Goal: Task Accomplishment & Management: Manage account settings

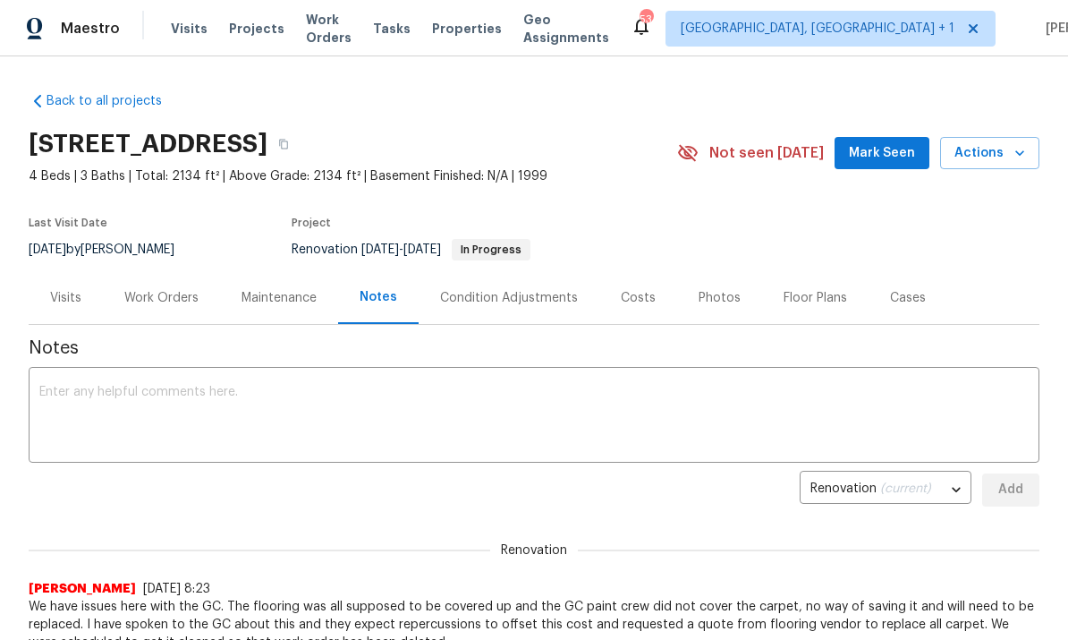
scroll to position [-4, 0]
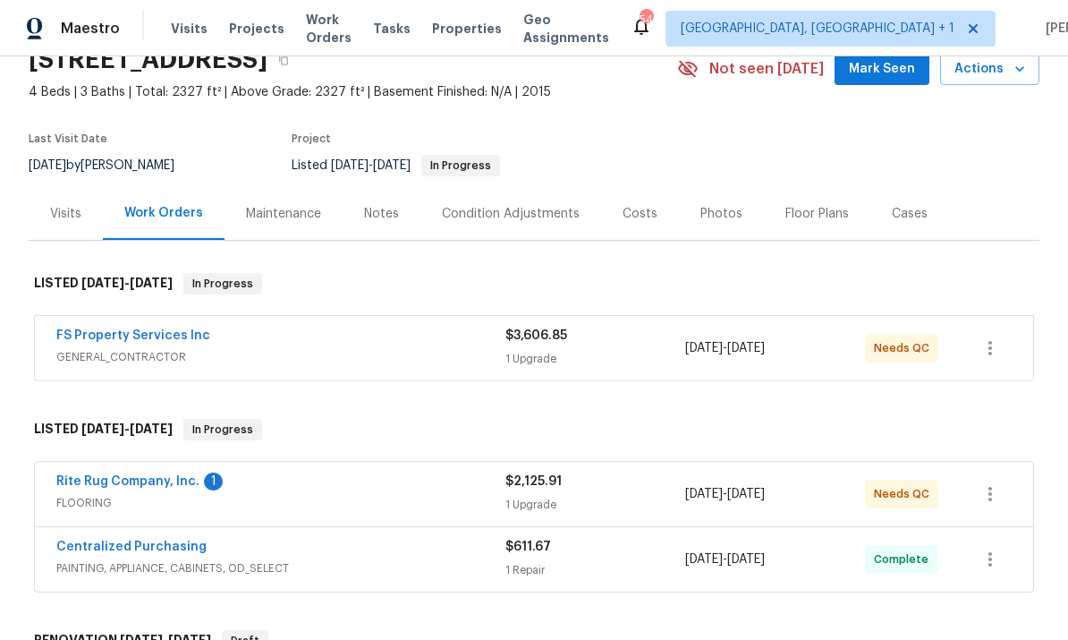
scroll to position [85, 0]
click at [148, 485] on link "Rite Rug Company, Inc." at bounding box center [127, 480] width 143 height 13
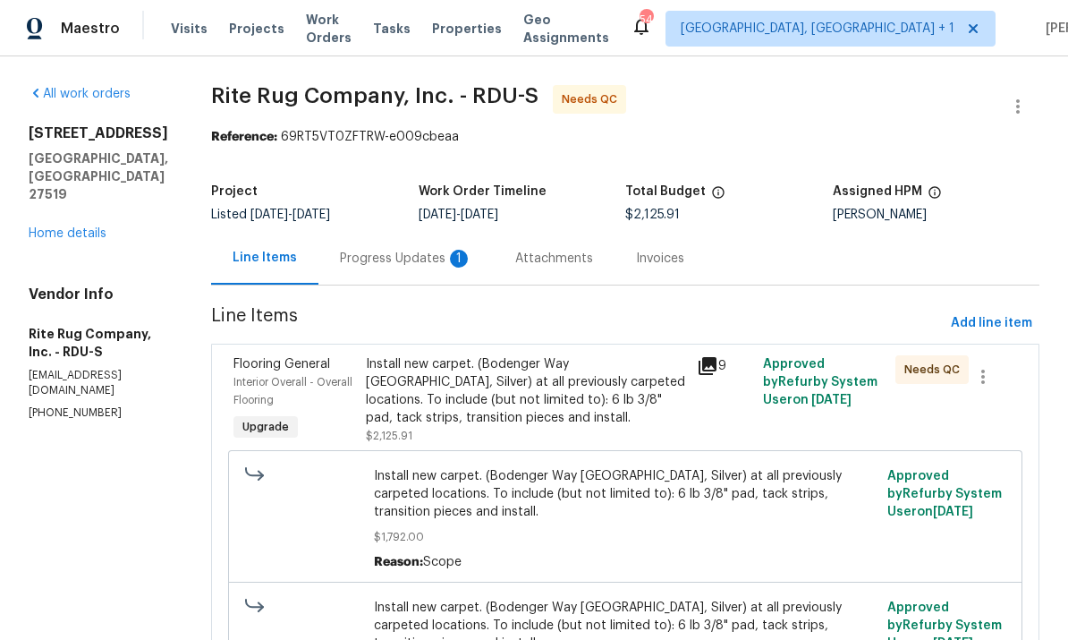
click at [416, 265] on div "Progress Updates 1" at bounding box center [406, 259] width 132 height 18
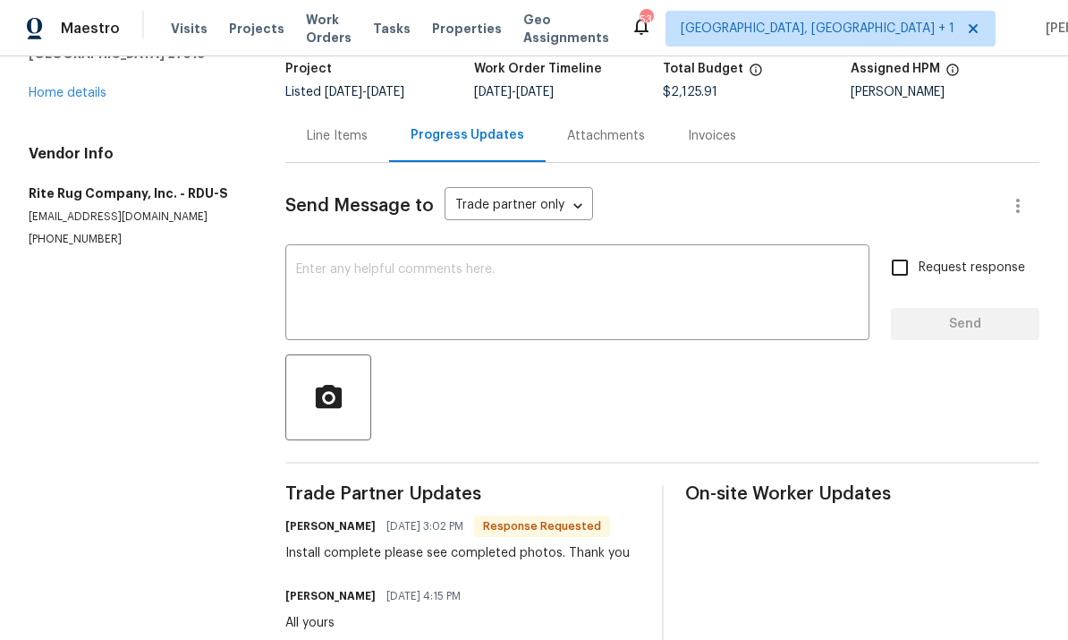
scroll to position [129, 0]
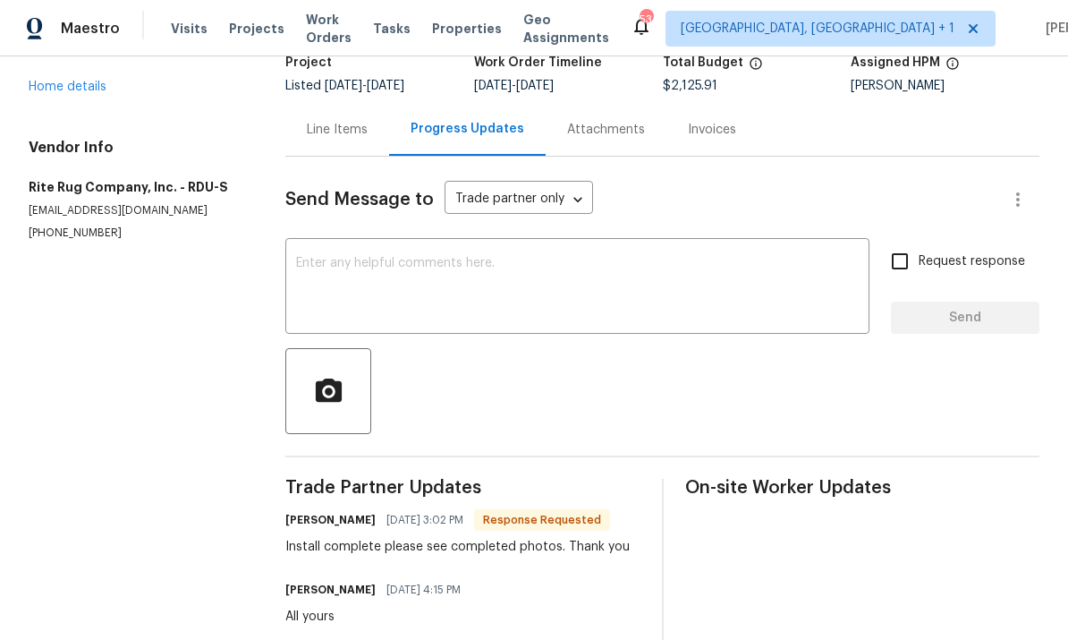
click at [344, 129] on div "Line Items" at bounding box center [337, 130] width 61 height 18
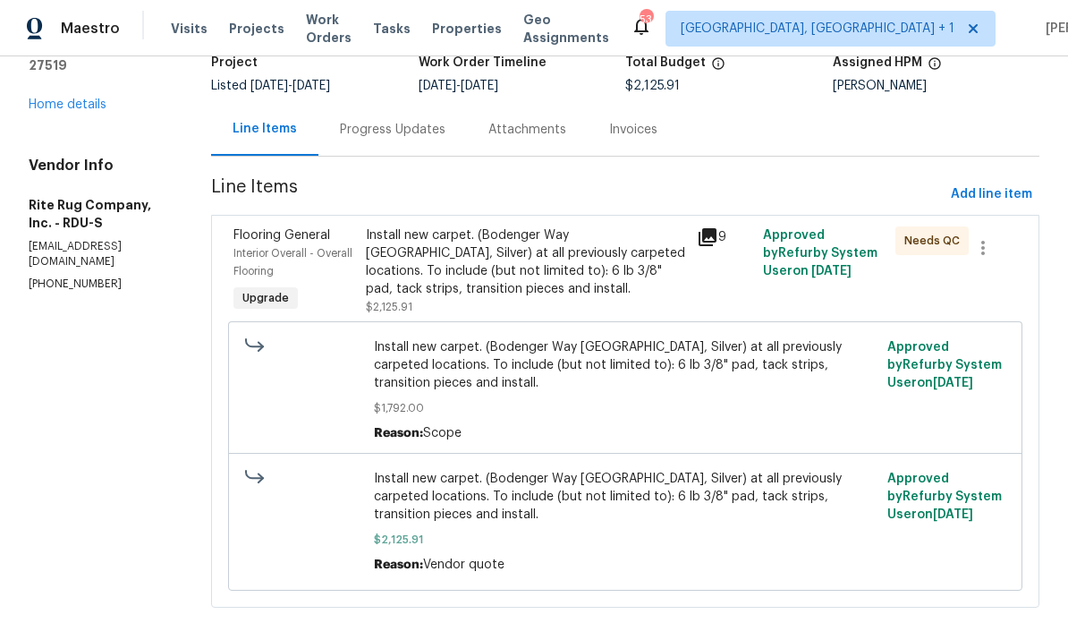
scroll to position [83, 0]
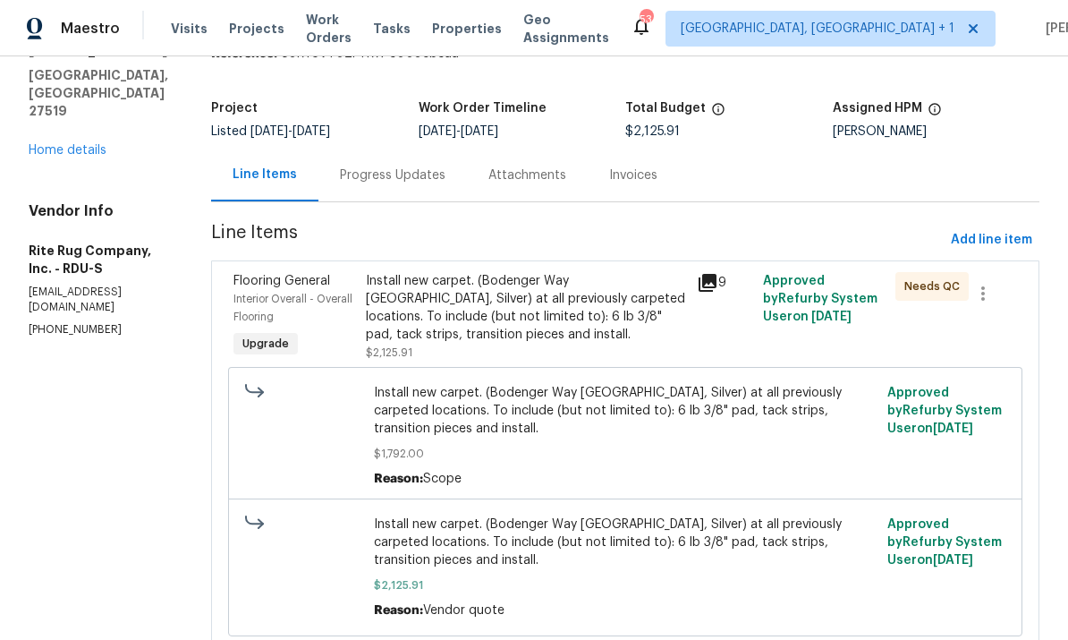
click at [564, 316] on div "Install new carpet. (Bodenger Way 945 Winter Ash, Silver) at all previously car…" at bounding box center [526, 308] width 320 height 72
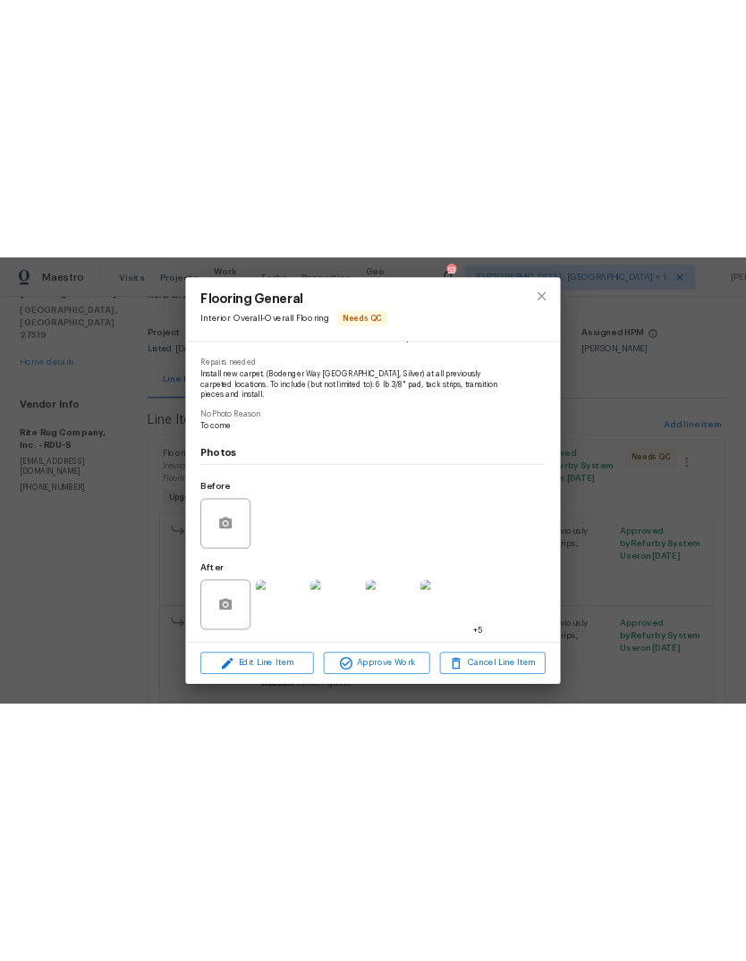
scroll to position [173, 0]
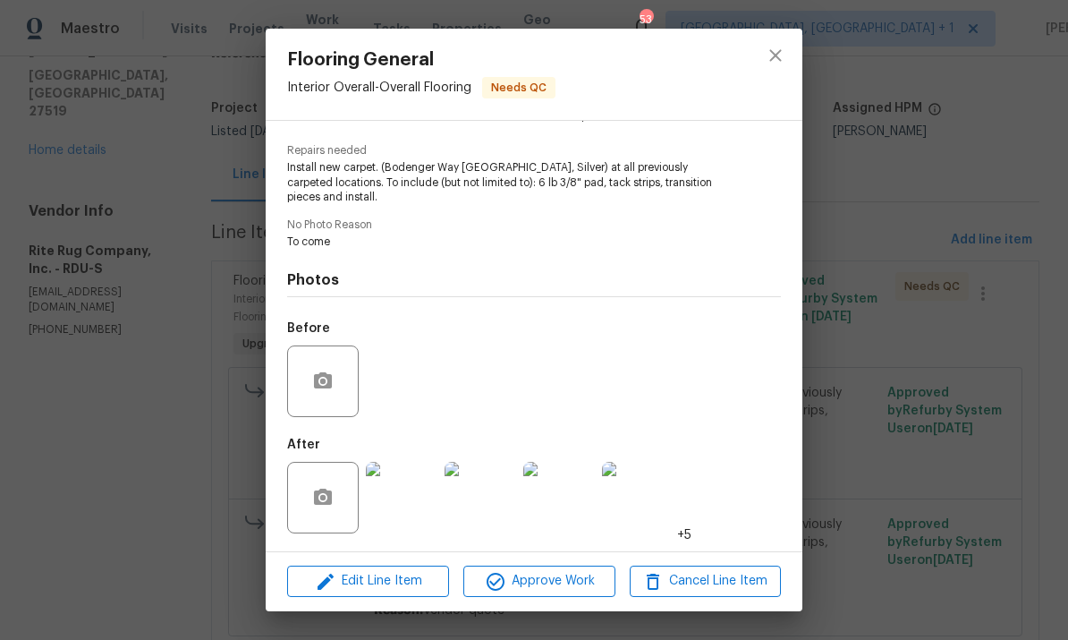
click at [416, 501] on img at bounding box center [402, 498] width 72 height 72
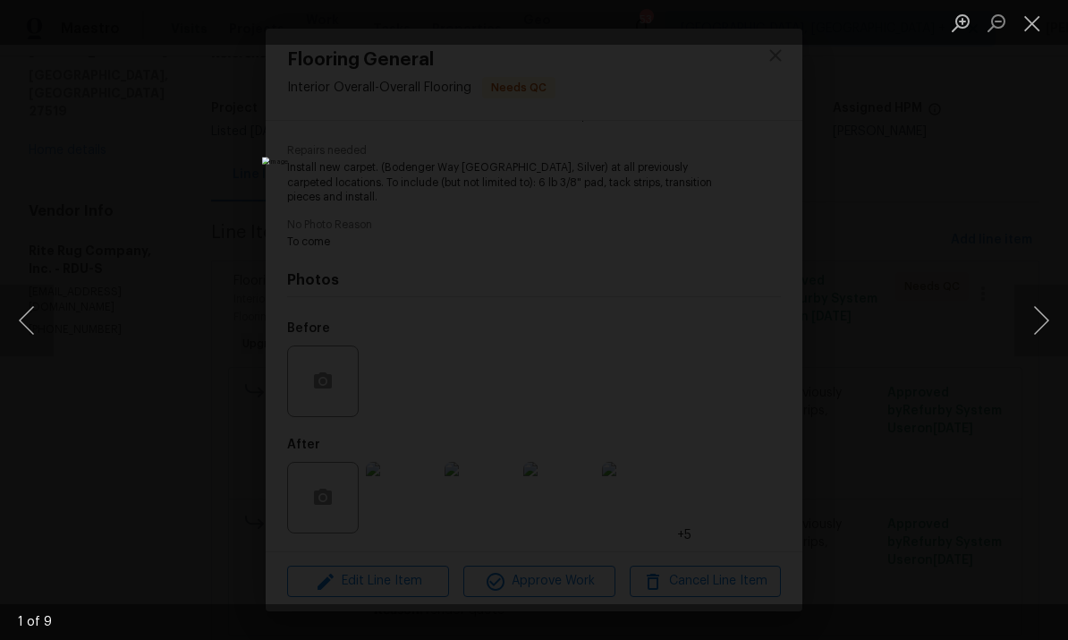
click at [1039, 318] on button "Next image" at bounding box center [1041, 320] width 54 height 72
click at [1038, 313] on button "Next image" at bounding box center [1041, 320] width 54 height 72
click at [1035, 307] on button "Next image" at bounding box center [1041, 320] width 54 height 72
click at [1024, 319] on button "Next image" at bounding box center [1041, 320] width 54 height 72
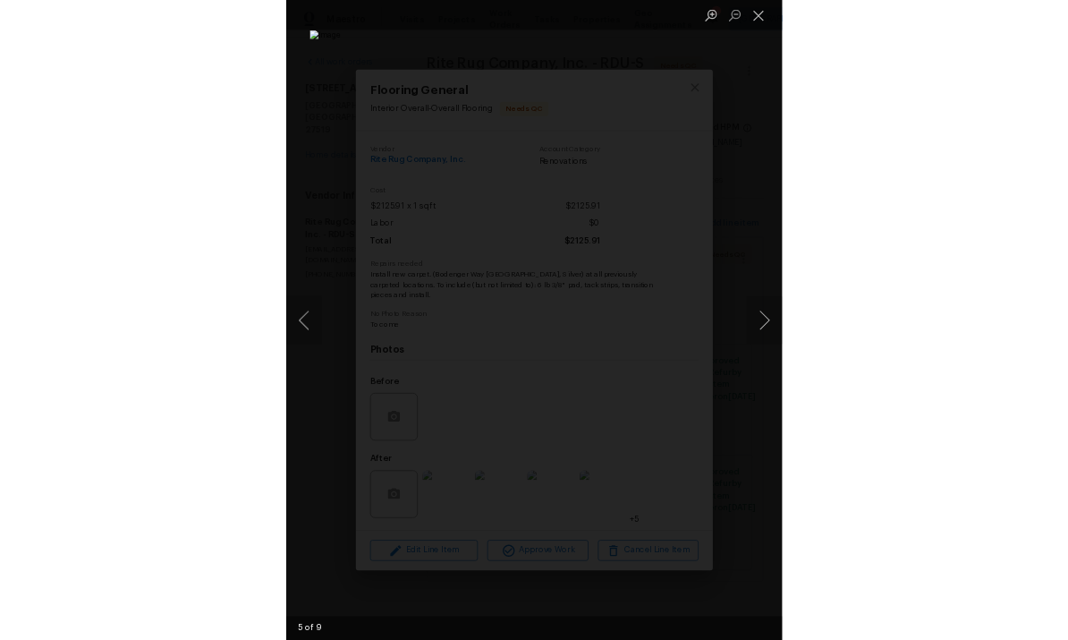
scroll to position [0, 0]
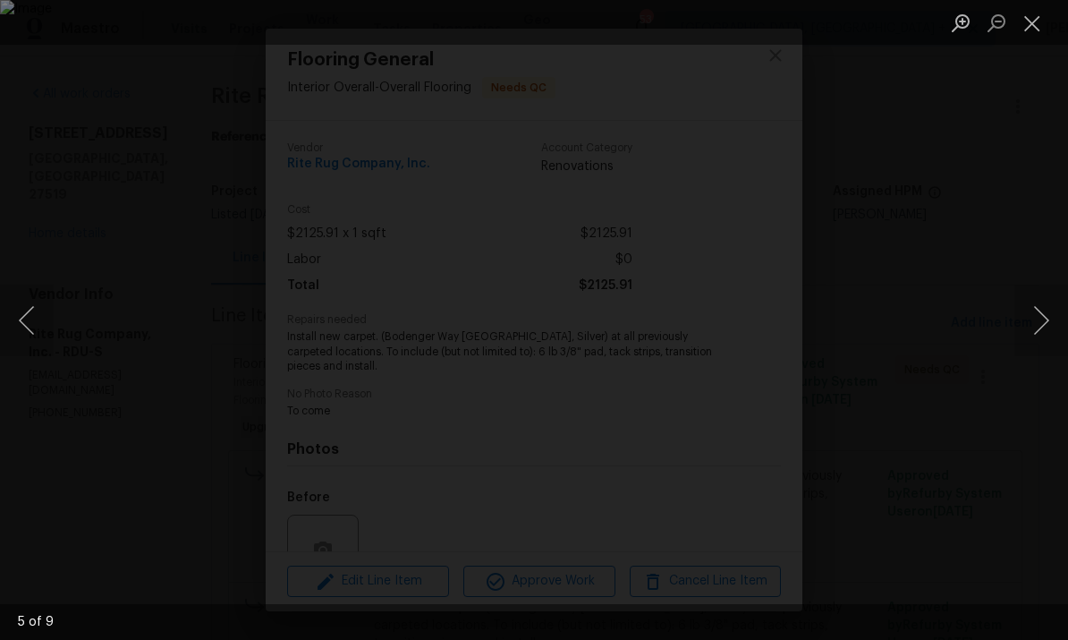
click at [1044, 322] on button "Next image" at bounding box center [1041, 320] width 54 height 72
click at [1014, 339] on button "Next image" at bounding box center [1041, 320] width 54 height 72
click at [1020, 331] on button "Next image" at bounding box center [1041, 320] width 54 height 72
click at [1017, 327] on button "Next image" at bounding box center [1041, 320] width 54 height 72
click at [1018, 329] on button "Next image" at bounding box center [1041, 320] width 54 height 72
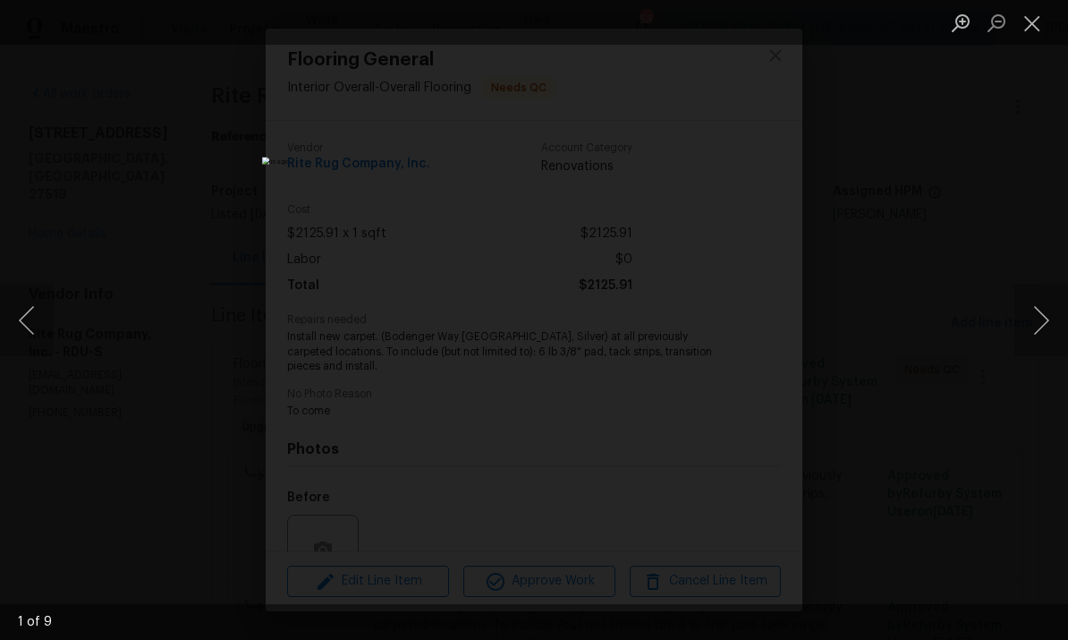
click at [1042, 320] on button "Next image" at bounding box center [1041, 320] width 54 height 72
click at [1035, 350] on button "Next image" at bounding box center [1041, 320] width 54 height 72
click at [1009, 317] on div "Lightbox" at bounding box center [534, 320] width 1068 height 640
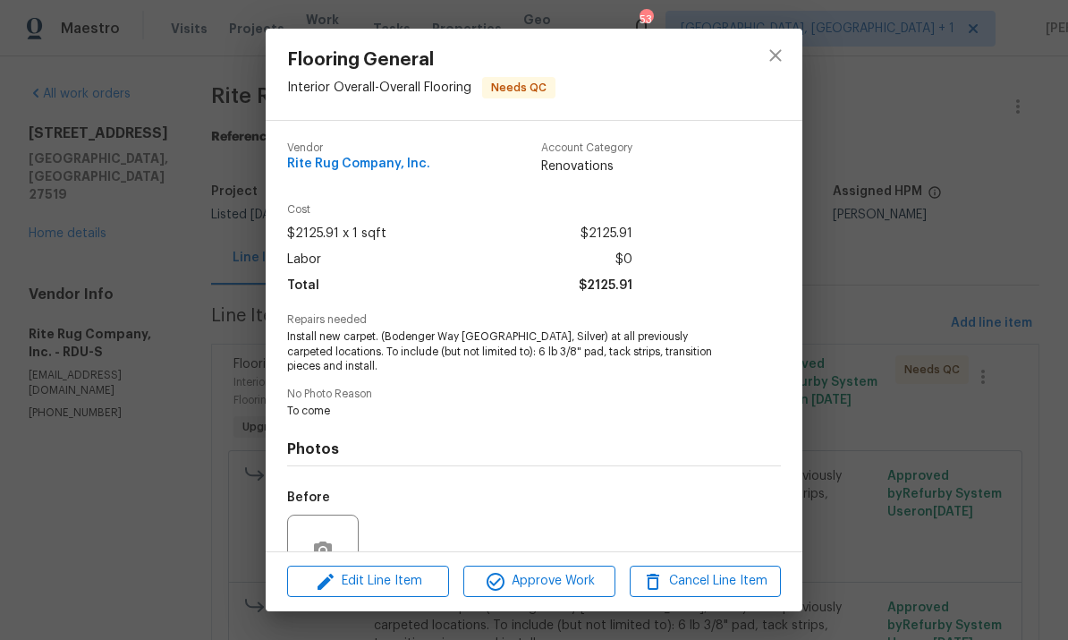
click at [1025, 368] on div "Flooring General Interior Overall - Overall Flooring Needs QC Vendor Rite Rug C…" at bounding box center [534, 320] width 1068 height 640
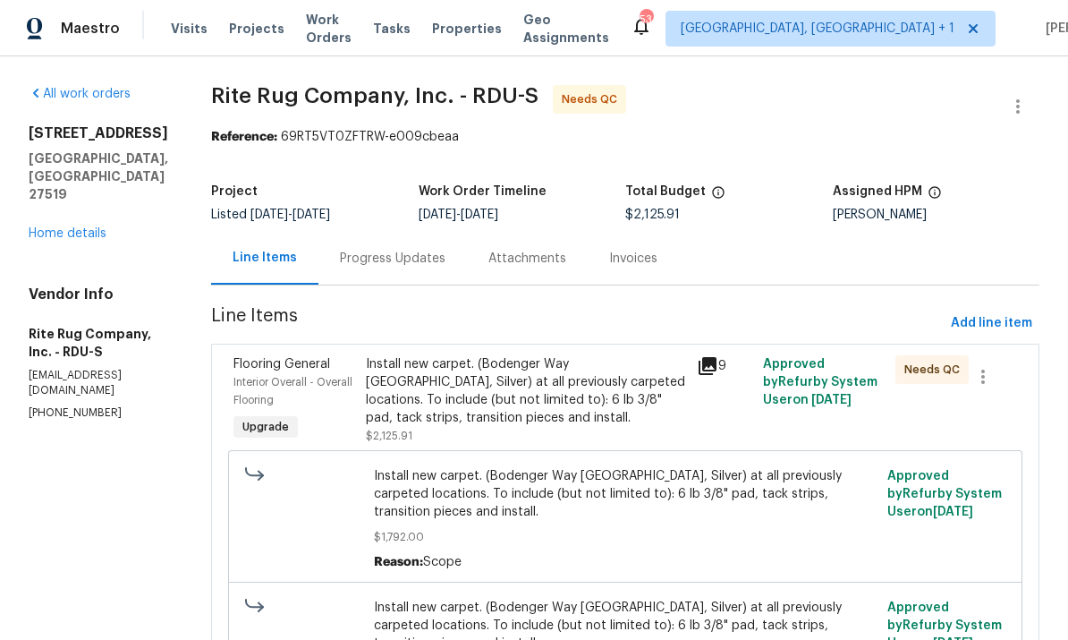
click at [514, 386] on div "Install new carpet. (Bodenger Way 945 Winter Ash, Silver) at all previously car…" at bounding box center [526, 391] width 320 height 72
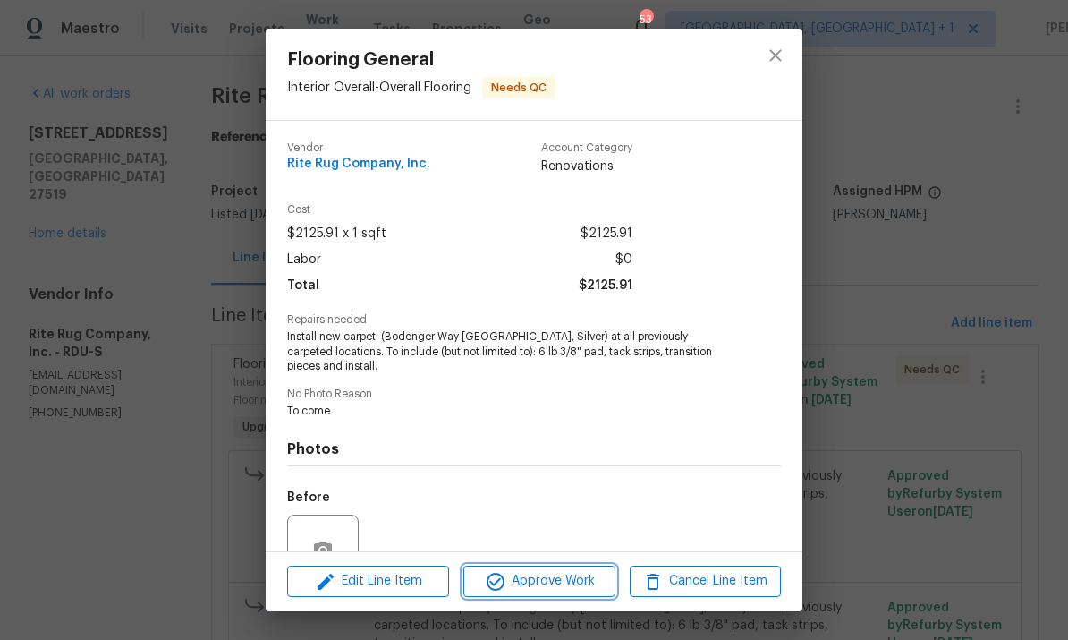
click at [571, 578] on span "Approve Work" at bounding box center [539, 581] width 140 height 22
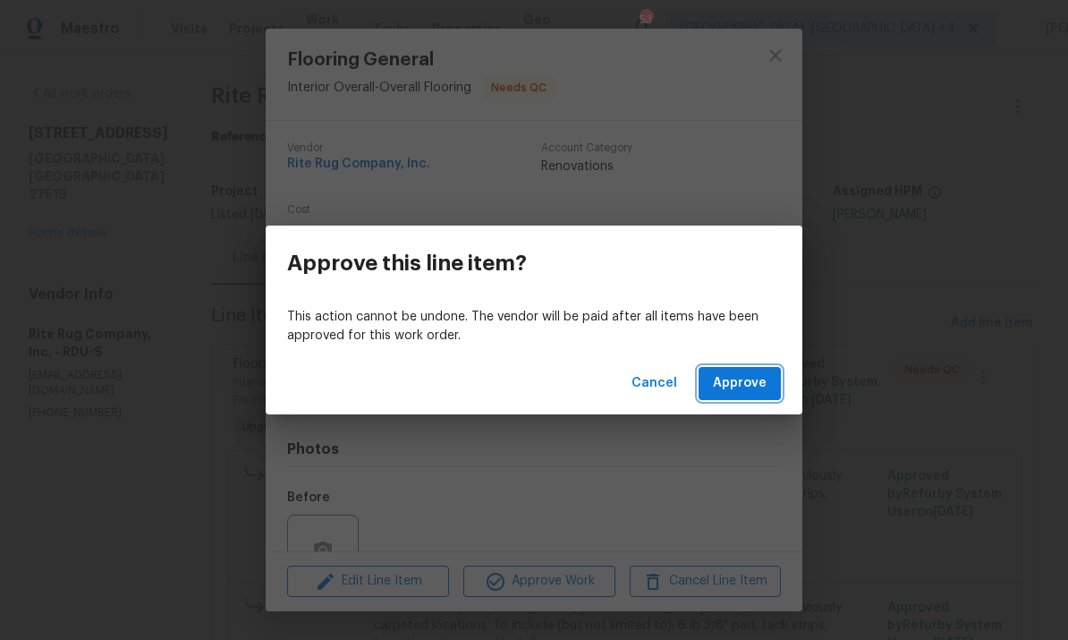
click at [756, 376] on span "Approve" at bounding box center [740, 383] width 54 height 22
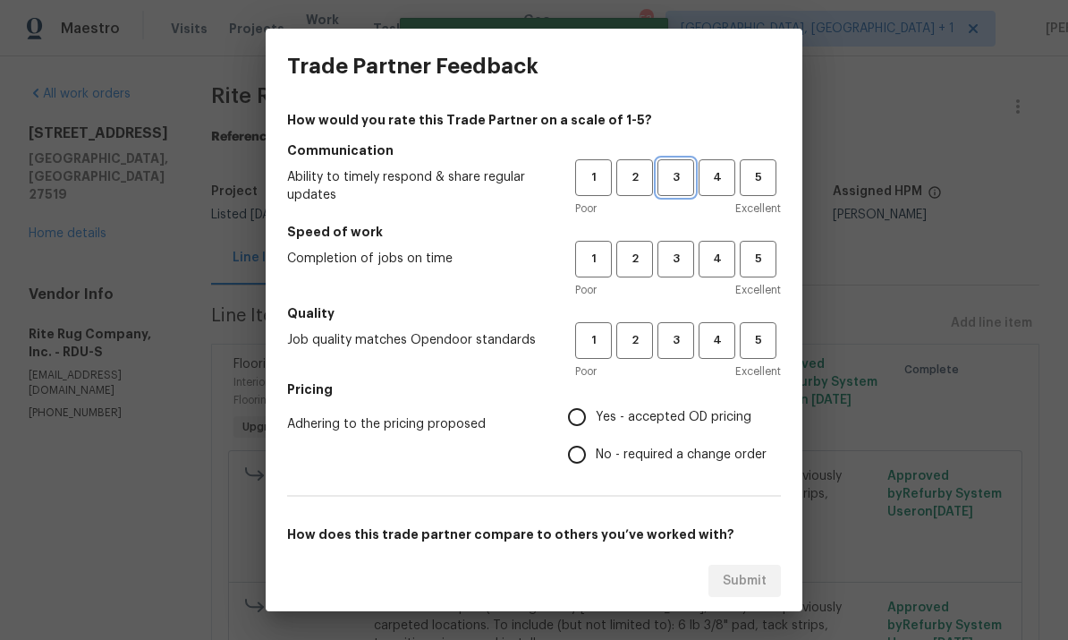
click at [691, 165] on button "3" at bounding box center [675, 177] width 37 height 37
click at [682, 255] on span "3" at bounding box center [675, 259] width 33 height 21
click at [682, 342] on span "3" at bounding box center [675, 340] width 33 height 21
click at [596, 419] on input "Yes - accepted OD pricing" at bounding box center [577, 417] width 38 height 38
radio input "true"
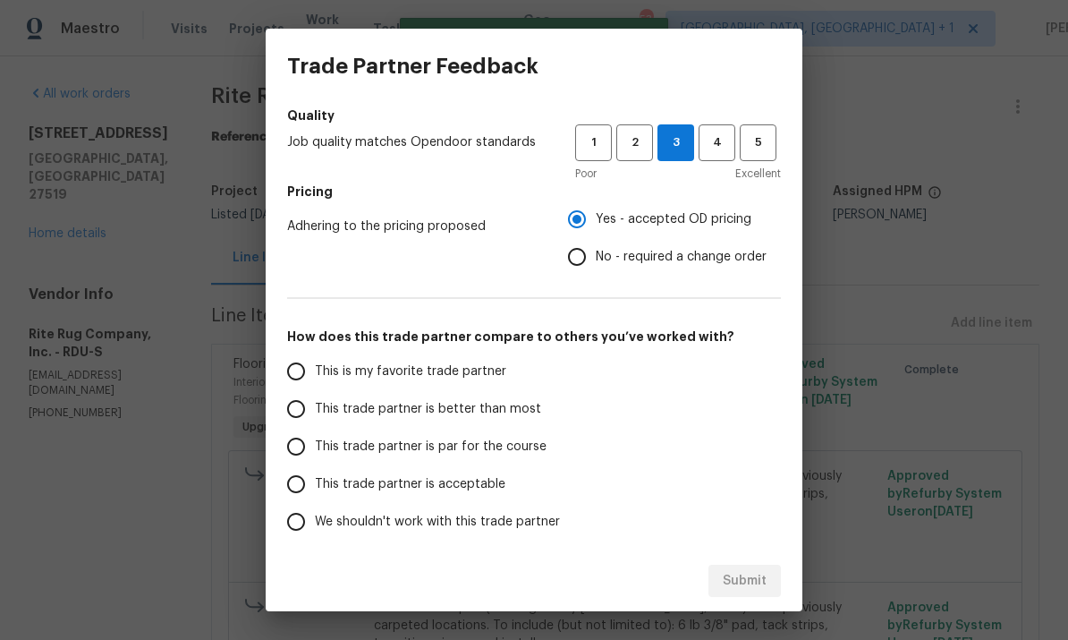
scroll to position [205, 0]
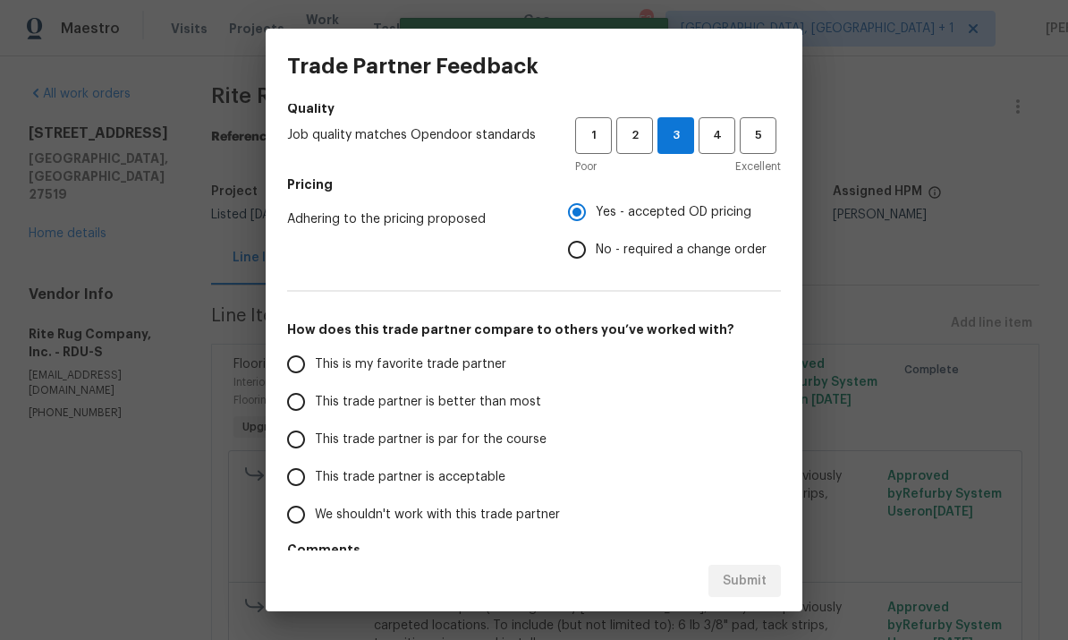
click at [310, 428] on input "This trade partner is par for the course" at bounding box center [296, 439] width 38 height 38
click at [741, 580] on span "Submit" at bounding box center [745, 581] width 44 height 22
radio input "true"
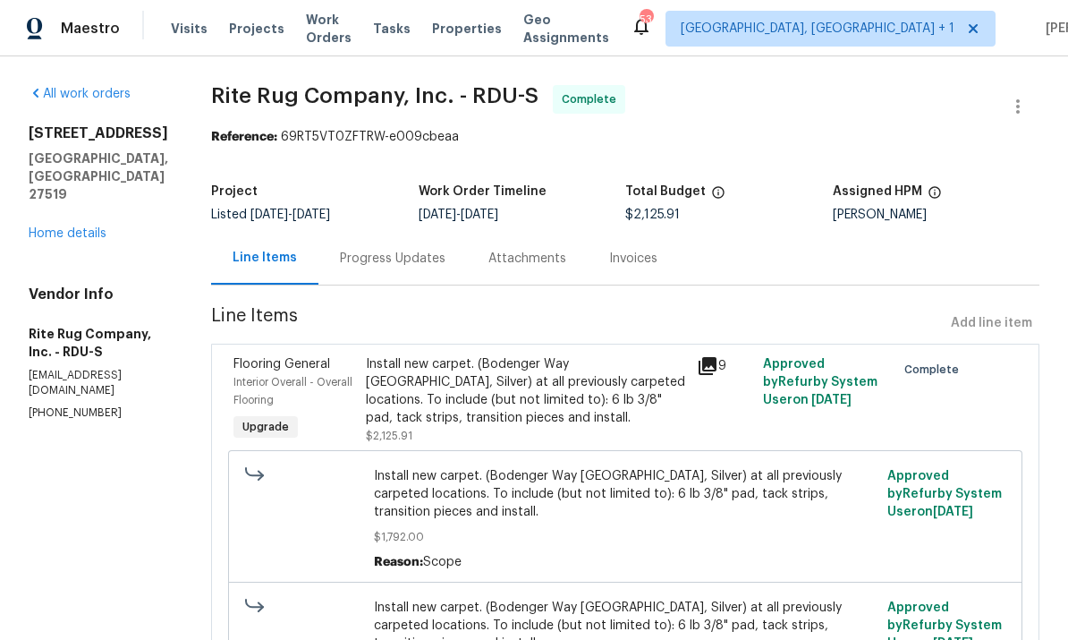
click at [93, 227] on link "Home details" at bounding box center [68, 233] width 78 height 13
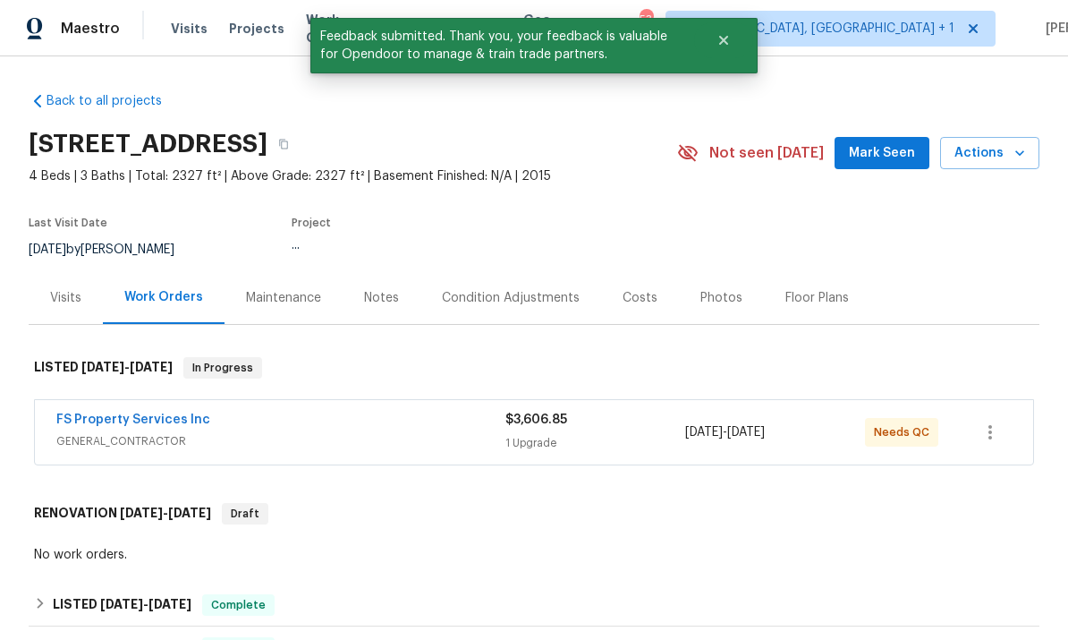
click at [169, 415] on link "FS Property Services Inc" at bounding box center [133, 419] width 154 height 13
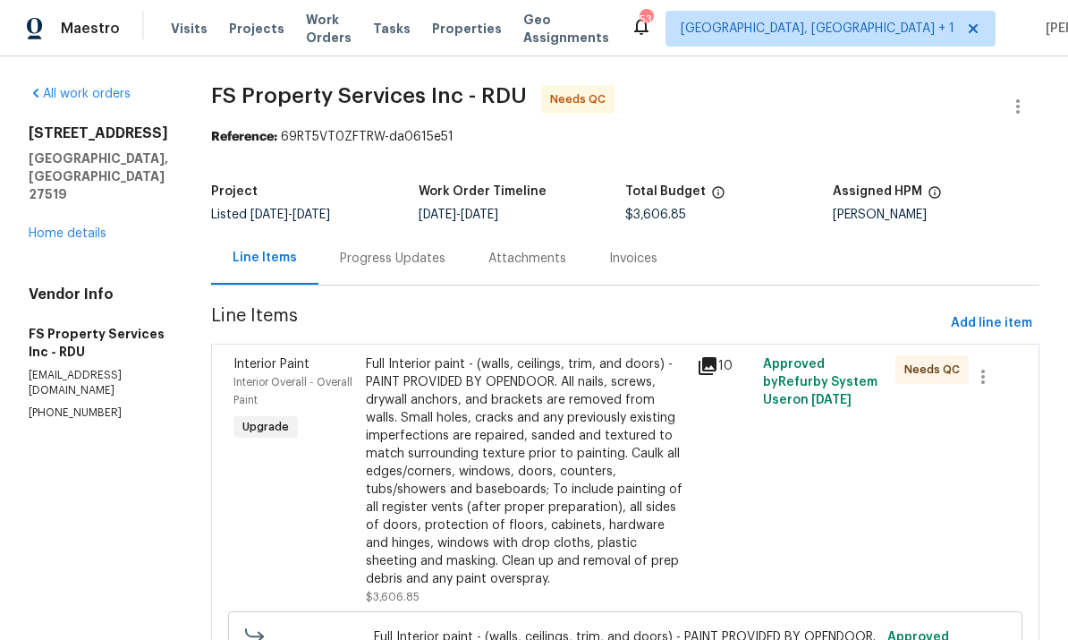
click at [562, 494] on div "Full Interior paint - (walls, ceilings, trim, and doors) - PAINT PROVIDED BY OP…" at bounding box center [526, 471] width 320 height 233
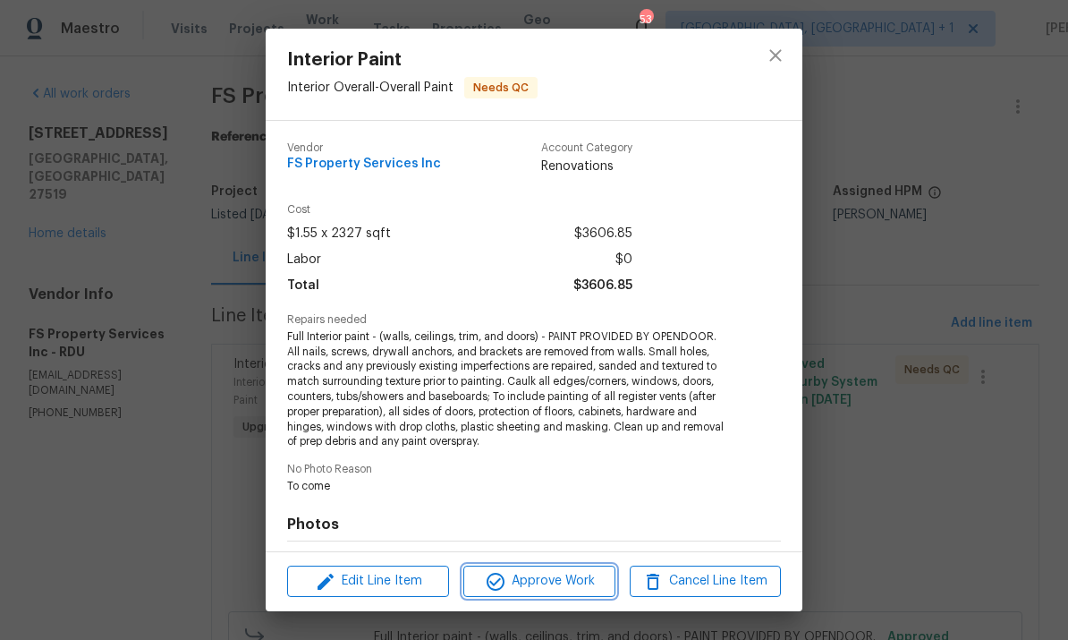
click at [569, 580] on span "Approve Work" at bounding box center [539, 581] width 140 height 22
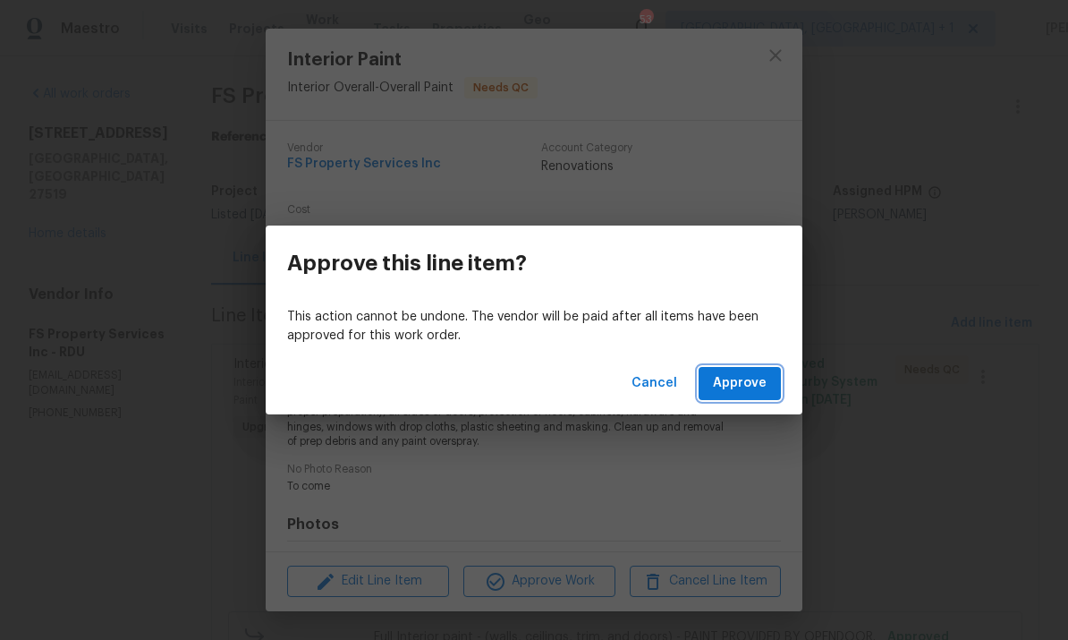
click at [747, 388] on span "Approve" at bounding box center [740, 383] width 54 height 22
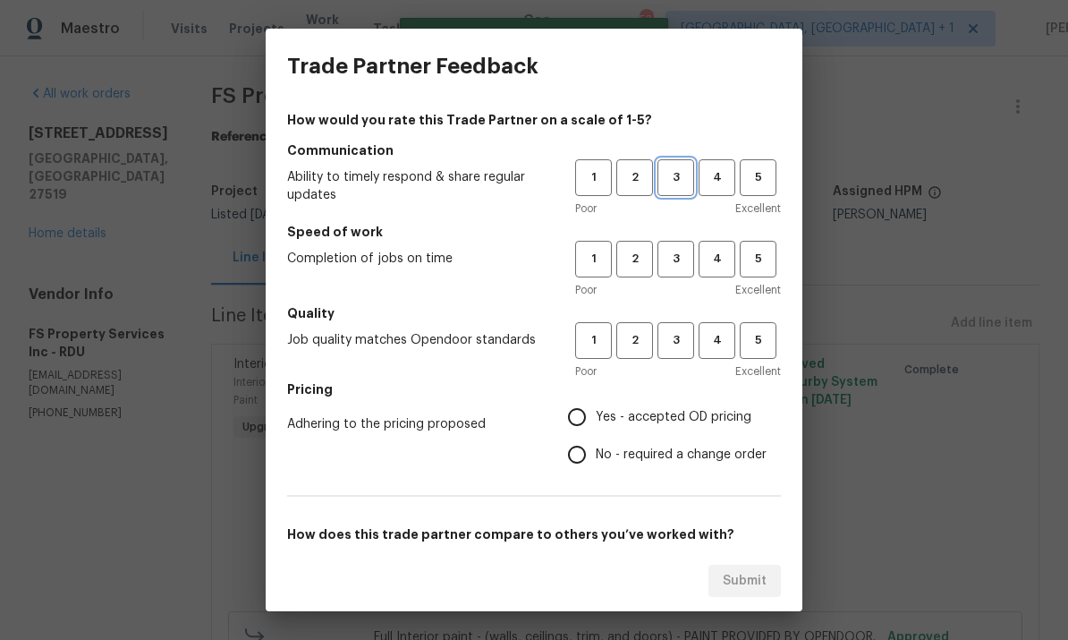
click at [682, 184] on span "3" at bounding box center [675, 177] width 33 height 21
click at [689, 254] on span "3" at bounding box center [675, 259] width 33 height 21
click at [692, 343] on button "3" at bounding box center [675, 340] width 37 height 37
click at [586, 415] on input "Yes - accepted OD pricing" at bounding box center [577, 417] width 38 height 38
radio input "true"
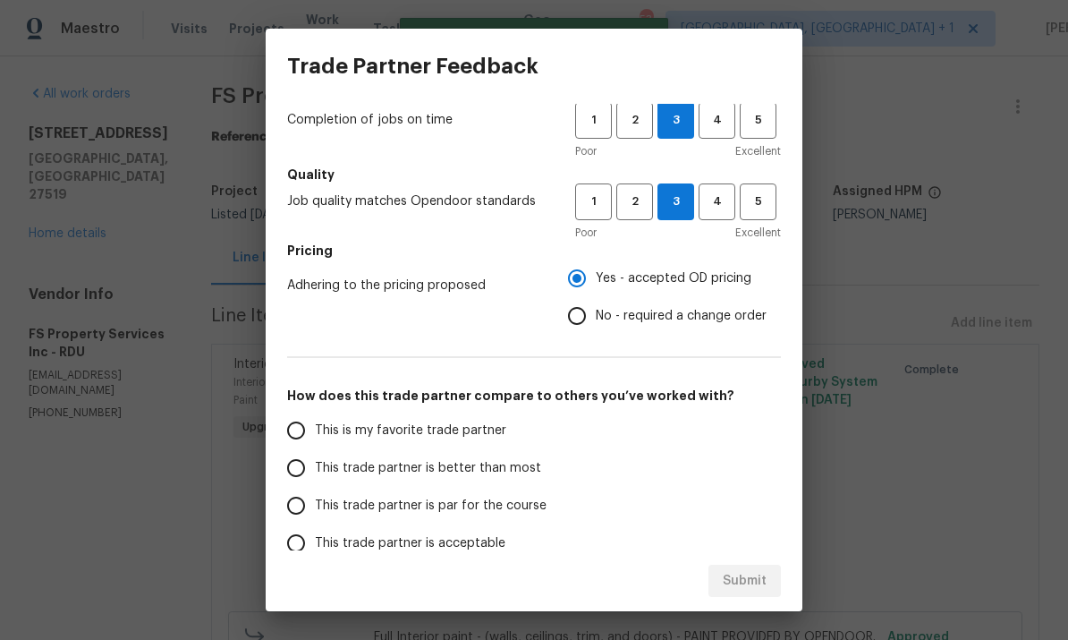
scroll to position [136, 0]
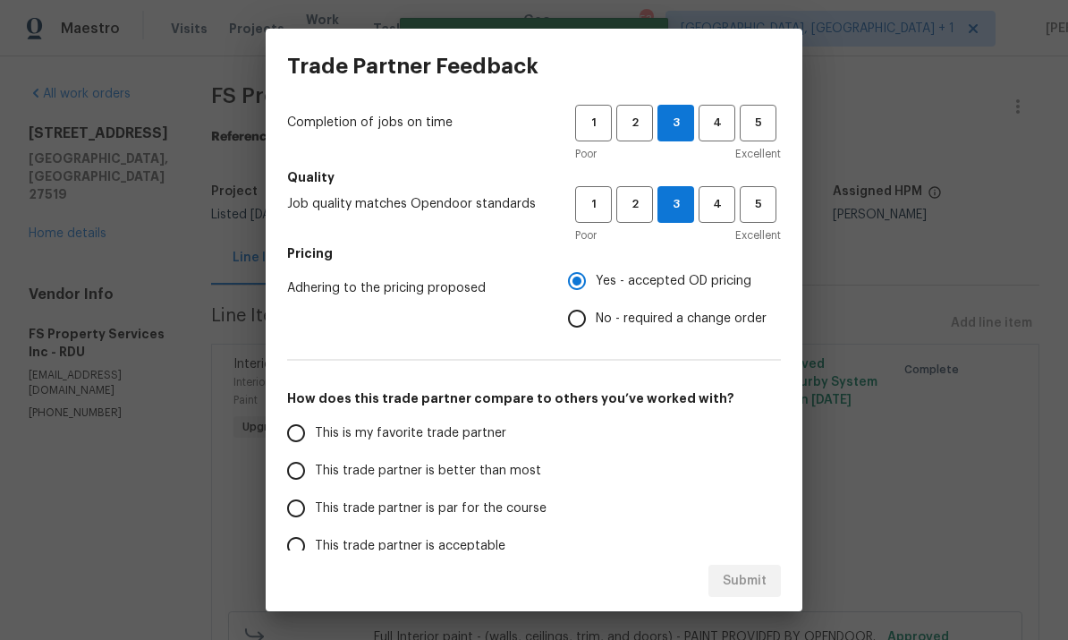
click at [306, 511] on input "This trade partner is par for the course" at bounding box center [296, 508] width 38 height 38
click at [753, 565] on button "Submit" at bounding box center [744, 580] width 72 height 33
radio input "true"
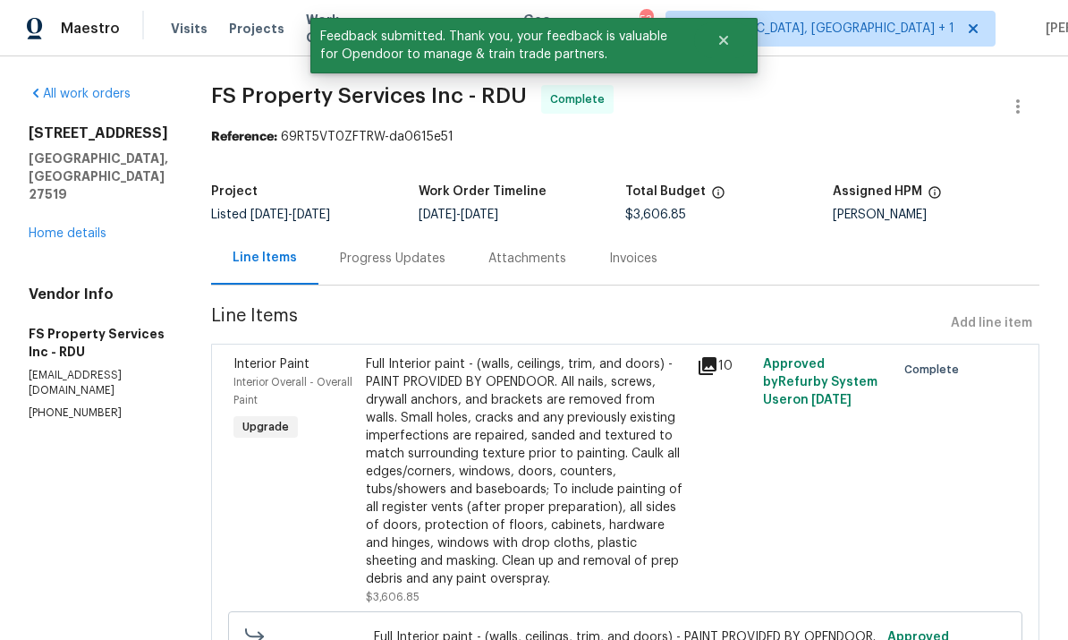
click at [96, 227] on link "Home details" at bounding box center [68, 233] width 78 height 13
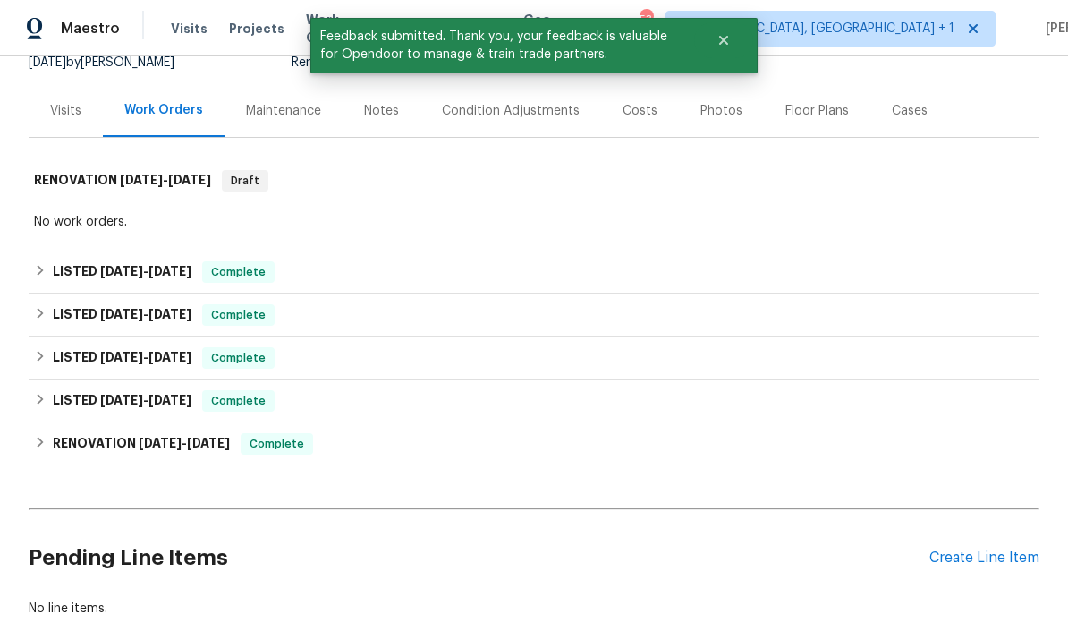
scroll to position [182, 0]
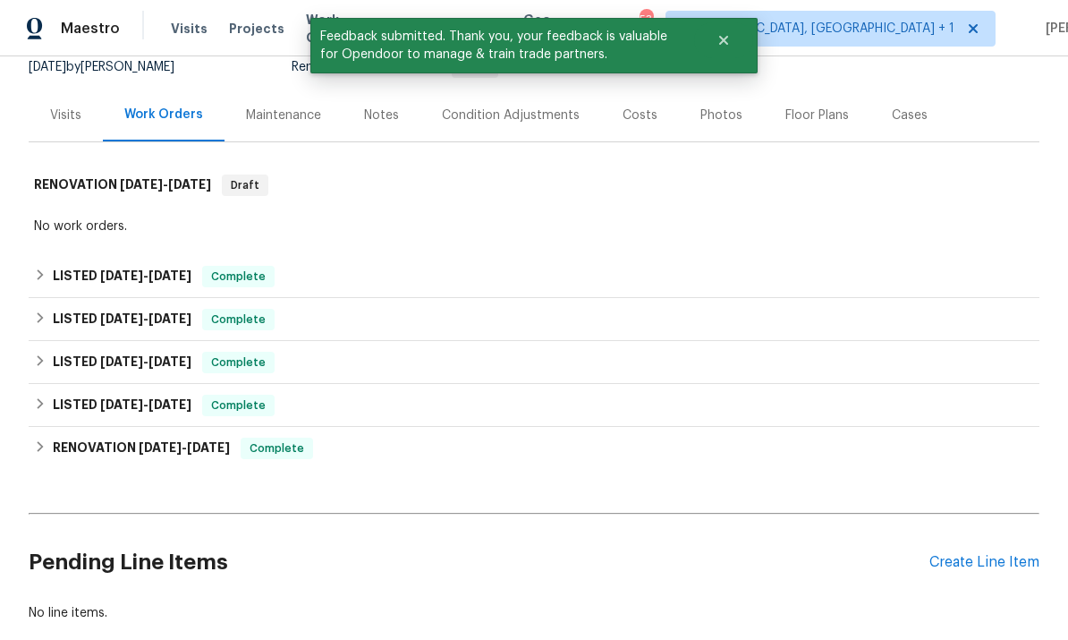
click at [999, 565] on div "Create Line Item" at bounding box center [984, 562] width 110 height 17
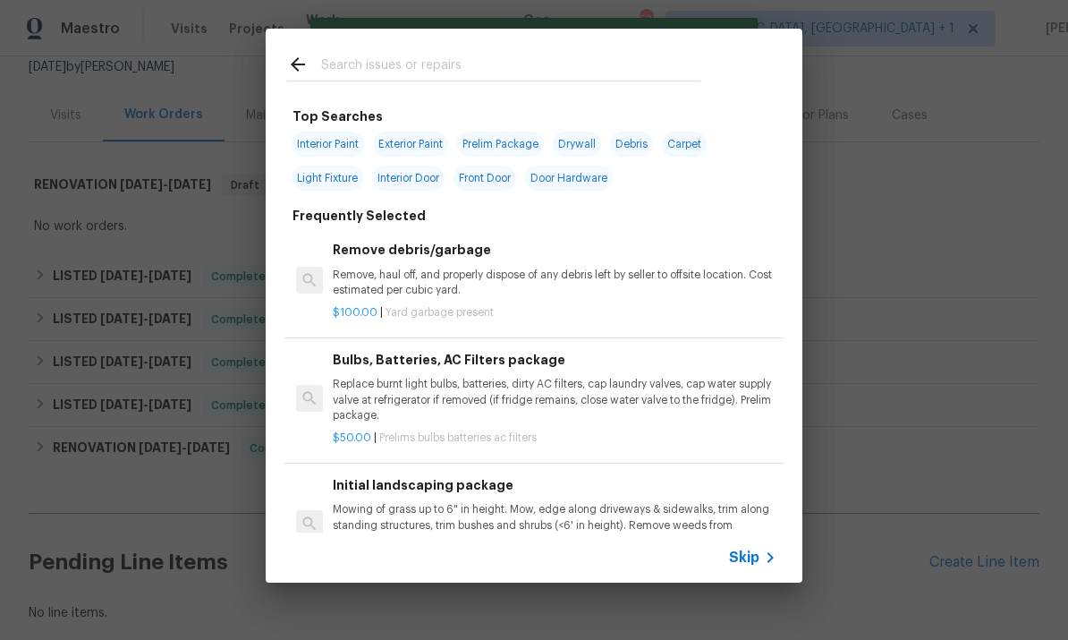
click at [375, 65] on input "text" at bounding box center [510, 67] width 379 height 27
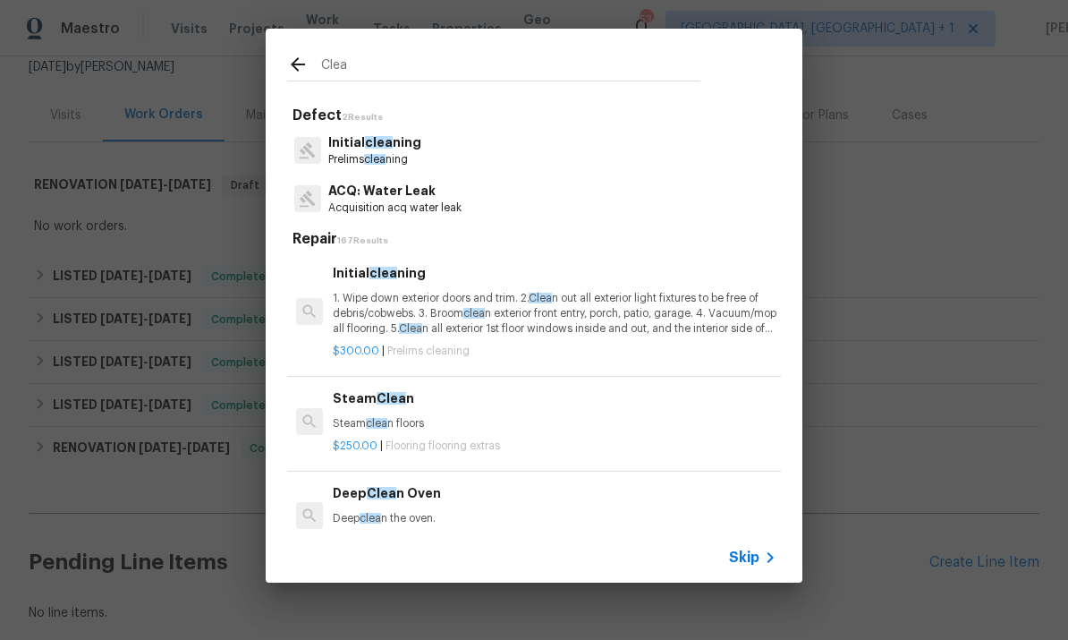
type input "Clean"
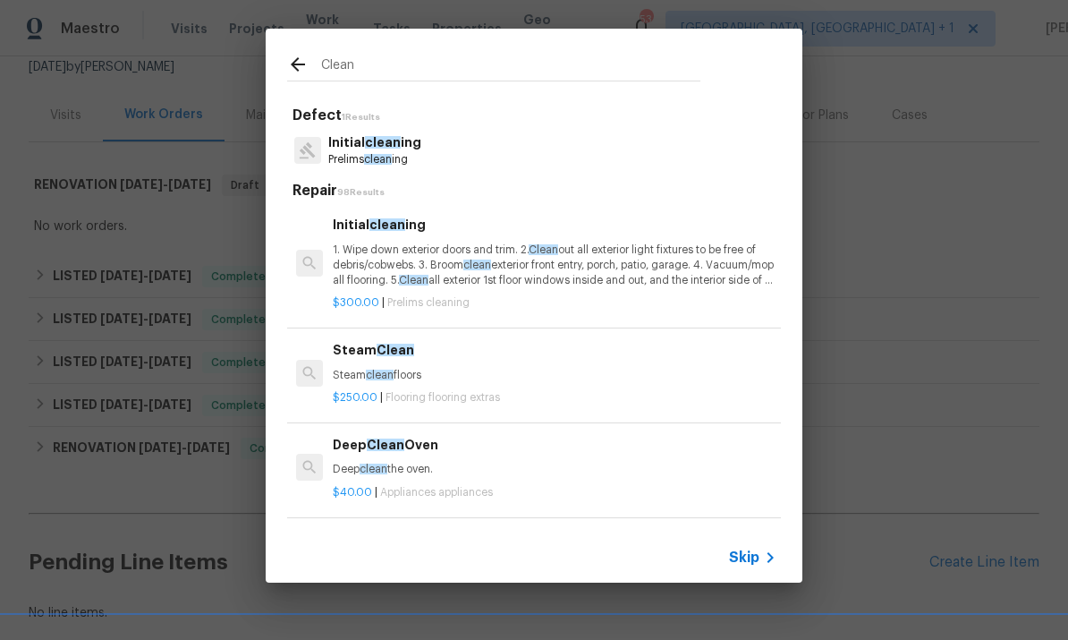
click at [370, 145] on span "clean" at bounding box center [383, 142] width 36 height 13
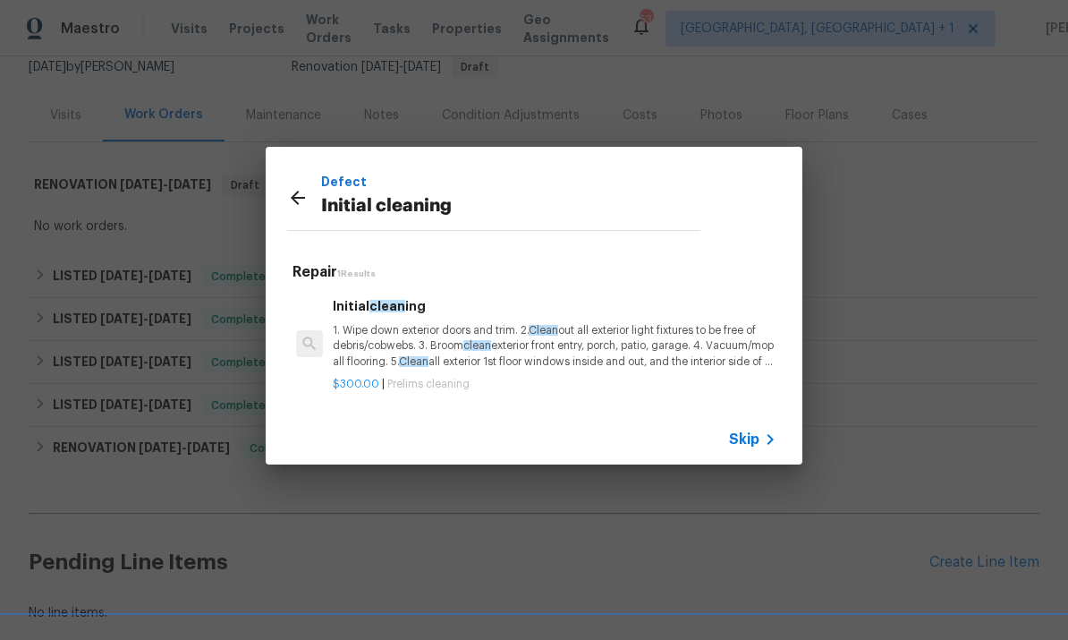
click at [489, 349] on span "clean" at bounding box center [477, 345] width 28 height 11
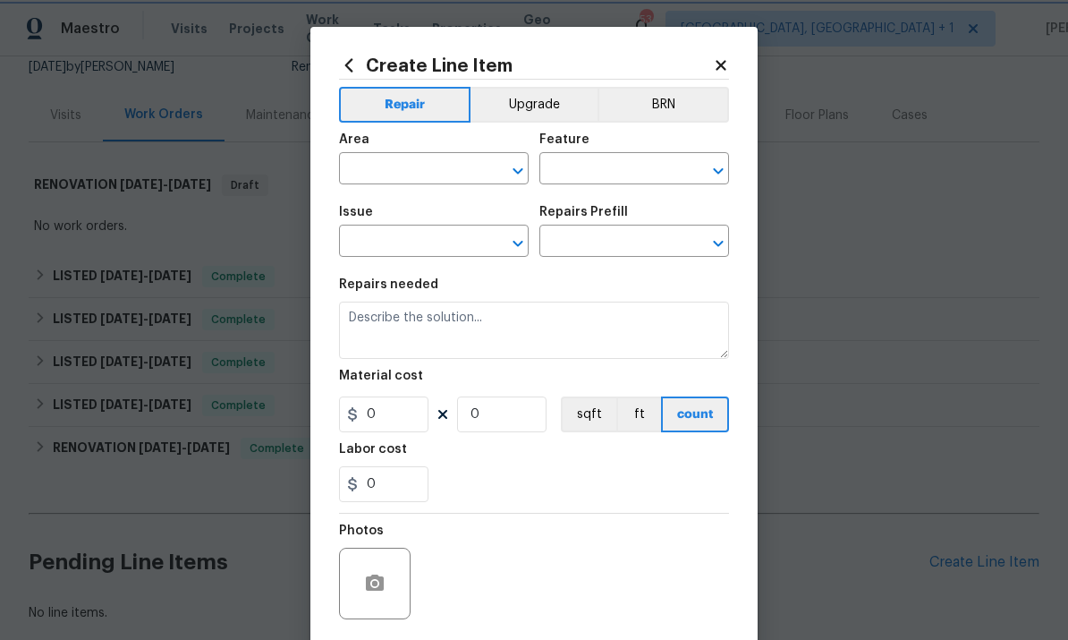
type input "Home Readiness Packages"
type input "Initial cleaning"
type input "Initial cleaning $300.00"
type textarea "1. Wipe down exterior doors and trim. 2. Clean out all exterior light fixtures …"
type input "300"
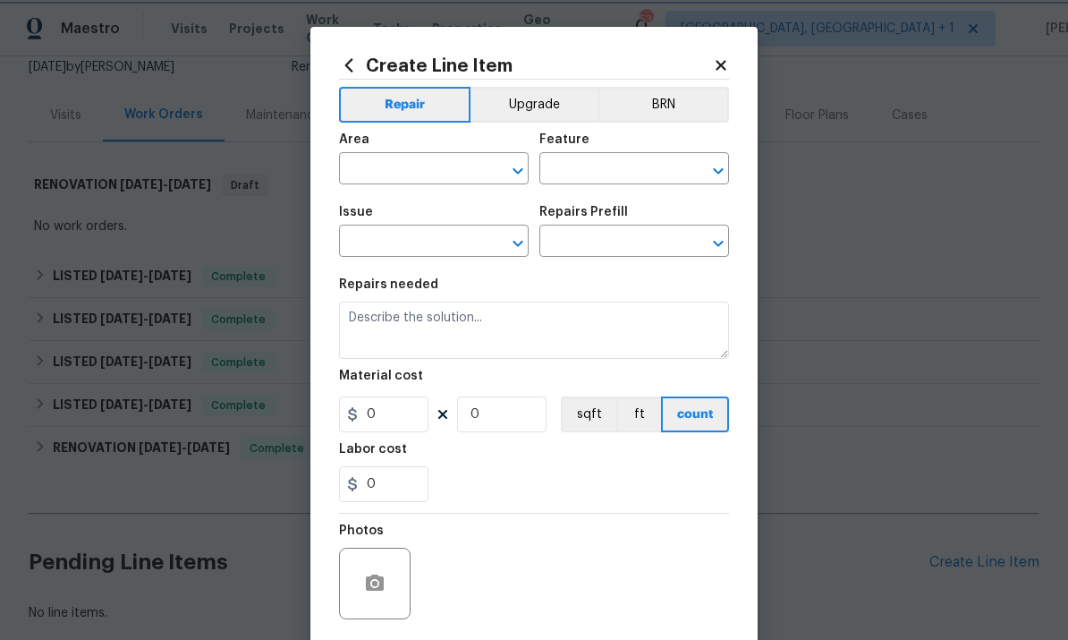
type input "1"
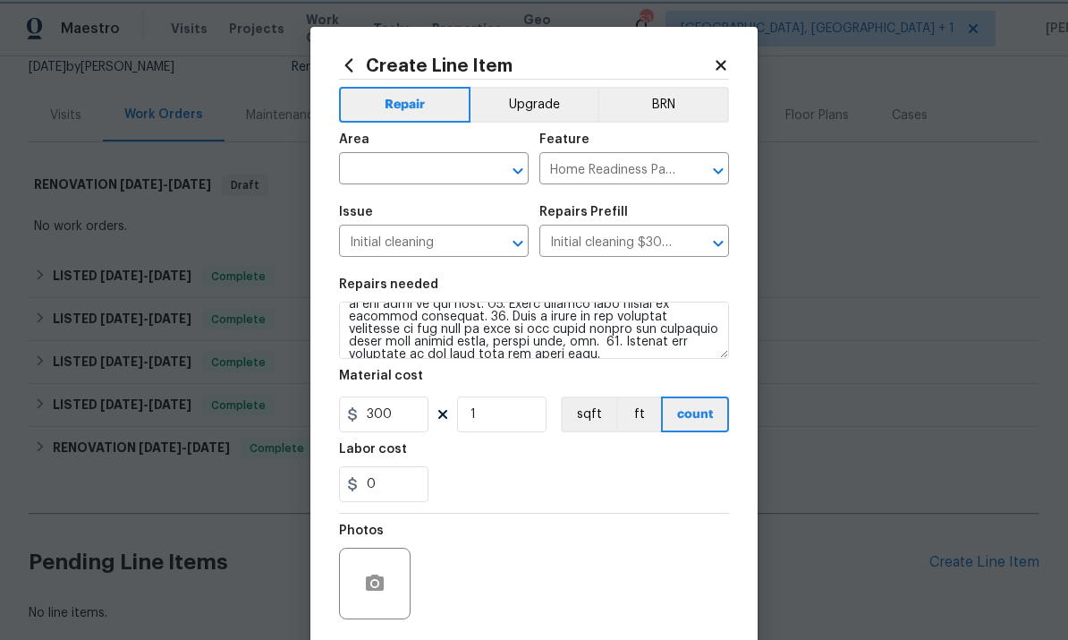
scroll to position [238, 0]
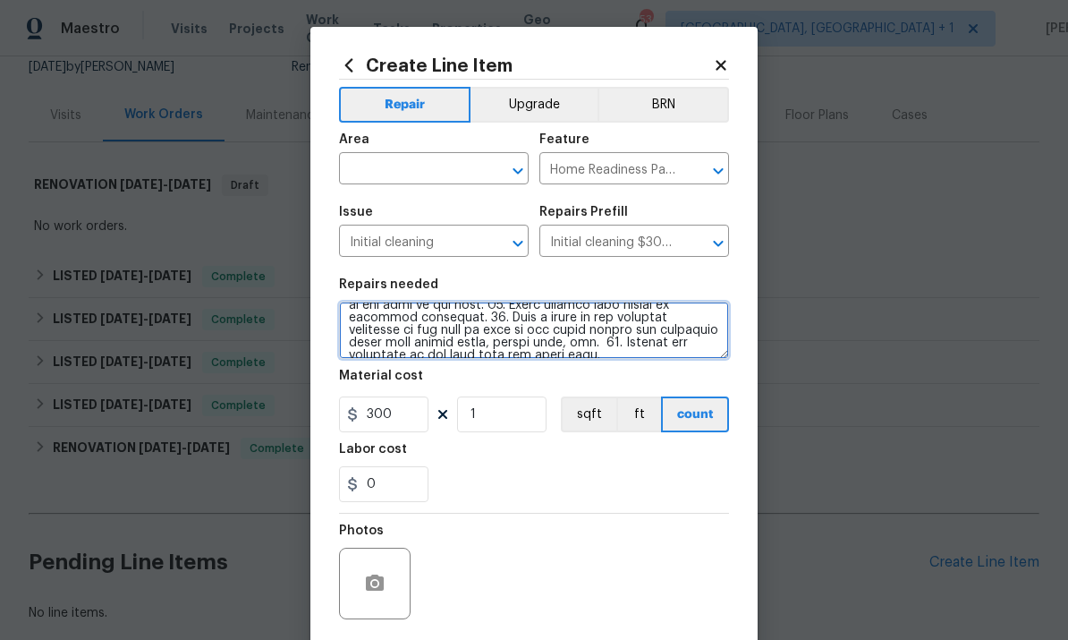
click at [699, 354] on textarea at bounding box center [534, 329] width 390 height 57
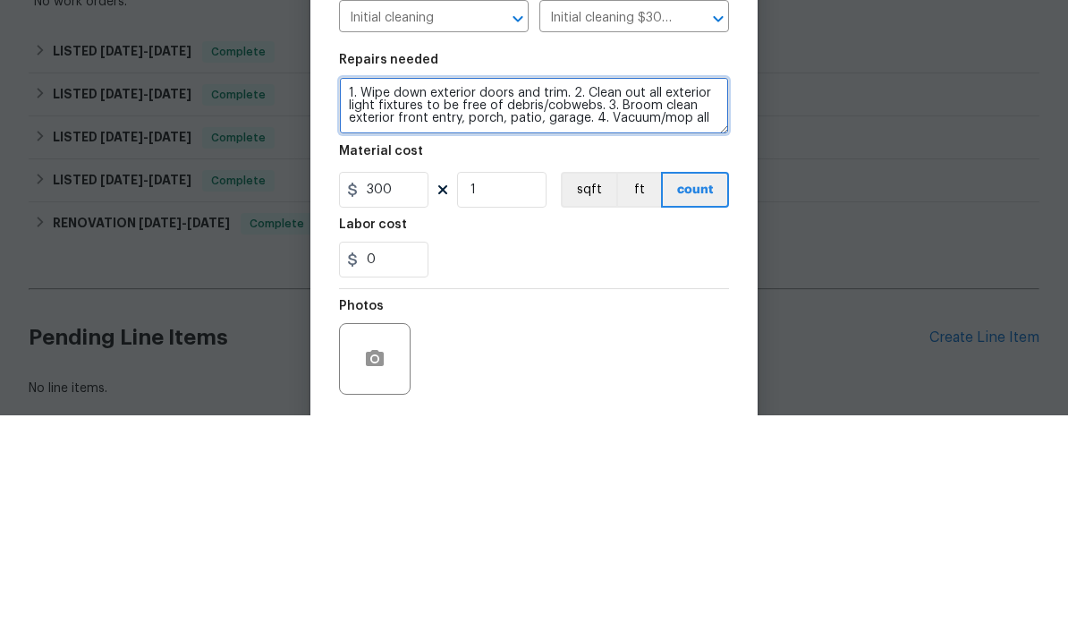
scroll to position [0, 0]
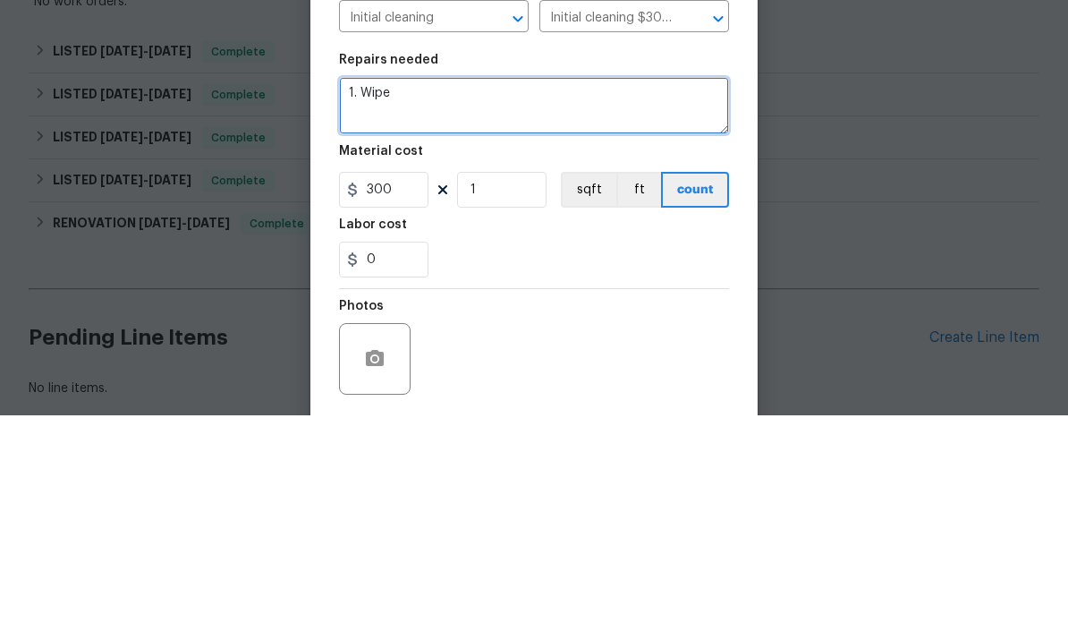
type textarea "1."
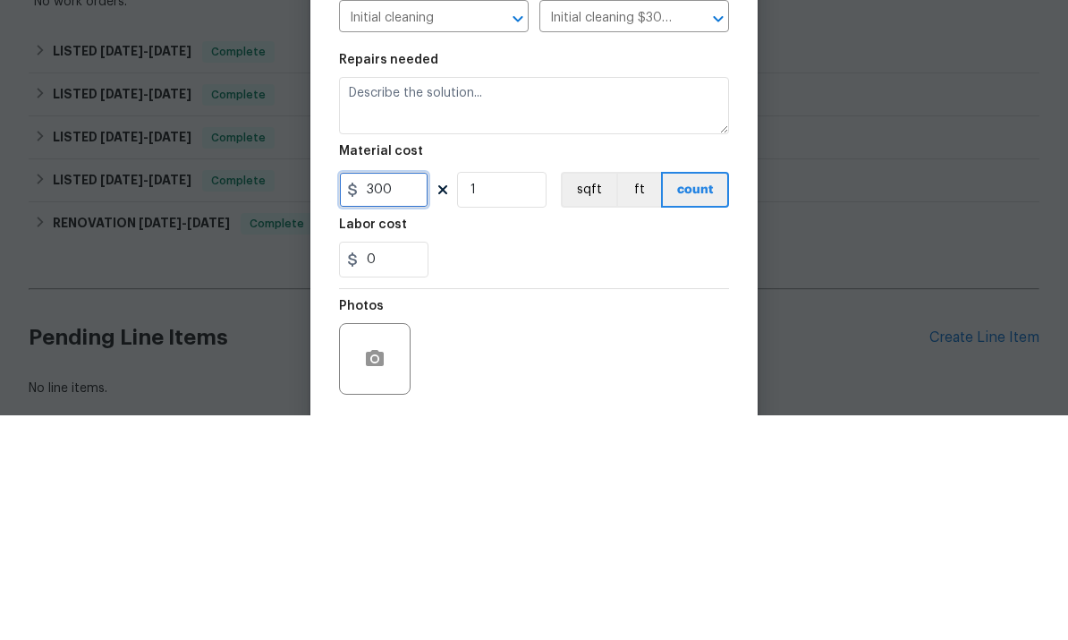
click at [416, 396] on input "300" at bounding box center [383, 414] width 89 height 36
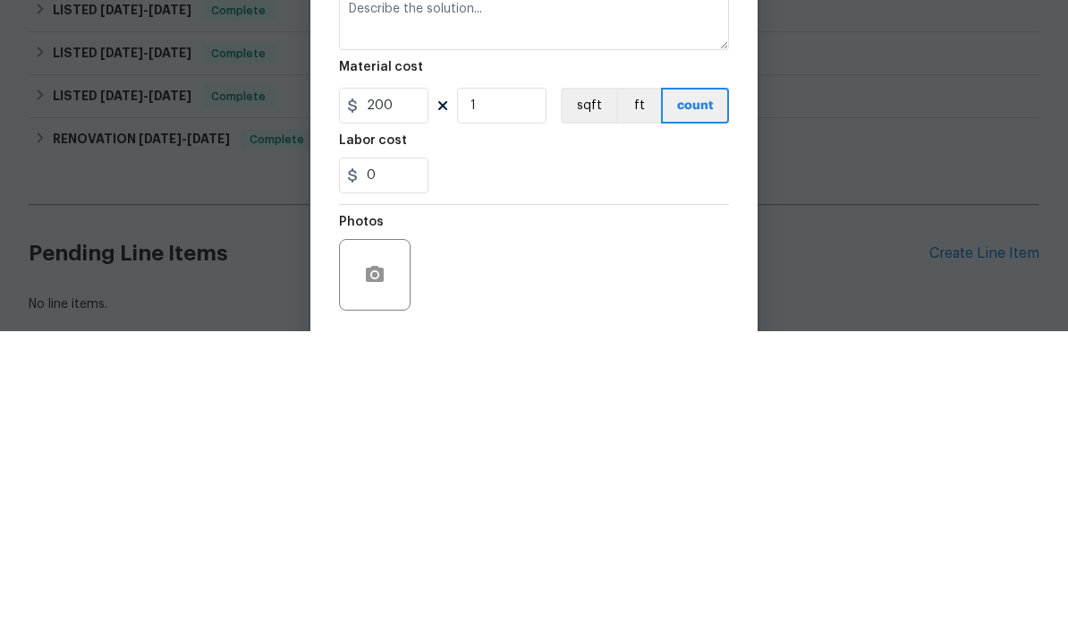
scroll to position [67, 0]
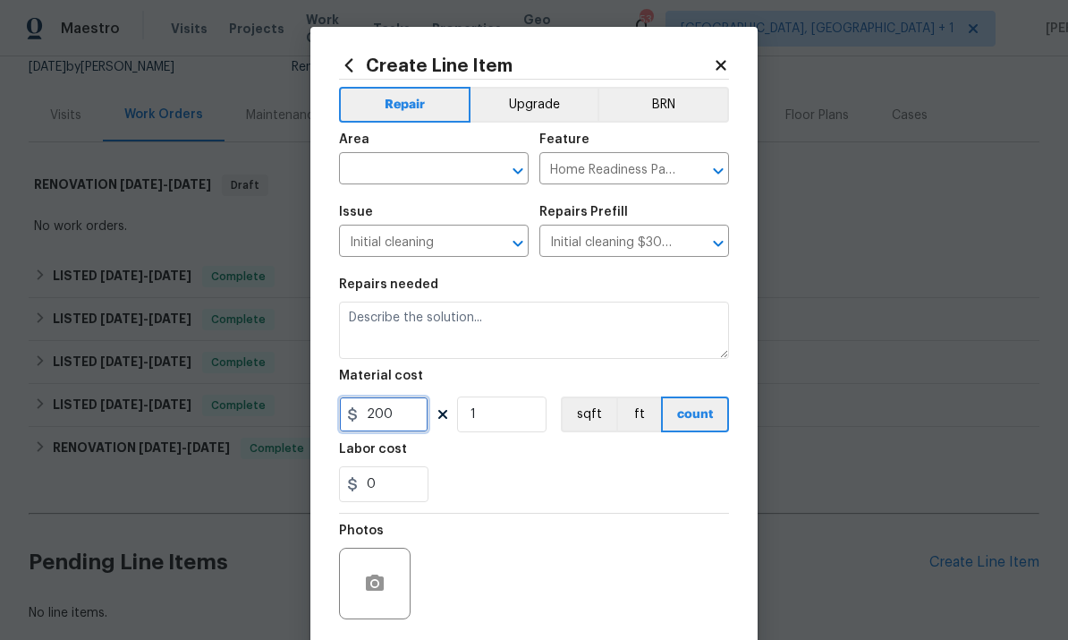
type input "200"
click at [391, 174] on input "text" at bounding box center [409, 171] width 140 height 28
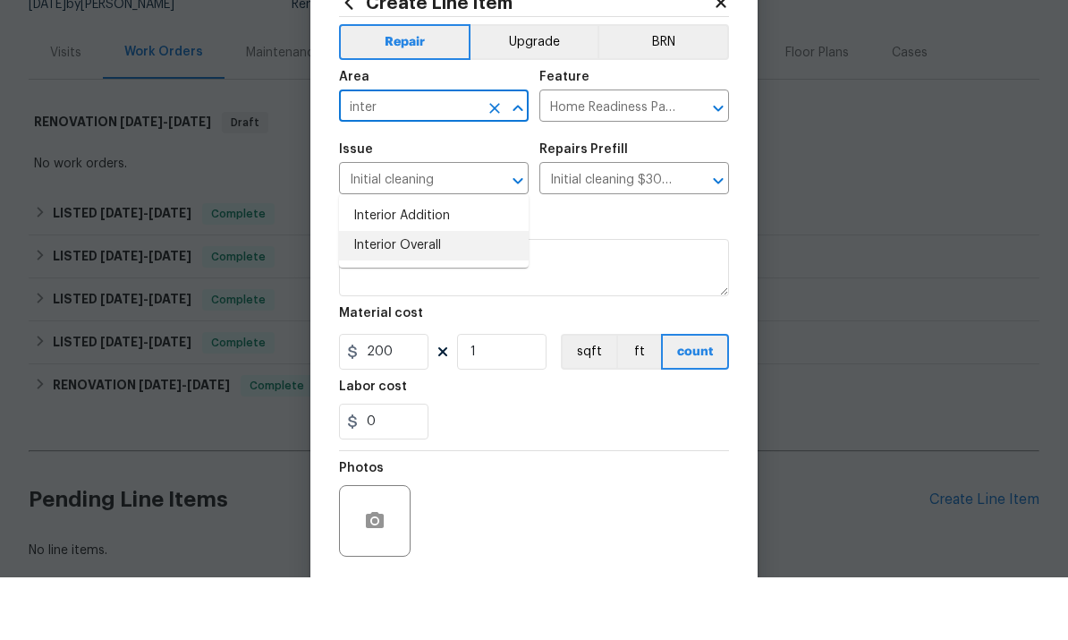
click at [414, 293] on li "Interior Overall" at bounding box center [434, 308] width 190 height 30
type input "Interior Overall"
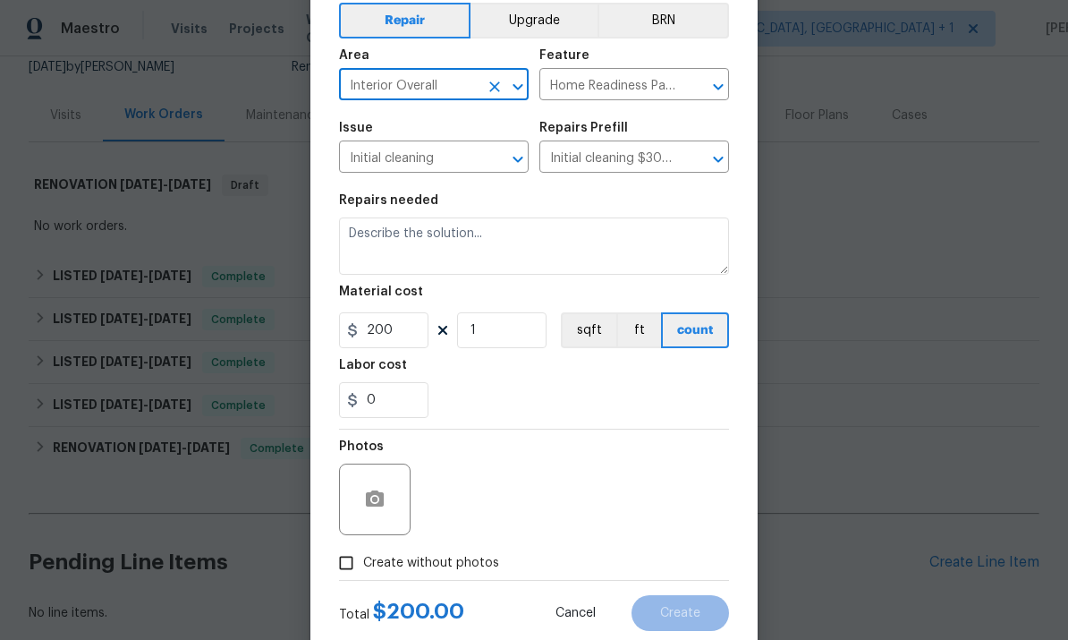
scroll to position [80, 0]
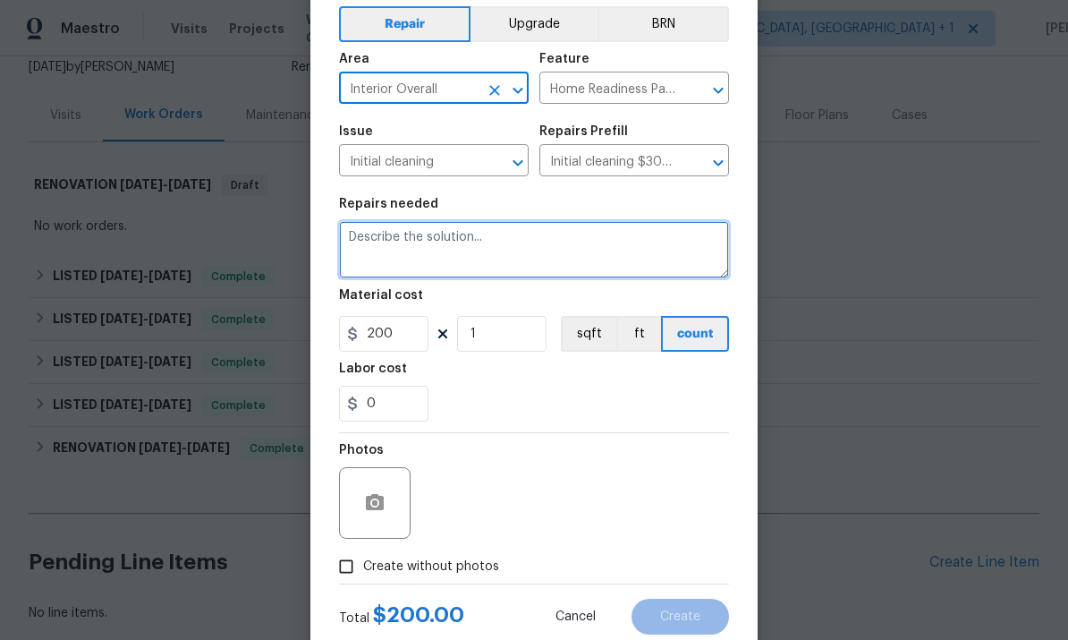
click at [514, 250] on textarea at bounding box center [534, 249] width 390 height 57
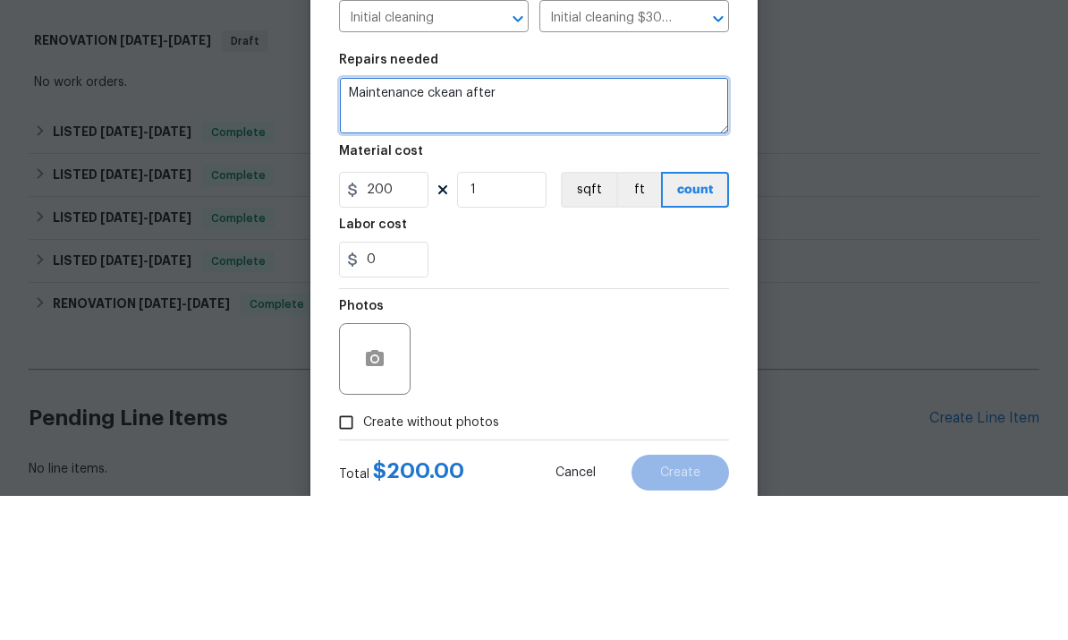
click at [456, 221] on textarea "Maintenance ckean after" at bounding box center [534, 249] width 390 height 57
click at [519, 221] on textarea "Maintenance clean after" at bounding box center [534, 249] width 390 height 57
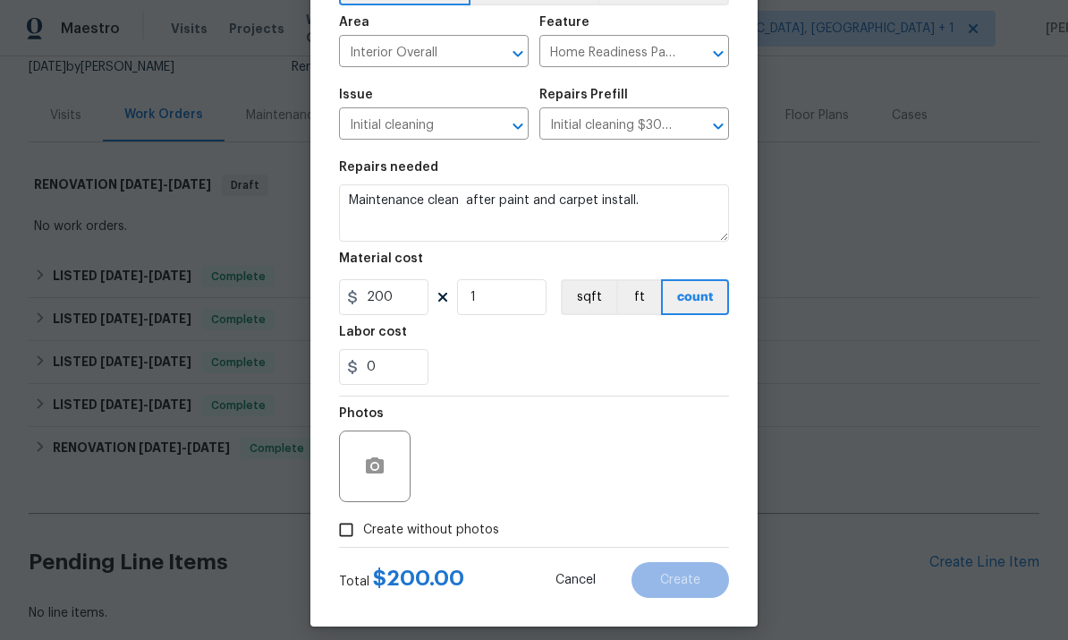
scroll to position [127, 0]
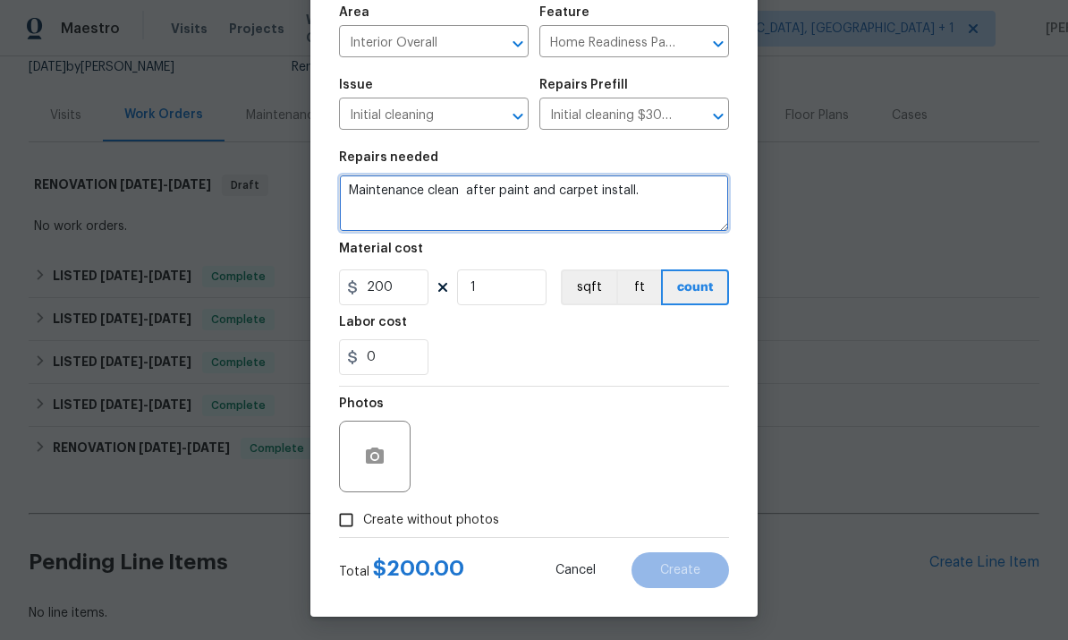
type textarea "Maintenance clean after paint and carpet install."
click at [350, 518] on input "Create without photos" at bounding box center [346, 520] width 34 height 34
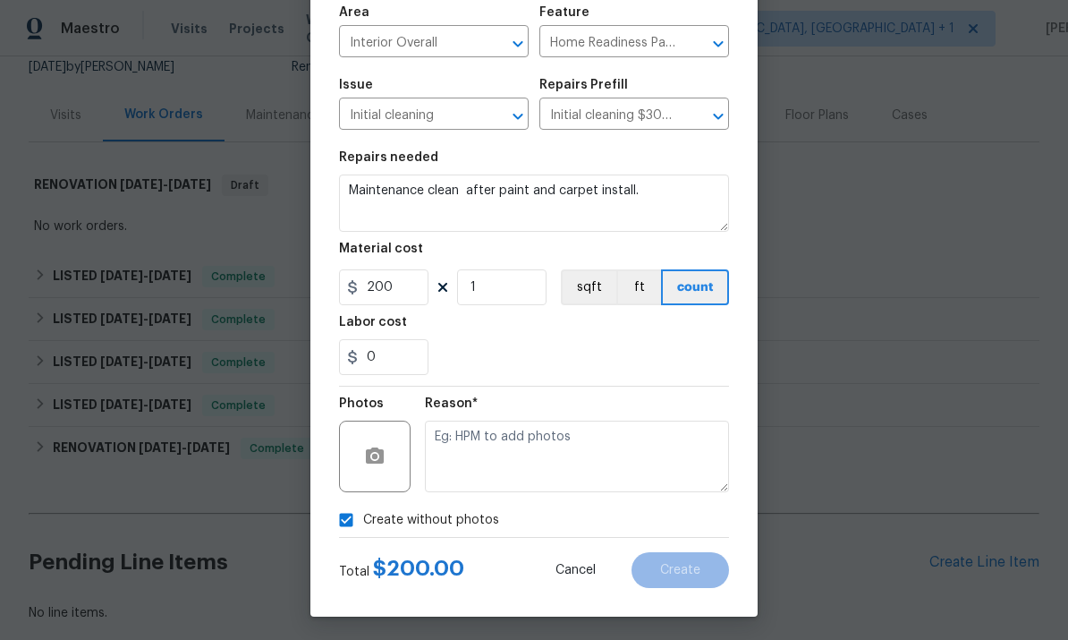
click at [354, 520] on input "Create without photos" at bounding box center [346, 520] width 34 height 34
checkbox input "false"
click at [393, 449] on button "button" at bounding box center [374, 456] width 43 height 43
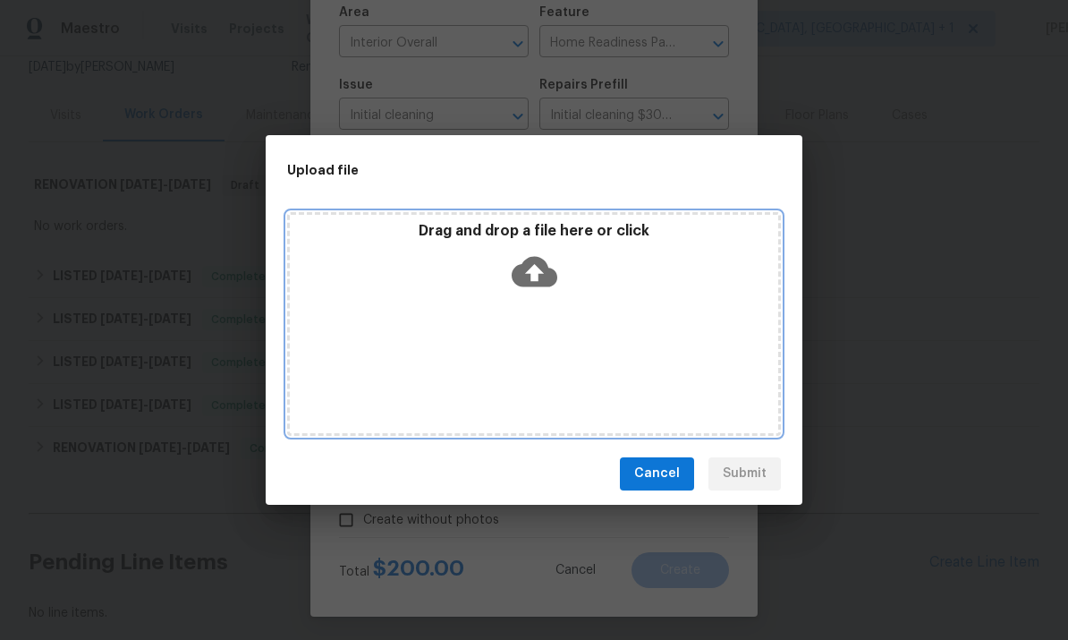
click at [535, 256] on icon at bounding box center [535, 272] width 46 height 46
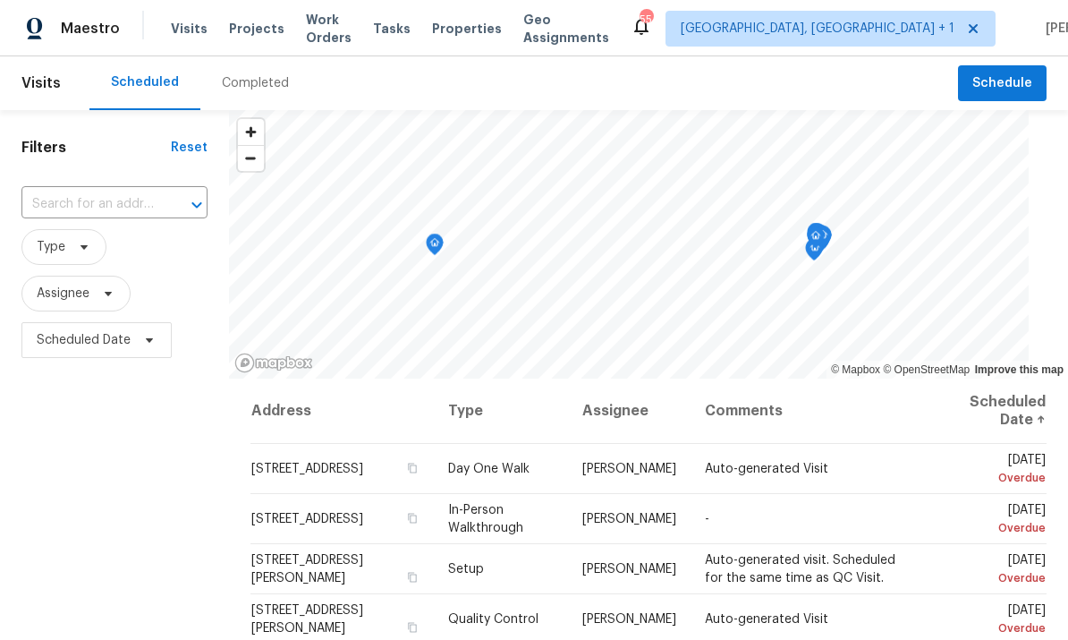
click at [133, 198] on input "text" at bounding box center [89, 205] width 136 height 28
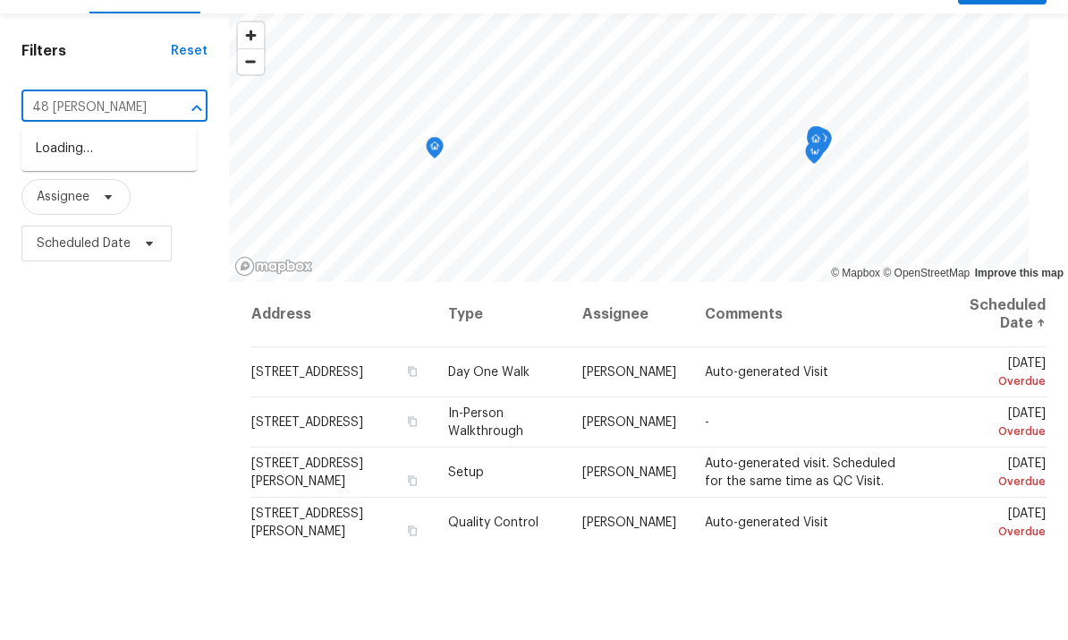
type input "48 [PERSON_NAME]"
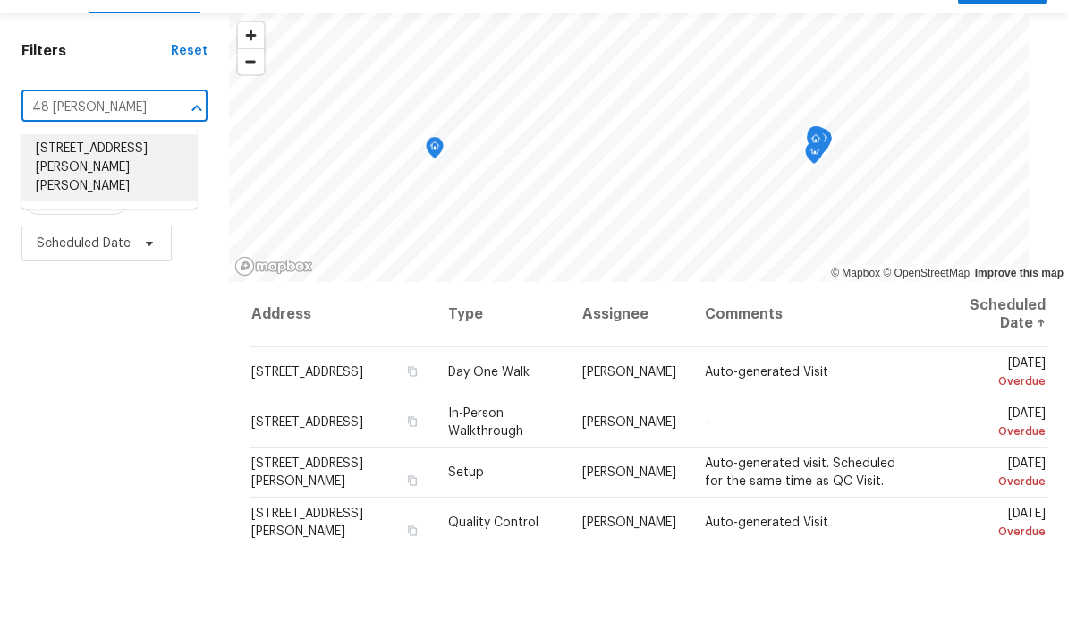
click at [126, 231] on li "[STREET_ADDRESS][PERSON_NAME][PERSON_NAME]" at bounding box center [108, 264] width 175 height 67
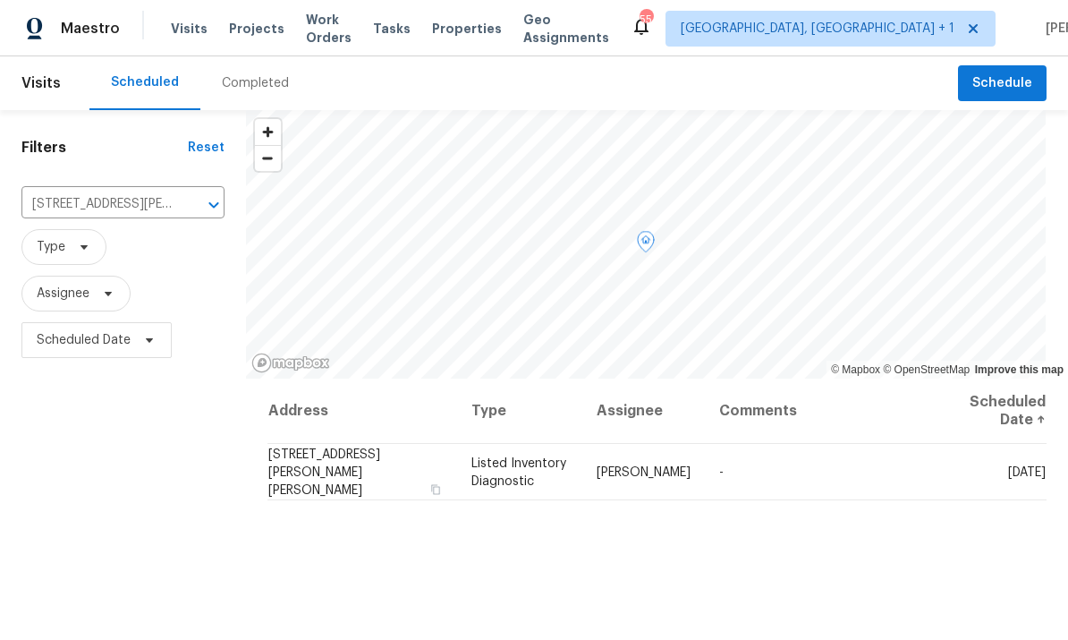
click at [0, 0] on icon at bounding box center [0, 0] width 0 height 0
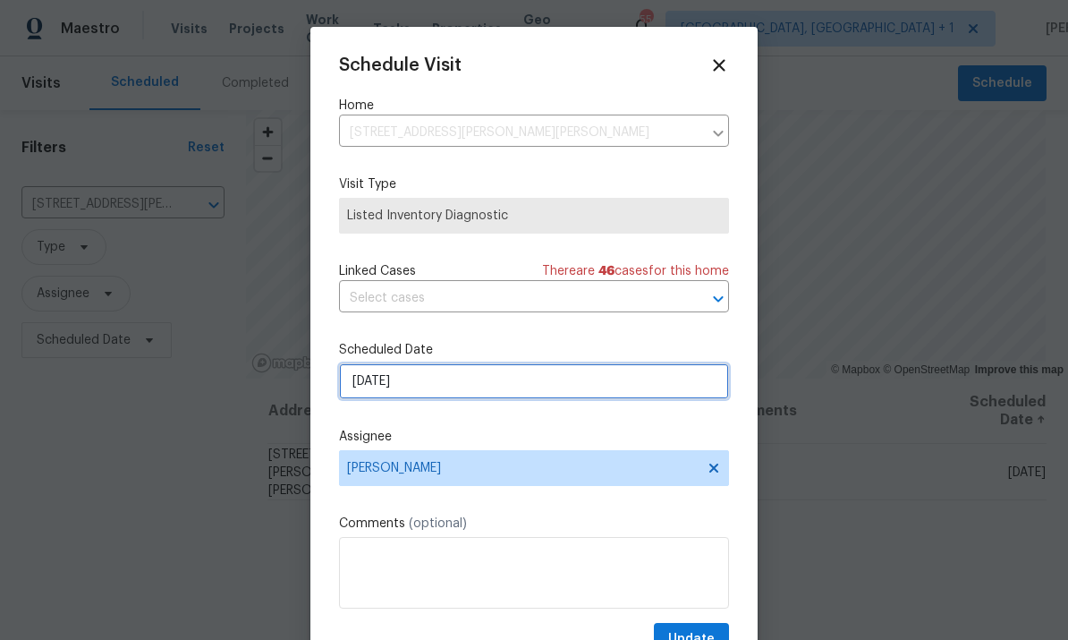
click at [470, 393] on input "[DATE]" at bounding box center [534, 381] width 390 height 36
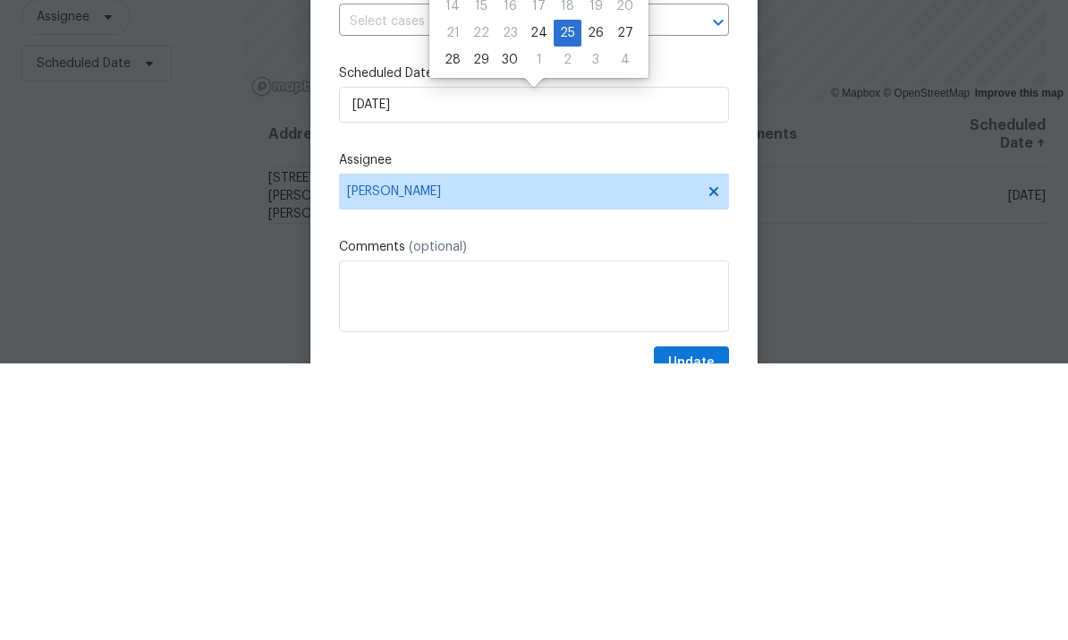
click at [555, 149] on div "Schedule Visit Home [STREET_ADDRESS][PERSON_NAME][PERSON_NAME] ​ Visit Type Lis…" at bounding box center [534, 355] width 390 height 600
type input "[DATE]"
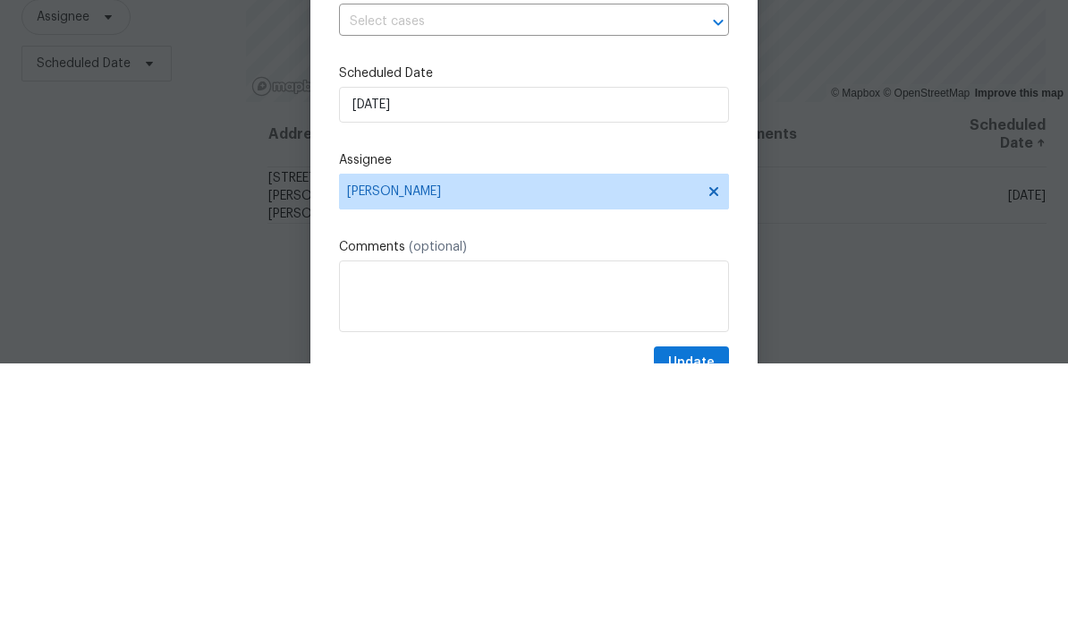
scroll to position [67, 0]
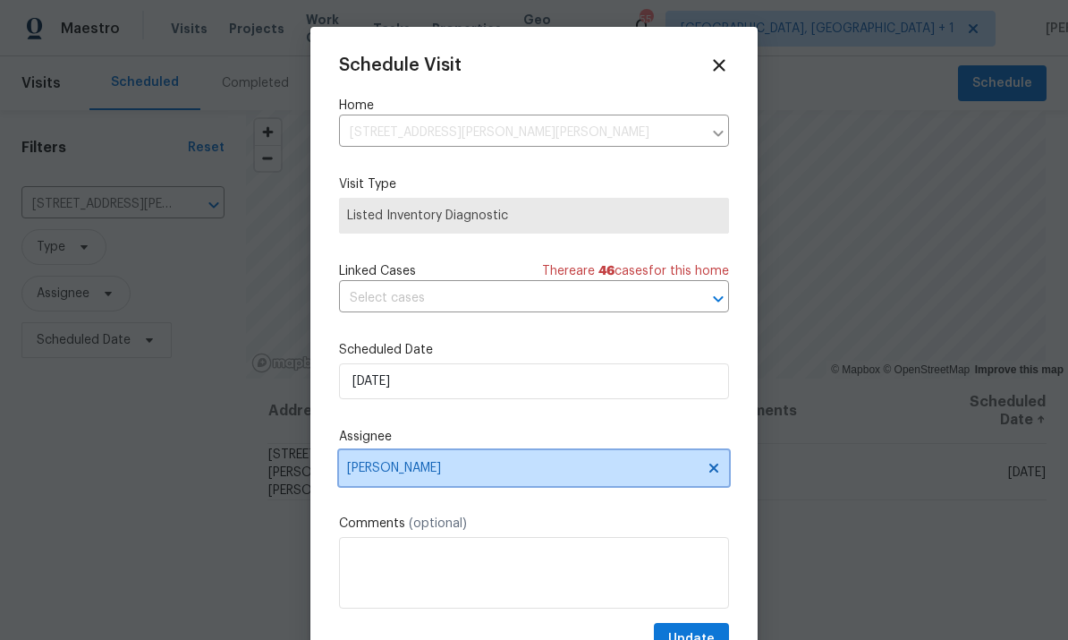
click at [708, 475] on icon at bounding box center [714, 468] width 14 height 14
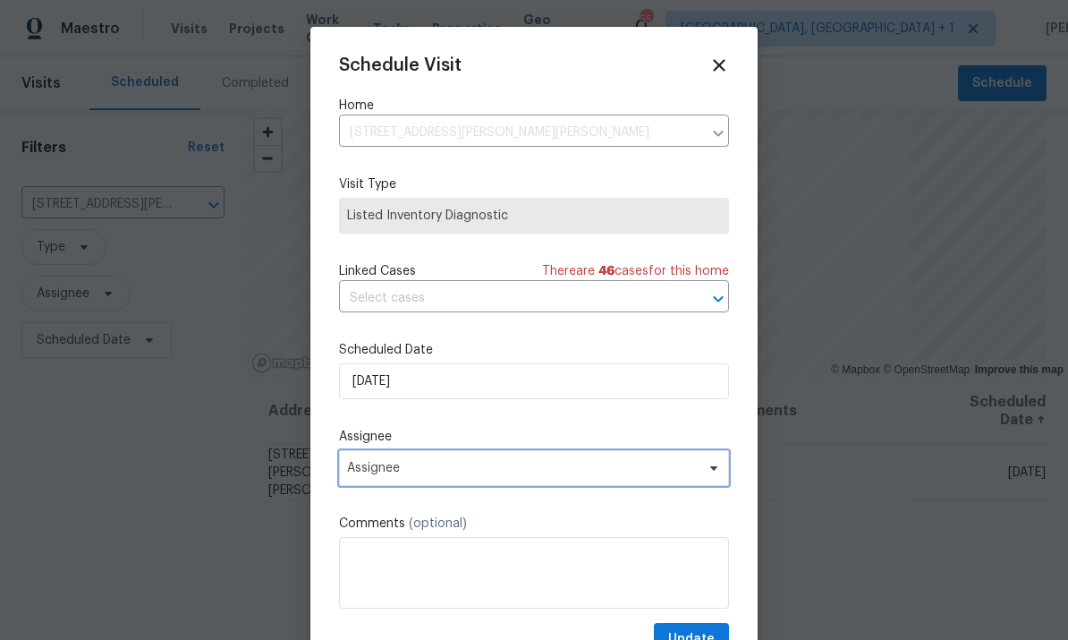
click at [709, 474] on icon at bounding box center [714, 468] width 14 height 14
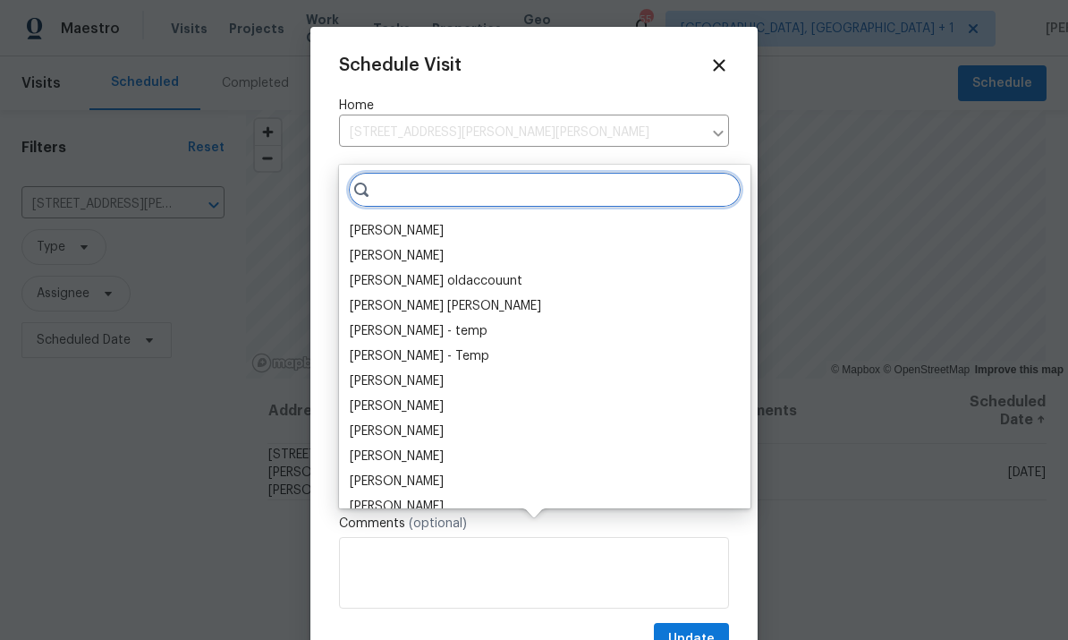
click at [411, 172] on input "search" at bounding box center [545, 190] width 394 height 36
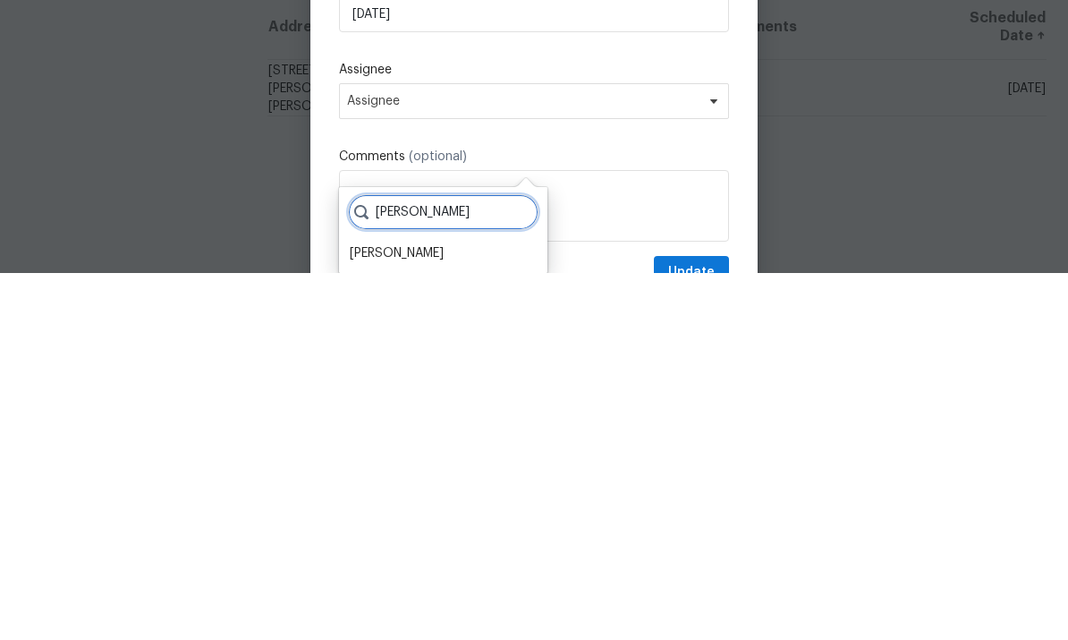
type input "[PERSON_NAME]"
click at [393, 611] on div "[PERSON_NAME]" at bounding box center [397, 620] width 94 height 18
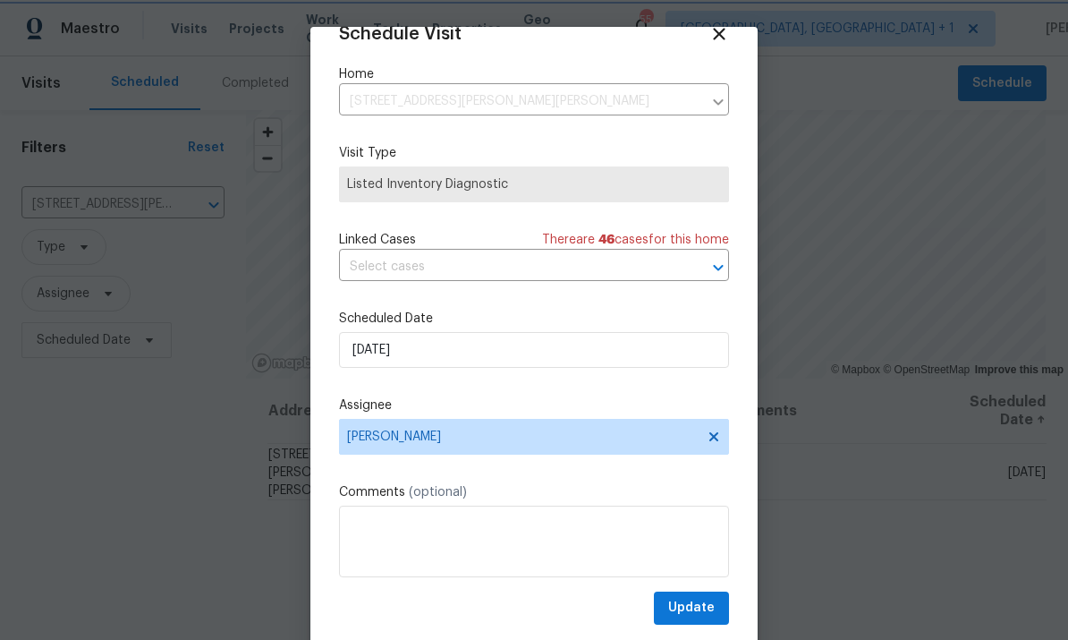
scroll to position [35, 0]
click at [449, 343] on input "[DATE]" at bounding box center [534, 350] width 390 height 36
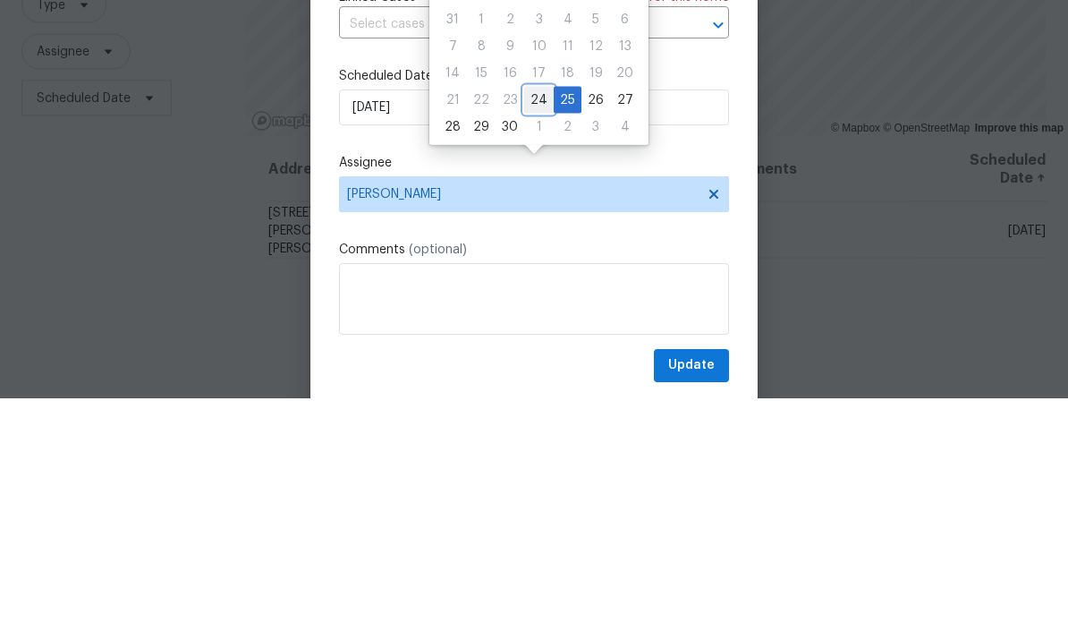
click at [545, 329] on div "24" at bounding box center [539, 341] width 30 height 25
type input "[DATE]"
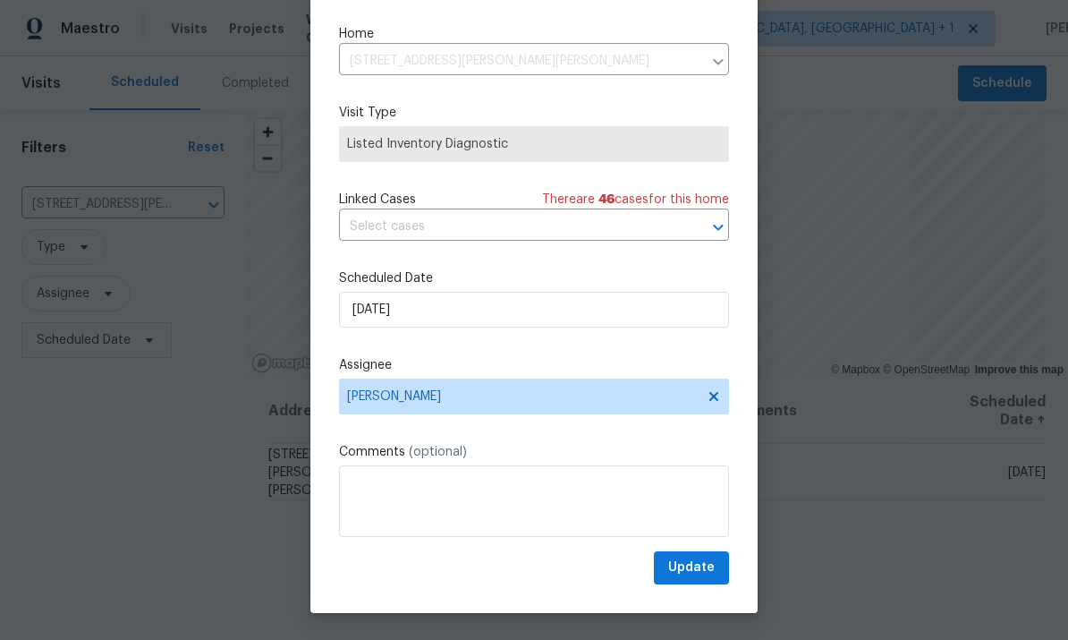
scroll to position [40, 0]
click at [699, 567] on span "Update" at bounding box center [691, 567] width 47 height 22
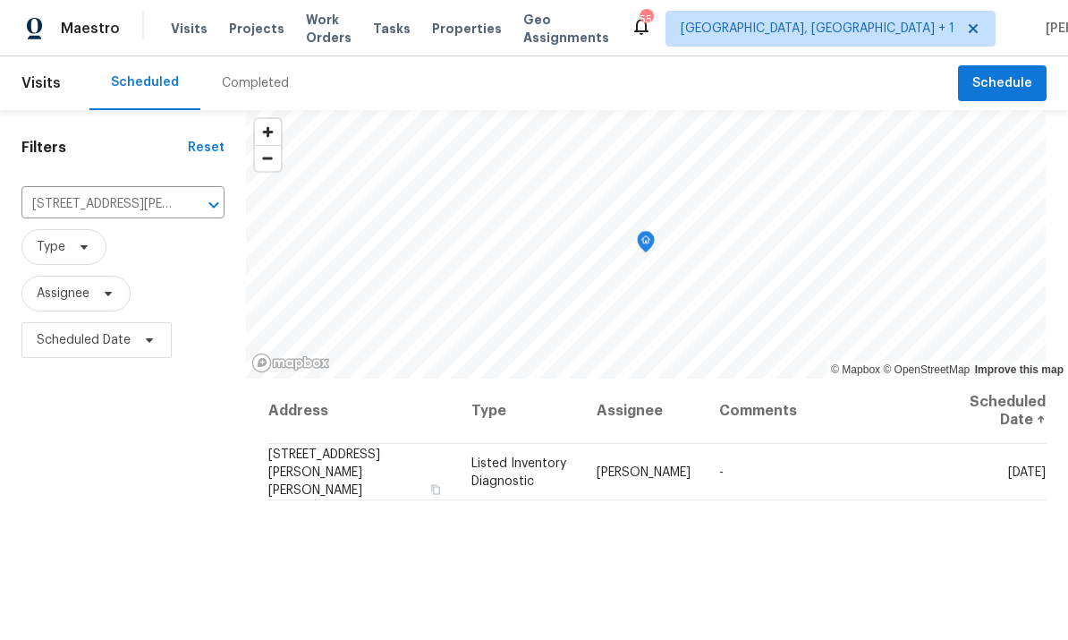
click at [195, 192] on button "Clear" at bounding box center [190, 204] width 25 height 25
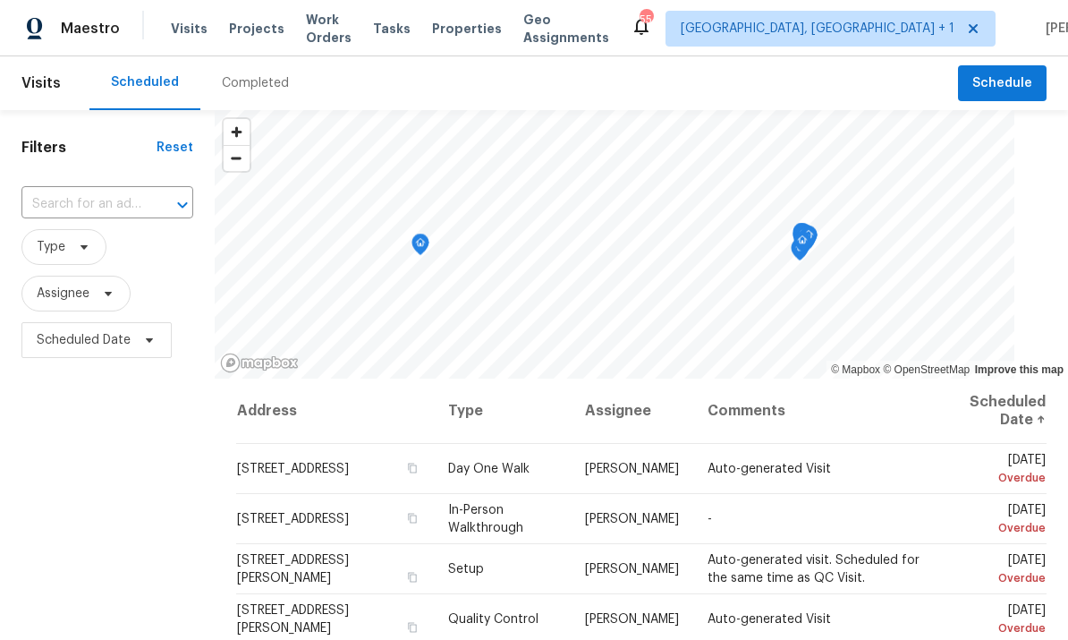
click at [117, 203] on input "text" at bounding box center [82, 205] width 122 height 28
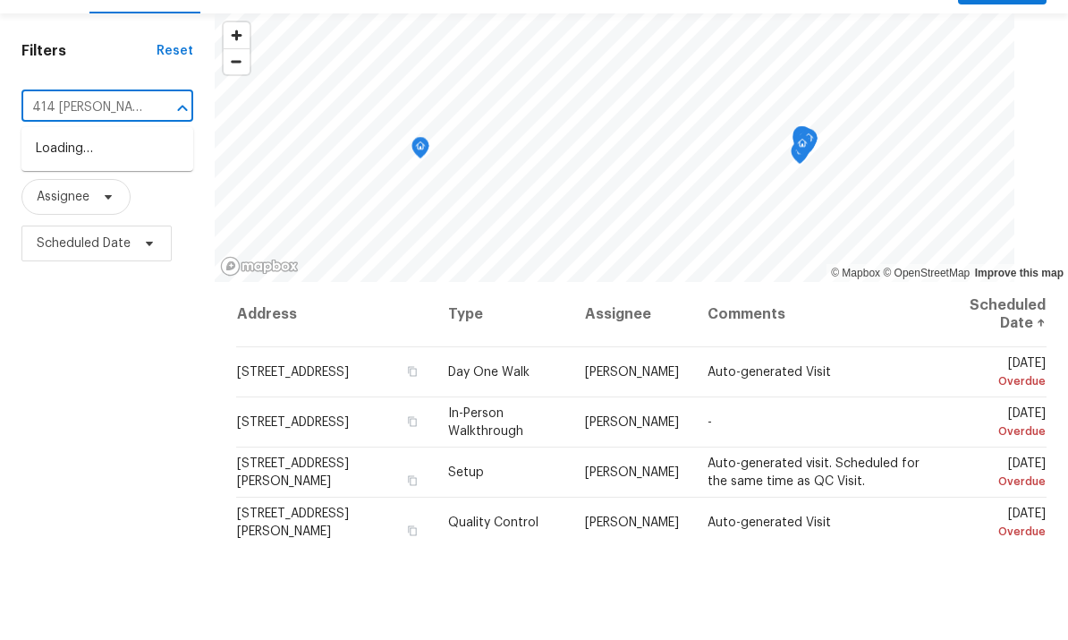
type input "414 [PERSON_NAME]"
click at [114, 231] on li "[STREET_ADDRESS][PERSON_NAME][PERSON_NAME]" at bounding box center [107, 264] width 172 height 67
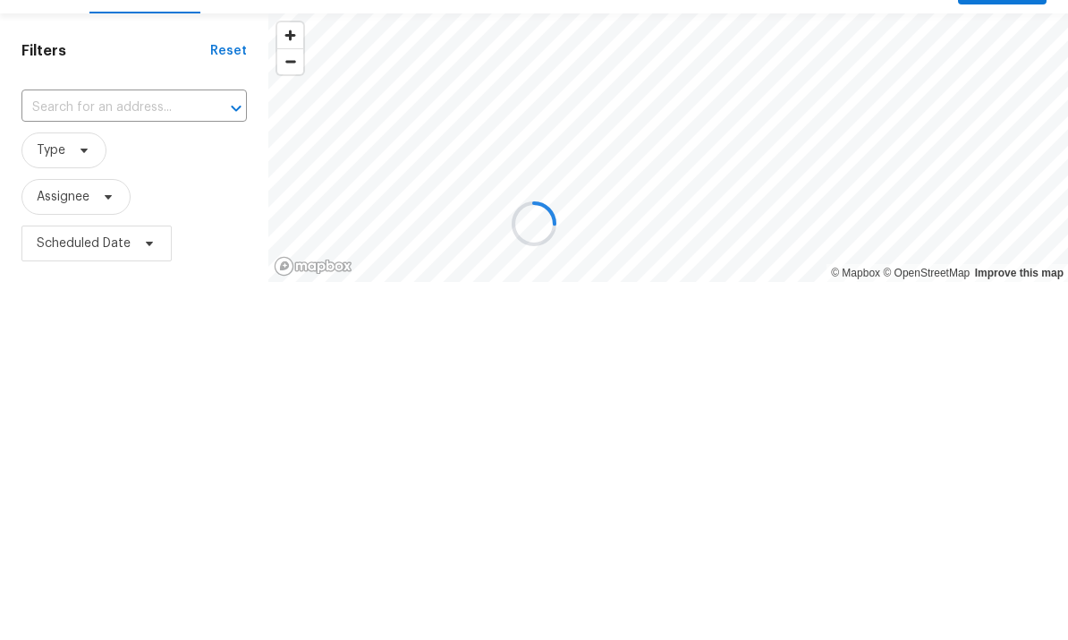
type input "[STREET_ADDRESS][PERSON_NAME][PERSON_NAME]"
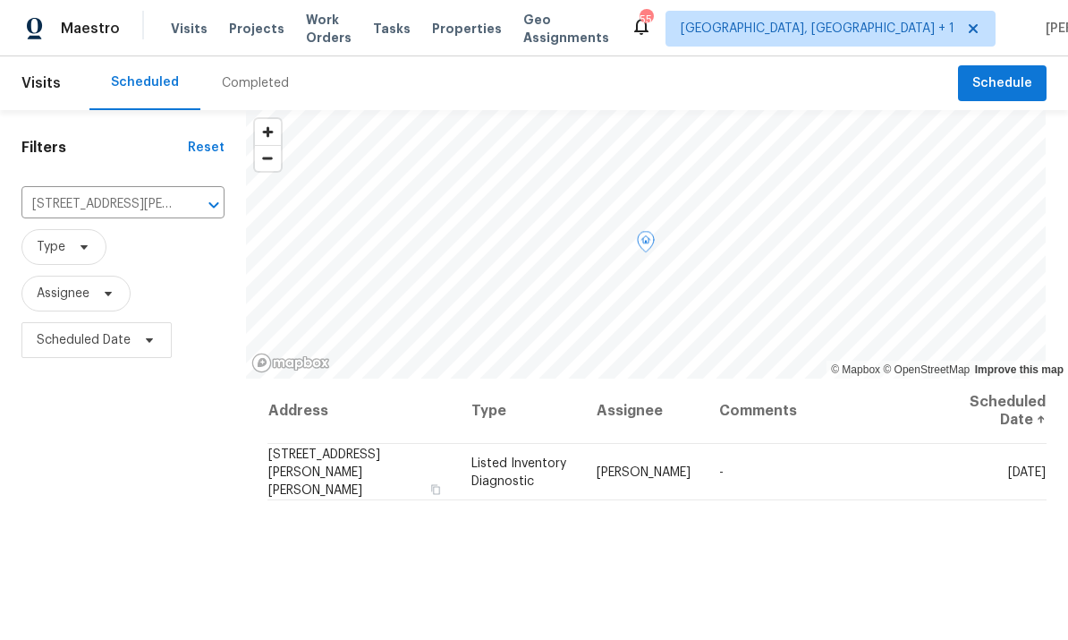
click at [0, 0] on icon at bounding box center [0, 0] width 0 height 0
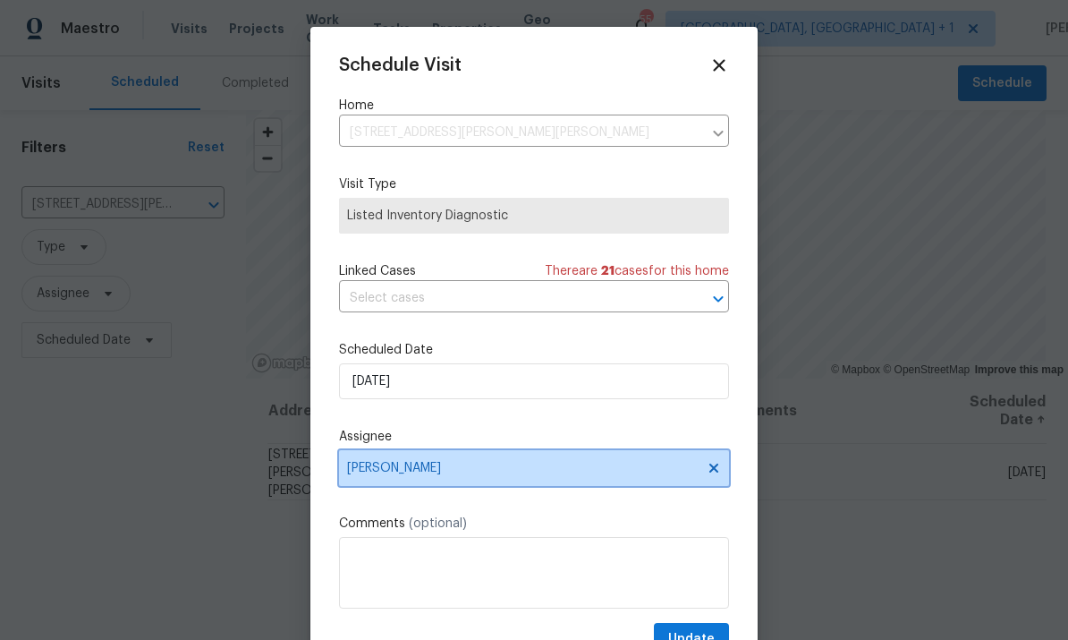
click at [697, 468] on span "[PERSON_NAME]" at bounding box center [522, 468] width 351 height 14
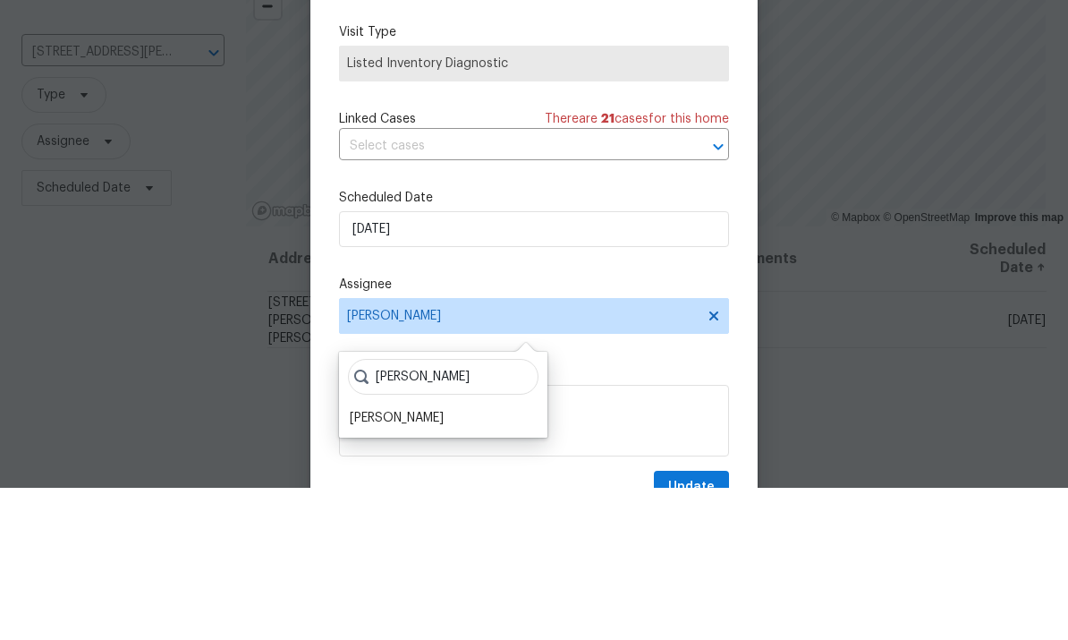
scroll to position [67, 0]
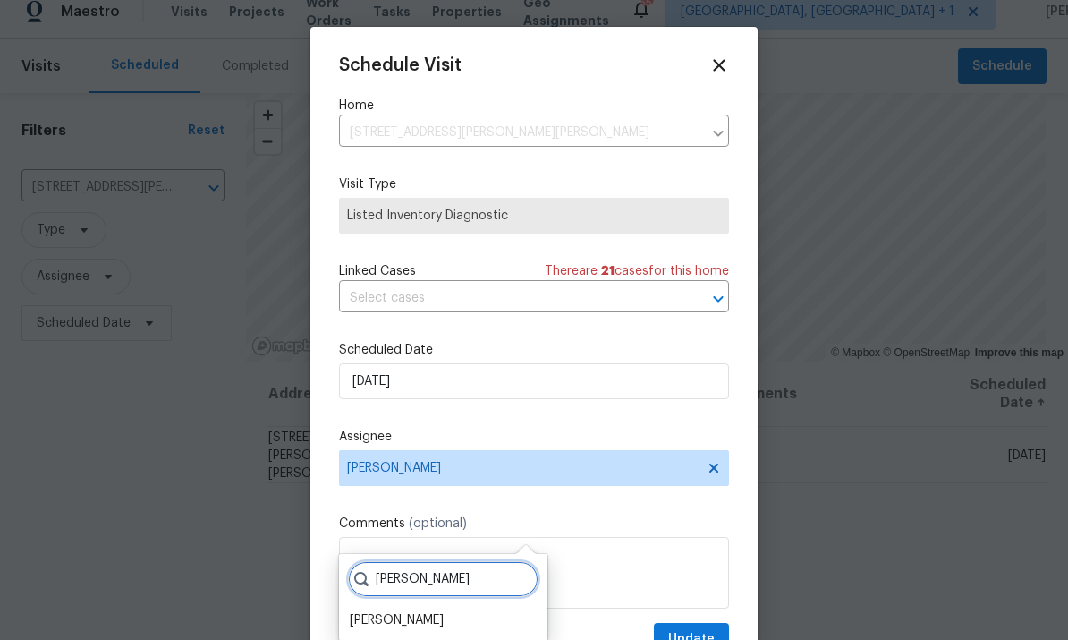
type input "[PERSON_NAME]"
click at [419, 611] on div "[PERSON_NAME]" at bounding box center [397, 620] width 94 height 18
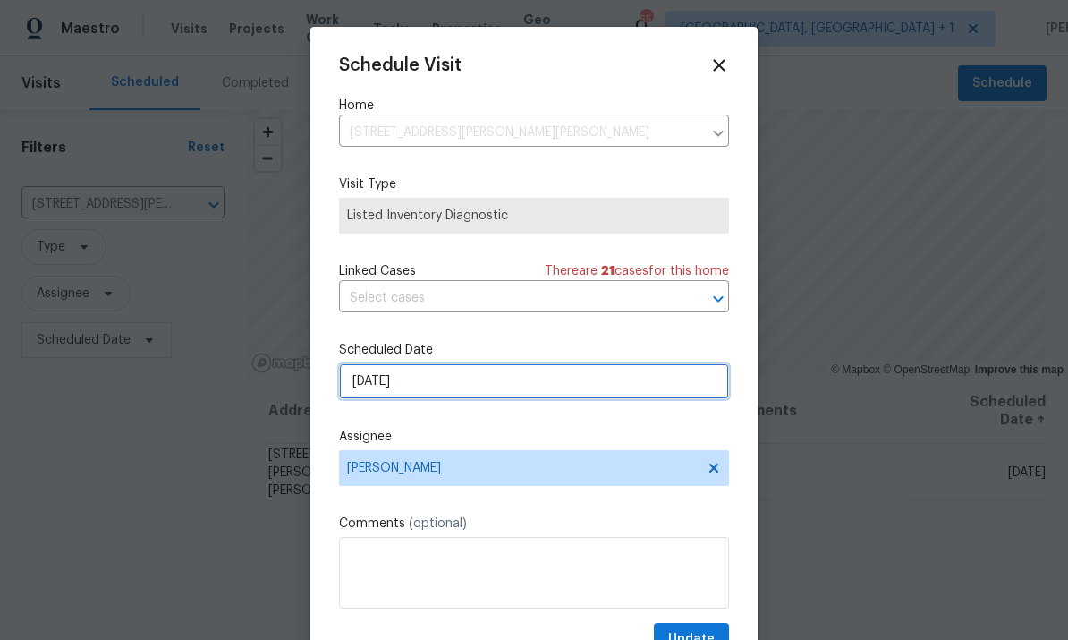
click at [638, 379] on input "[DATE]" at bounding box center [534, 381] width 390 height 36
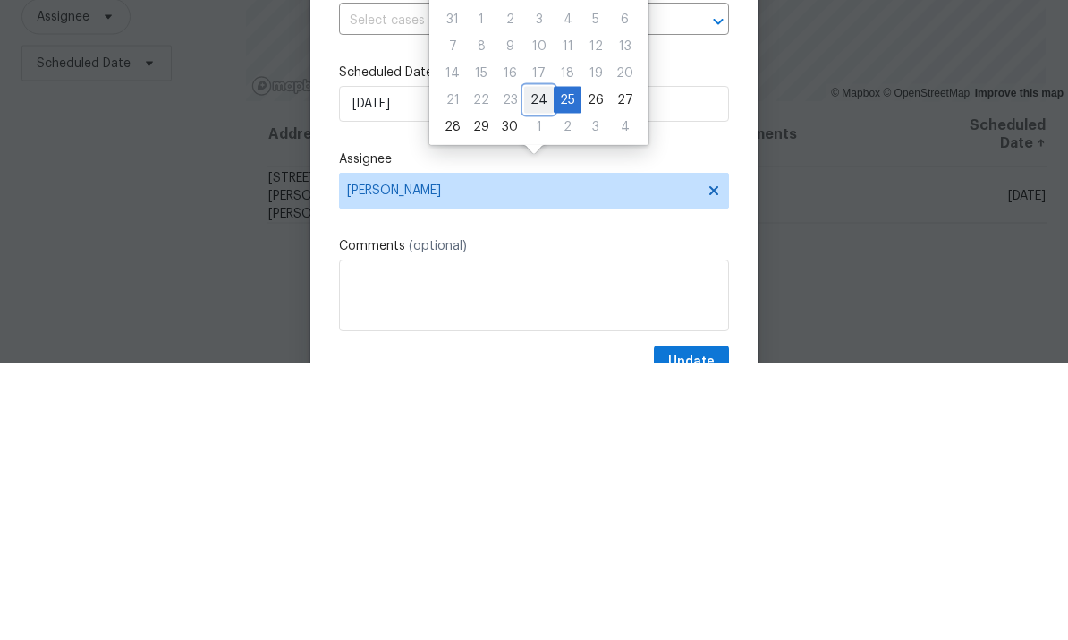
click at [533, 364] on div "24" at bounding box center [539, 376] width 30 height 25
type input "[DATE]"
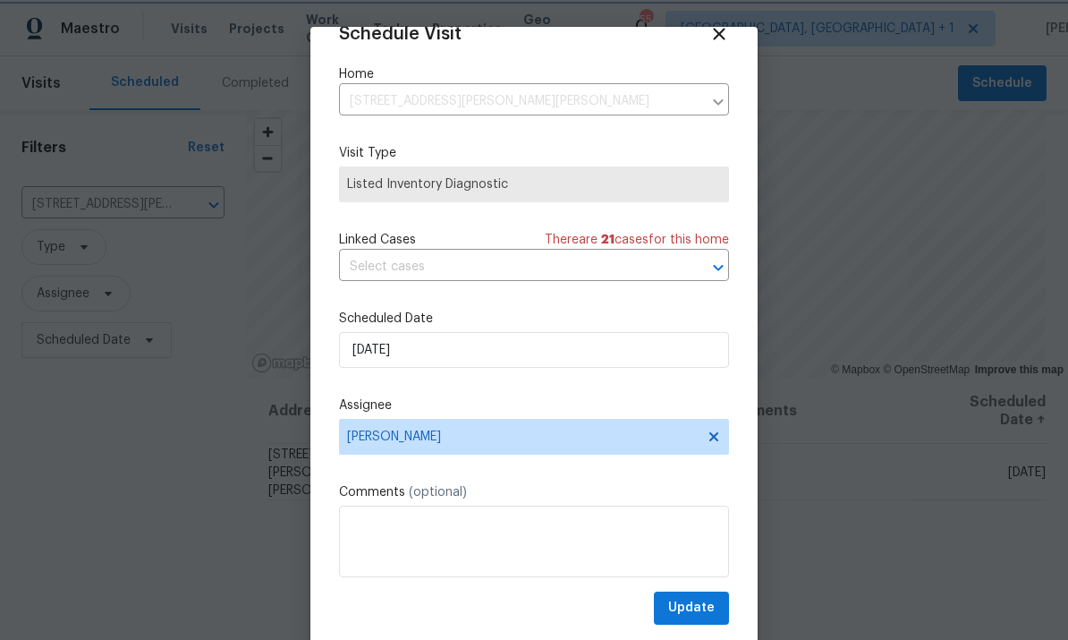
scroll to position [35, 0]
click at [708, 614] on span "Update" at bounding box center [691, 608] width 47 height 22
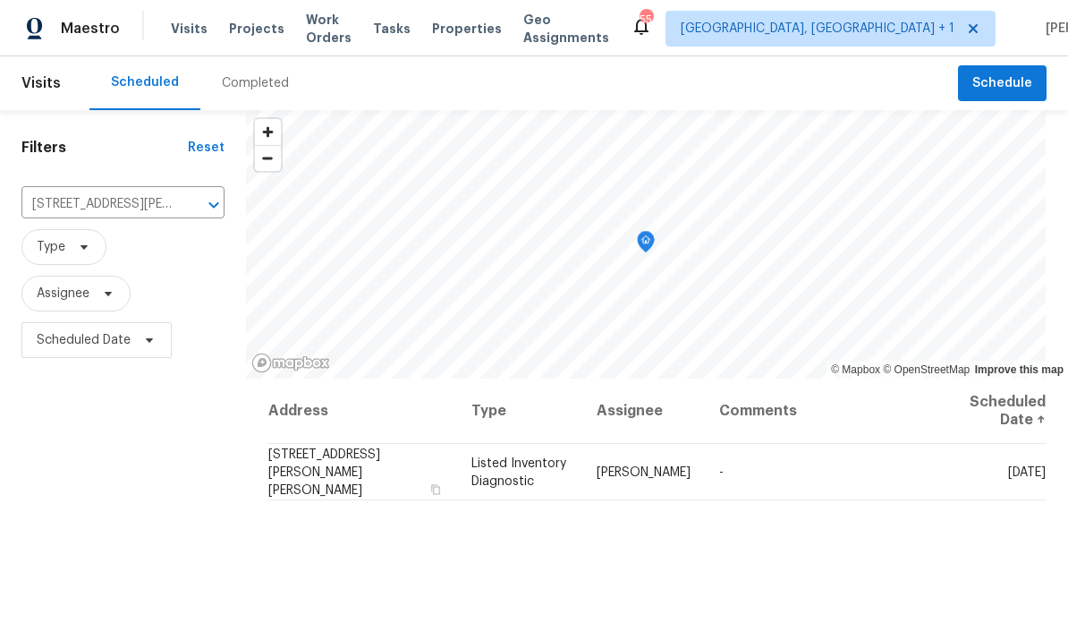
click at [212, 192] on button "Open" at bounding box center [213, 204] width 25 height 25
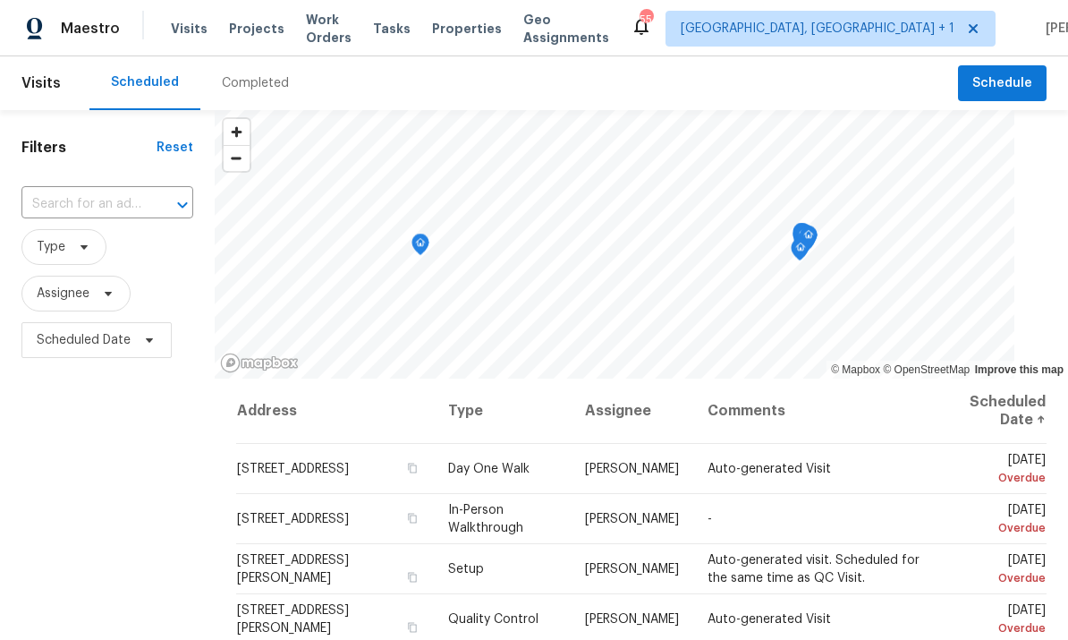
click at [163, 197] on div at bounding box center [170, 204] width 47 height 25
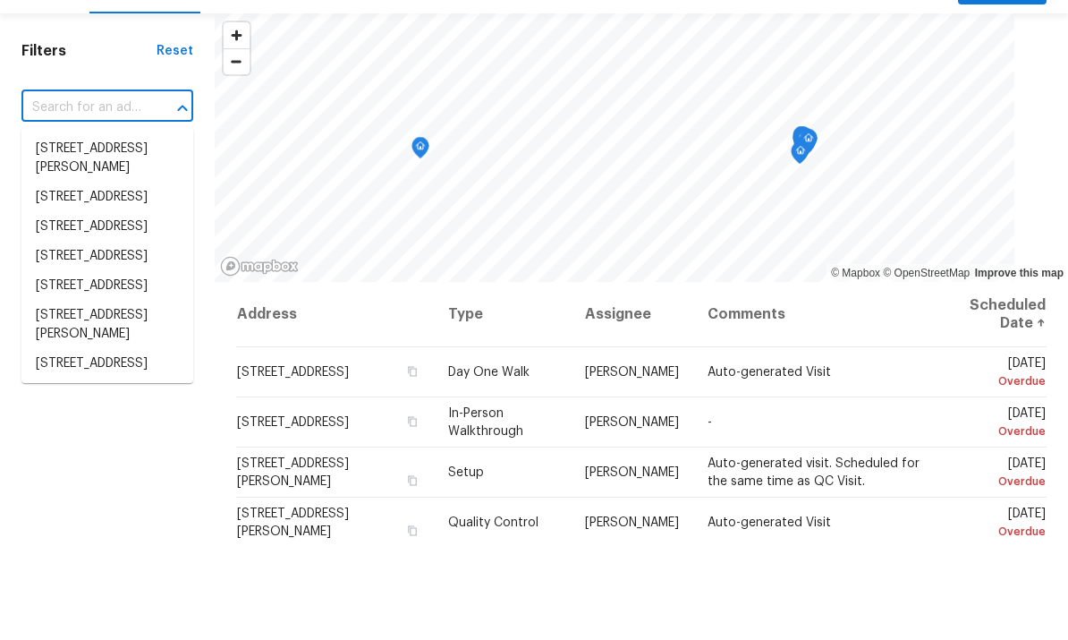
click at [90, 191] on input "text" at bounding box center [82, 205] width 122 height 28
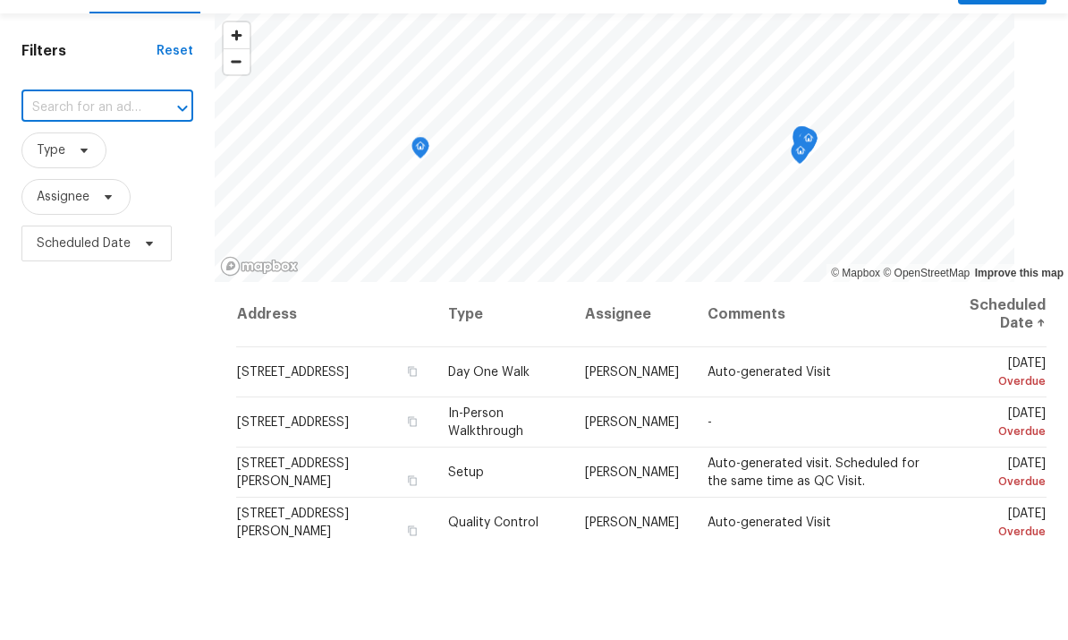
scroll to position [67, 0]
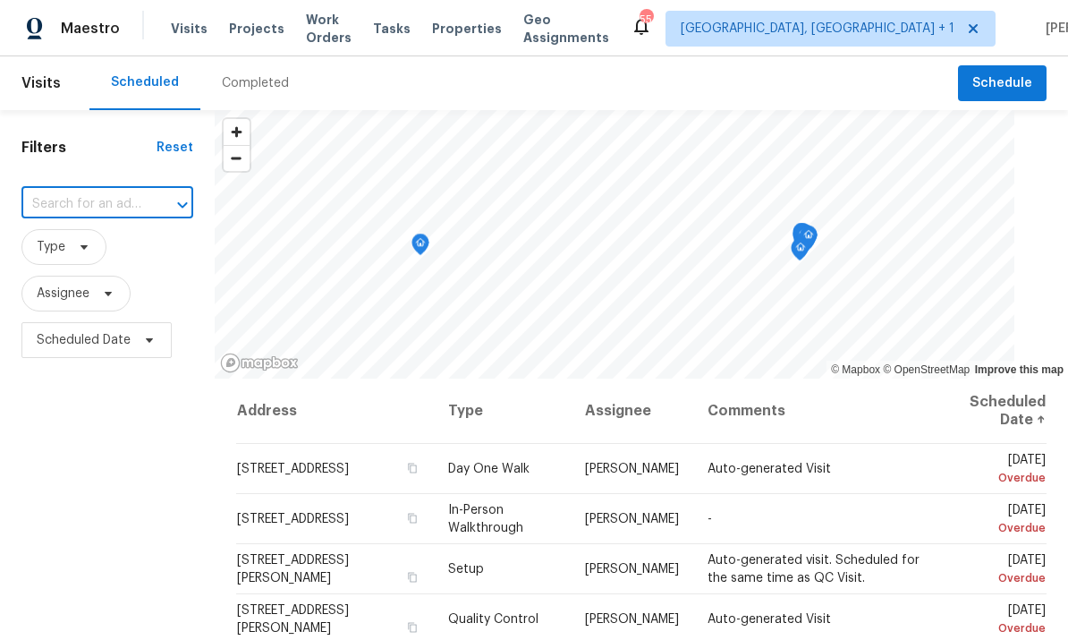
click at [115, 191] on input "text" at bounding box center [82, 205] width 122 height 28
type input "521 lake"
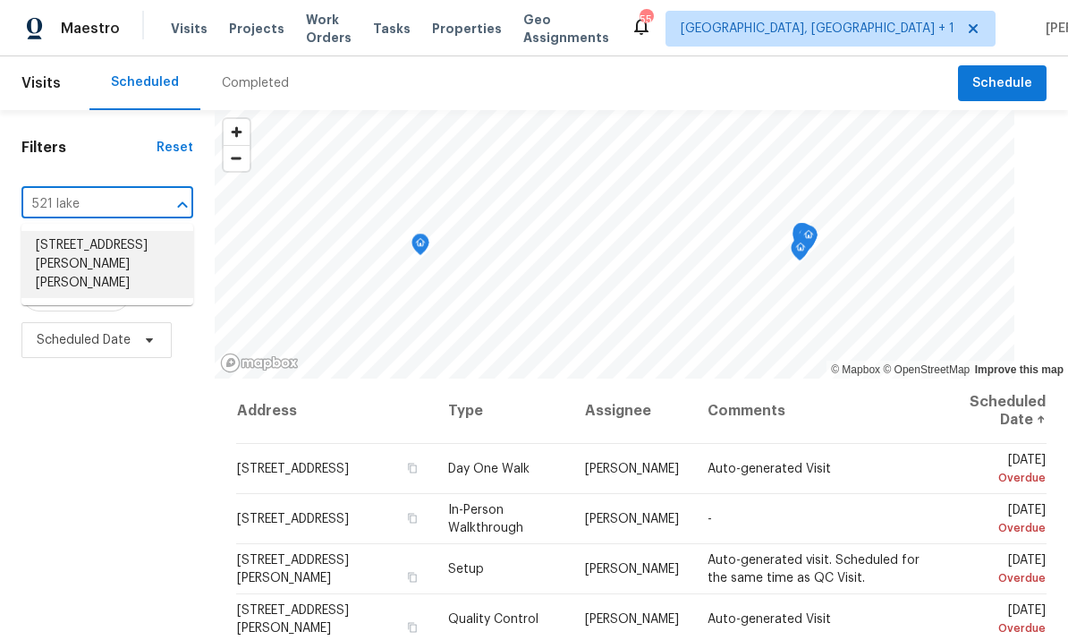
click at [126, 231] on li "[STREET_ADDRESS][PERSON_NAME][PERSON_NAME]" at bounding box center [107, 264] width 172 height 67
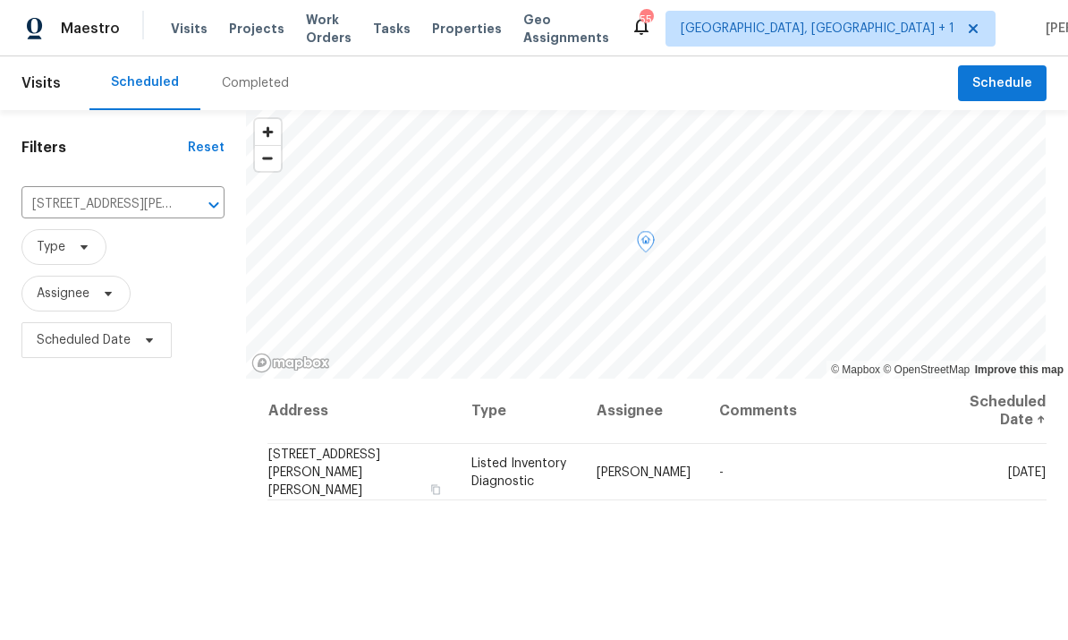
click at [0, 0] on icon at bounding box center [0, 0] width 0 height 0
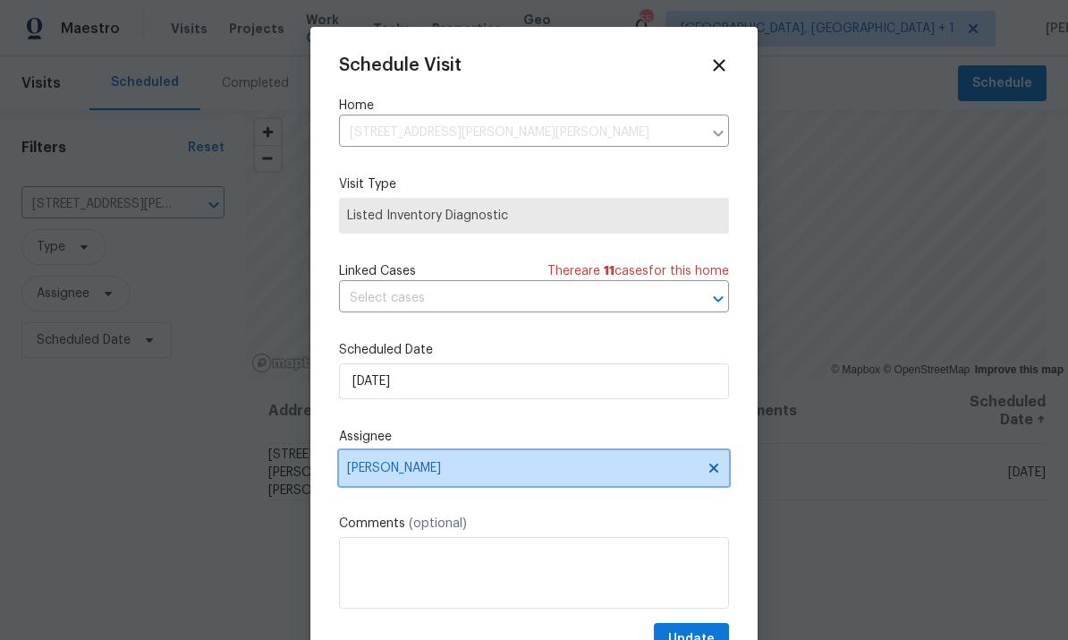
click at [712, 466] on icon at bounding box center [714, 468] width 14 height 14
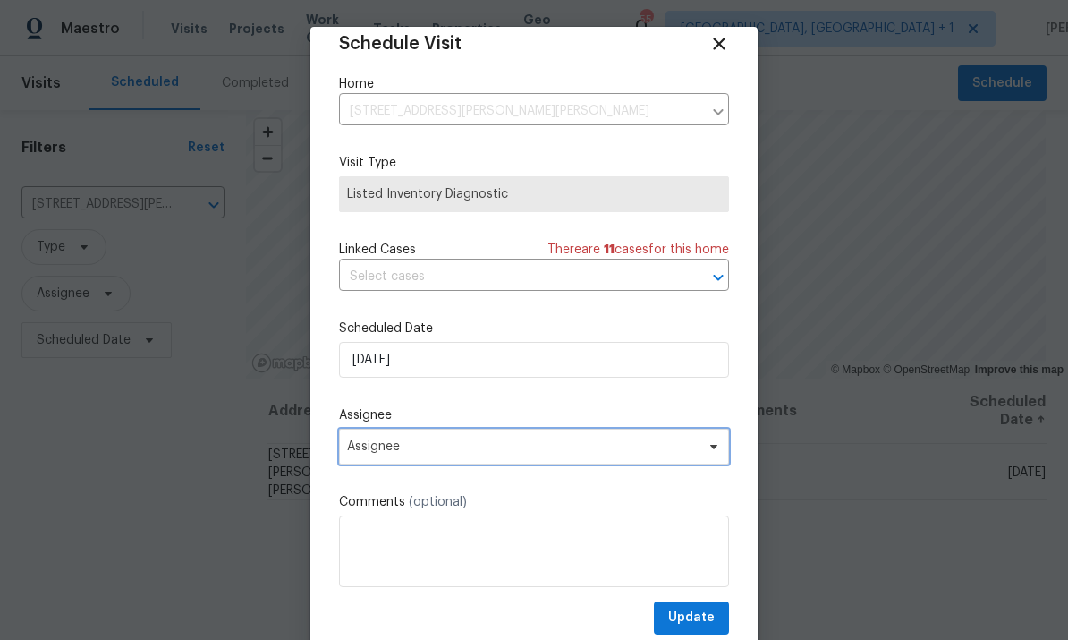
scroll to position [24, 0]
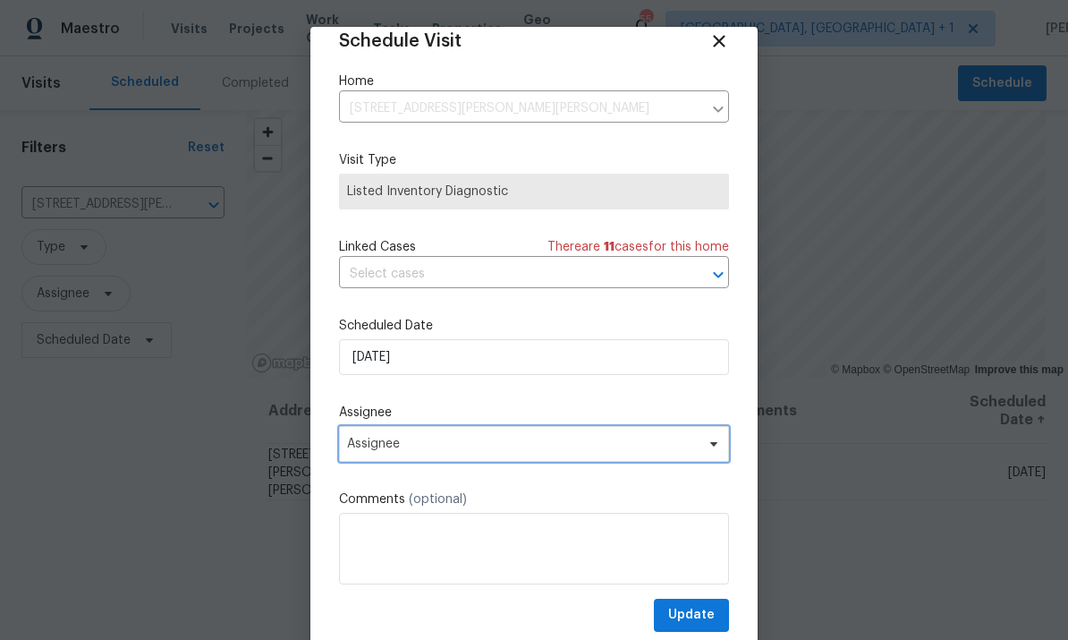
click at [704, 451] on span at bounding box center [711, 443] width 20 height 14
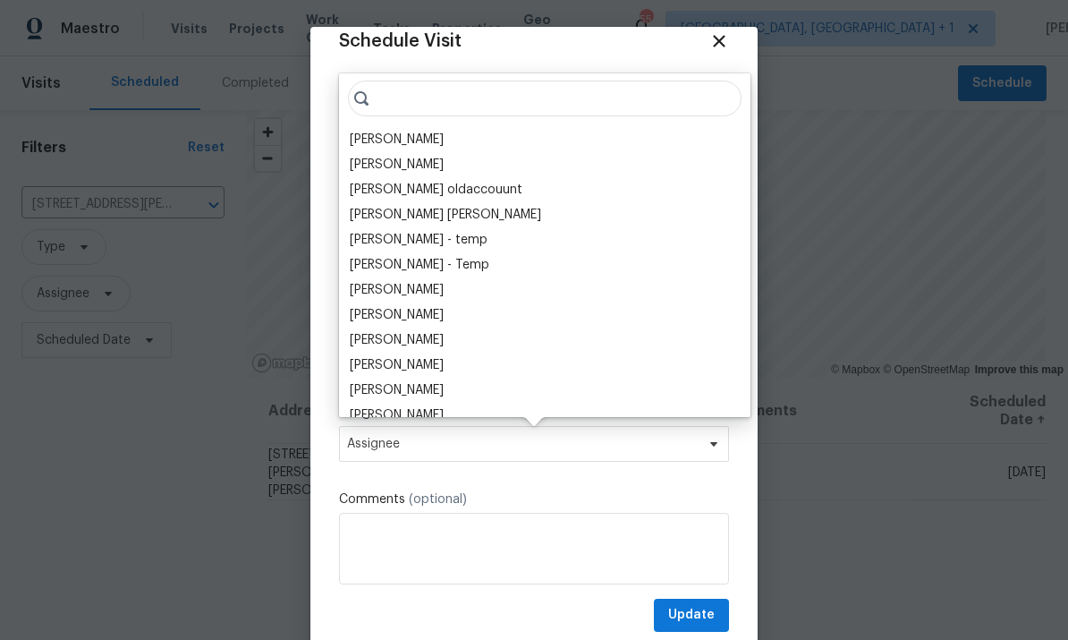
click at [412, 94] on input "search" at bounding box center [545, 98] width 394 height 36
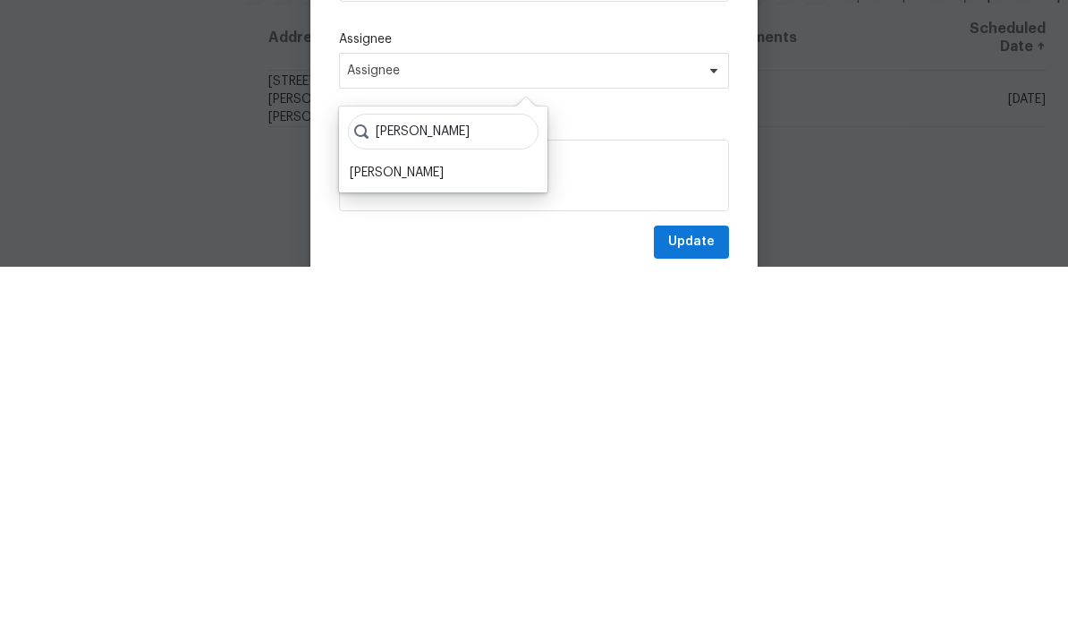
type input "[PERSON_NAME]"
click at [405, 537] on div "[PERSON_NAME]" at bounding box center [397, 546] width 94 height 18
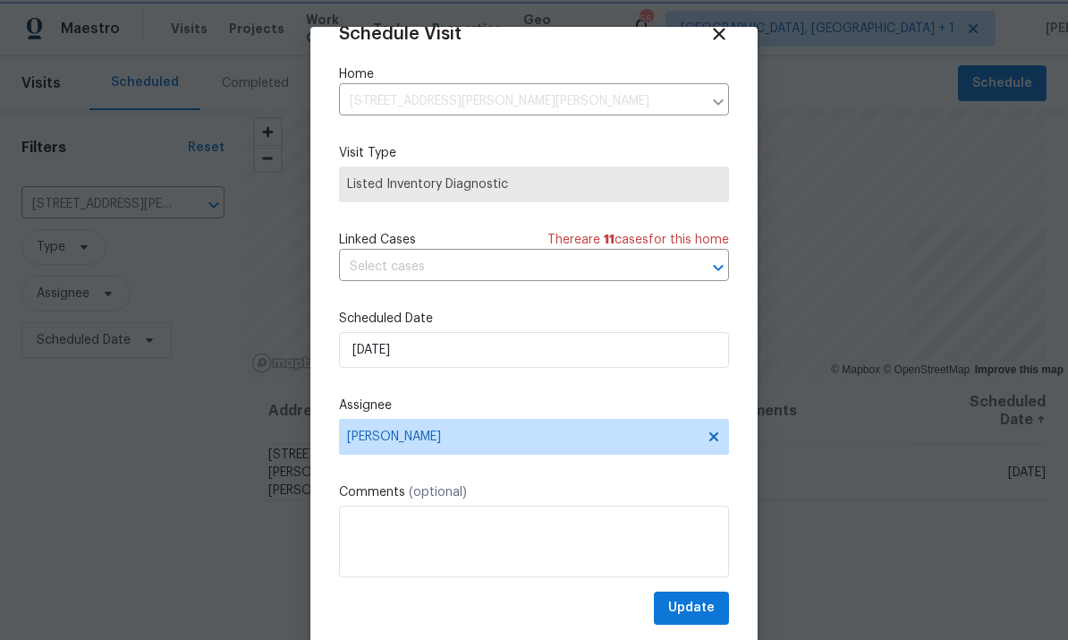
scroll to position [35, 0]
click at [528, 346] on input "[DATE]" at bounding box center [534, 350] width 390 height 36
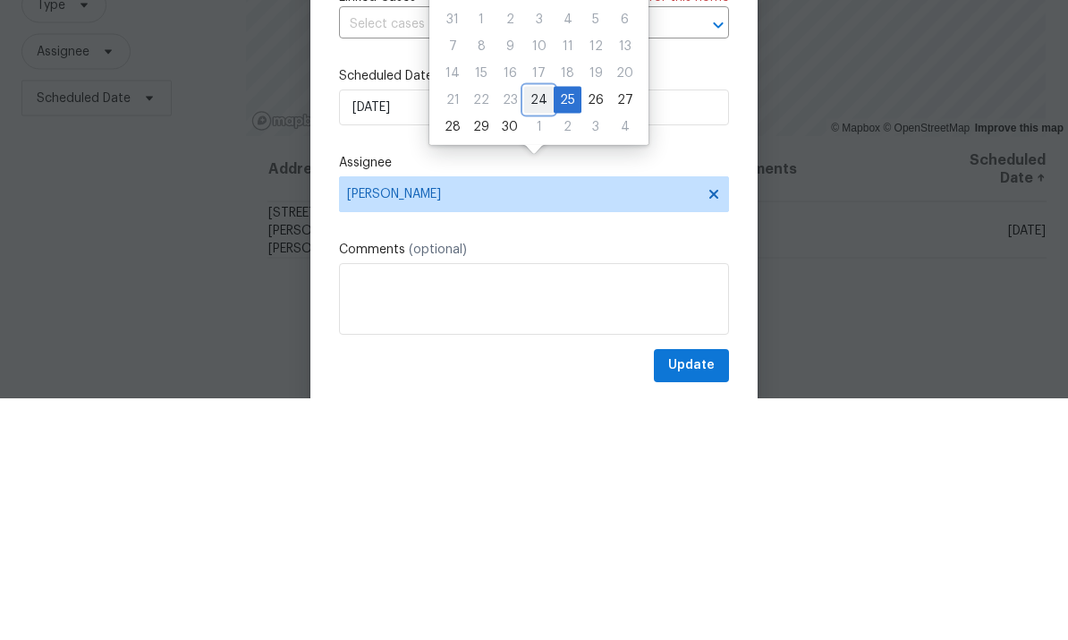
click at [538, 329] on div "24" at bounding box center [539, 341] width 30 height 25
type input "[DATE]"
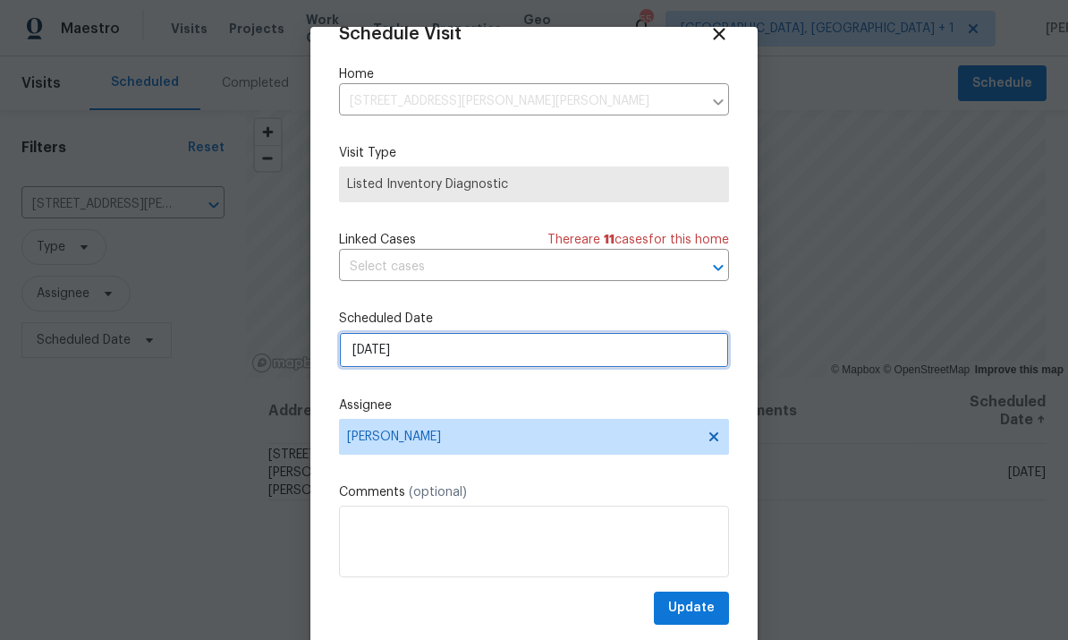
click at [447, 346] on input "[DATE]" at bounding box center [534, 350] width 390 height 36
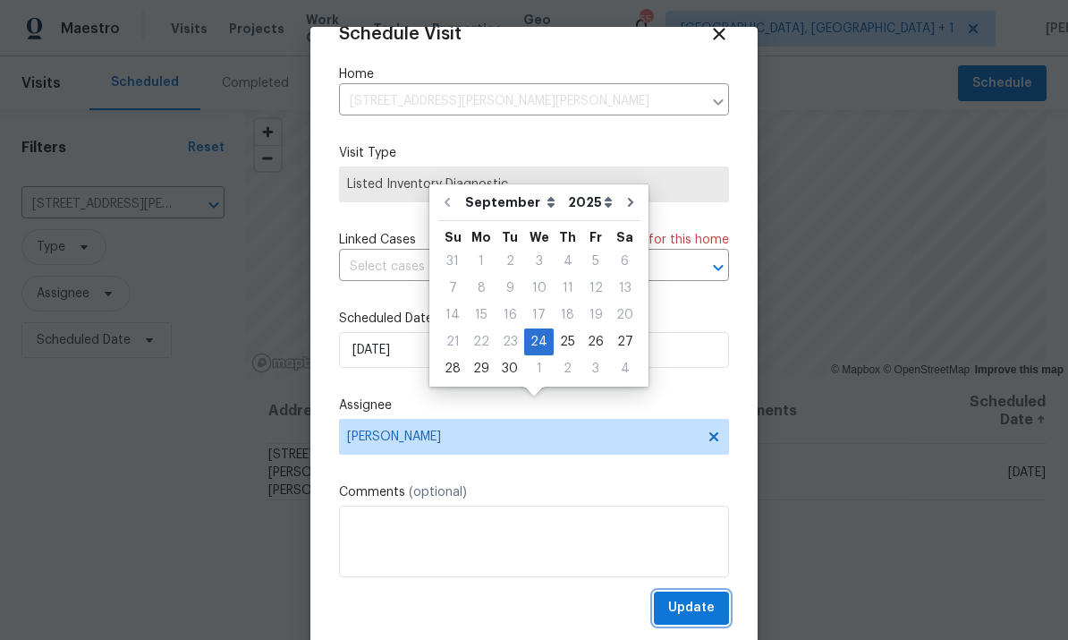
click at [688, 597] on button "Update" at bounding box center [691, 607] width 75 height 33
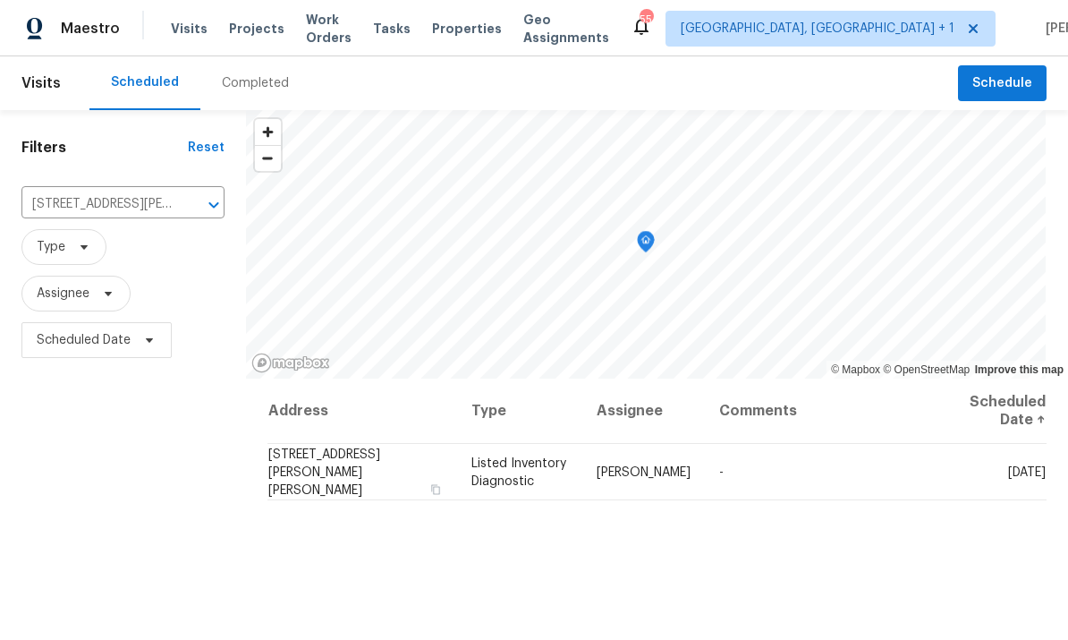
scroll to position [0, 0]
click at [255, 32] on span "Projects" at bounding box center [256, 29] width 55 height 18
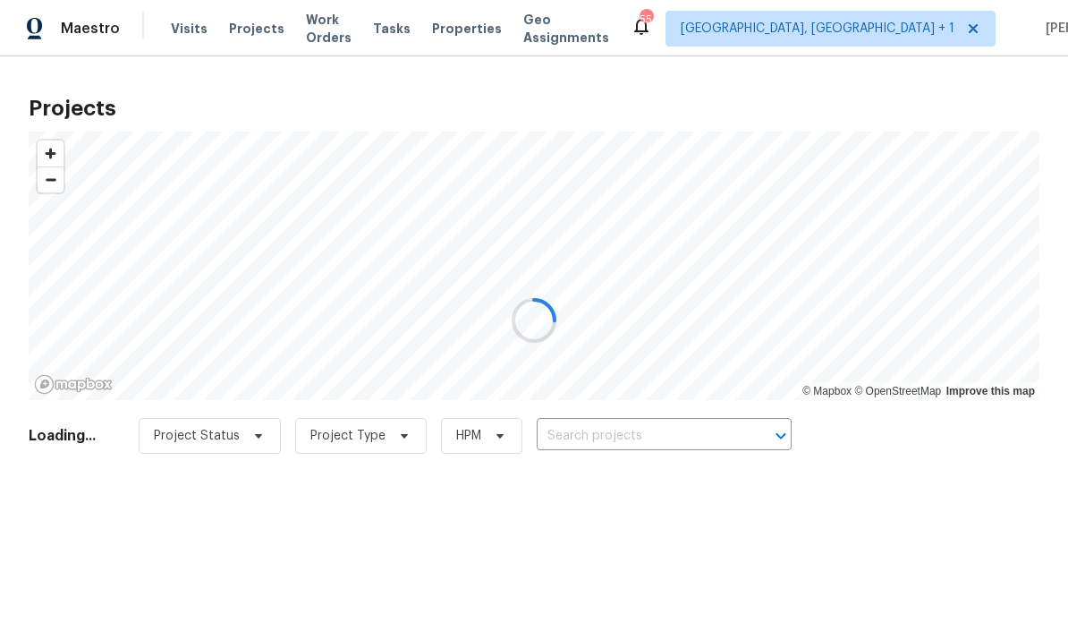
click at [627, 429] on div at bounding box center [534, 320] width 1068 height 640
click at [638, 425] on div at bounding box center [534, 320] width 1068 height 640
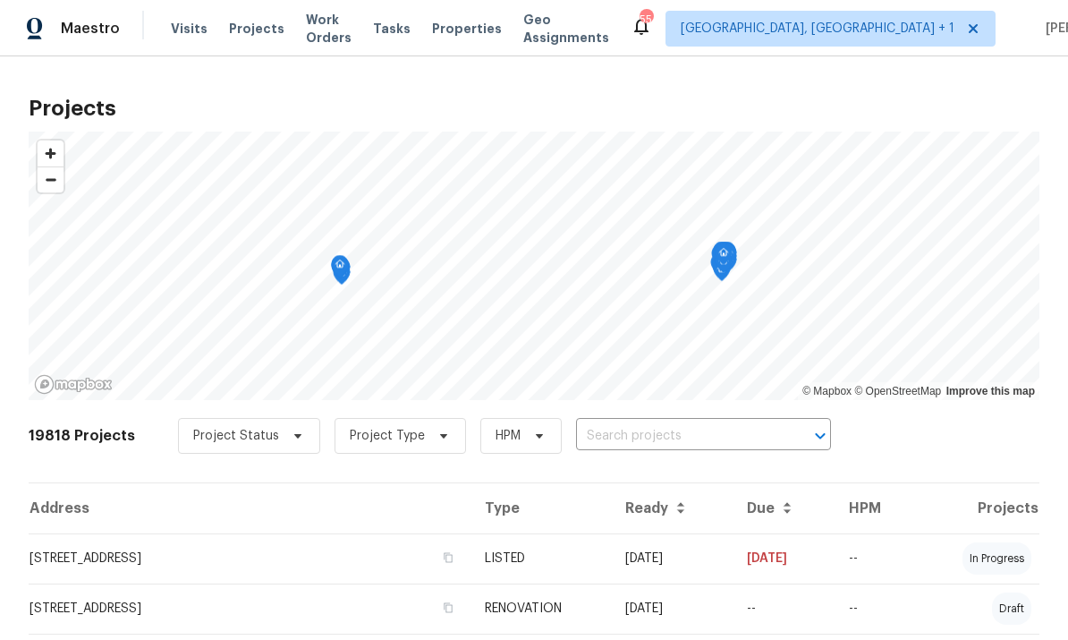
click at [631, 429] on input "text" at bounding box center [678, 436] width 205 height 28
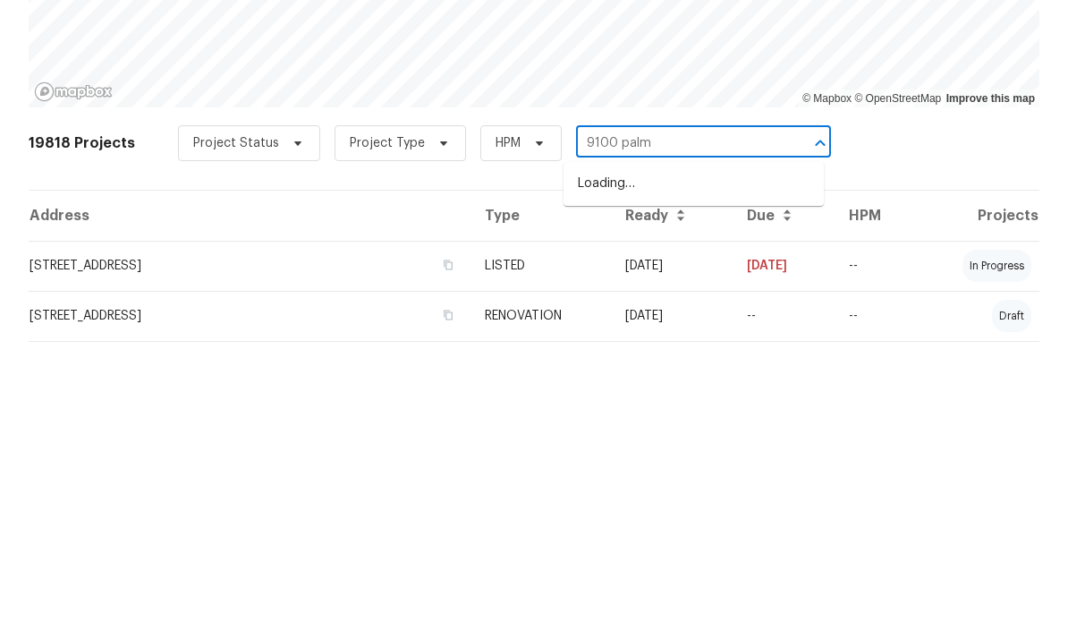
type input "9100 palm"
click at [733, 462] on li "[STREET_ADDRESS]" at bounding box center [693, 477] width 260 height 30
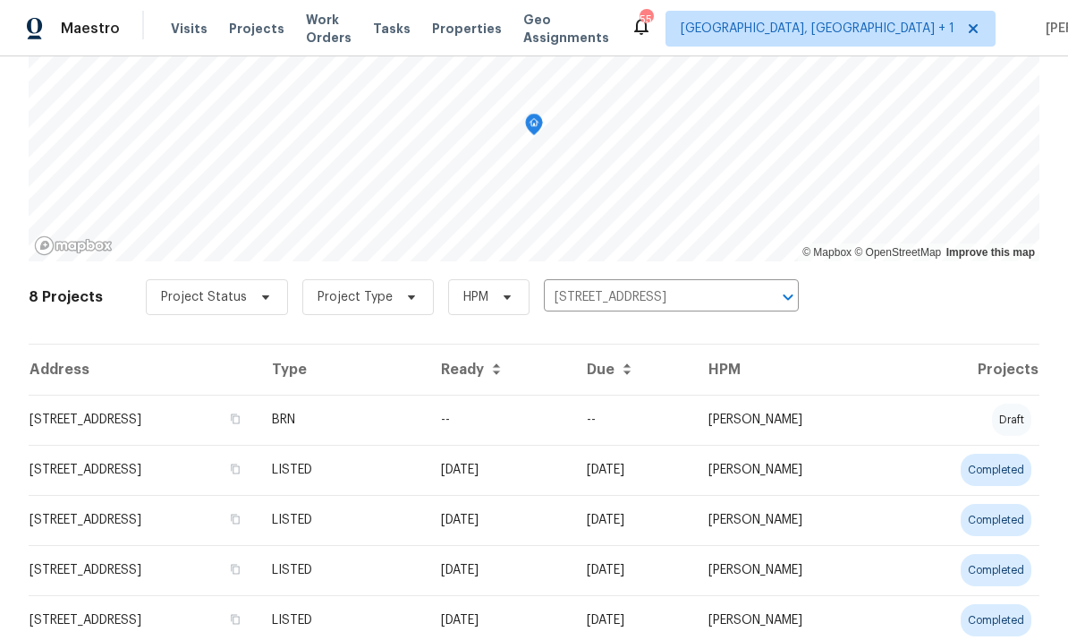
scroll to position [177, 0]
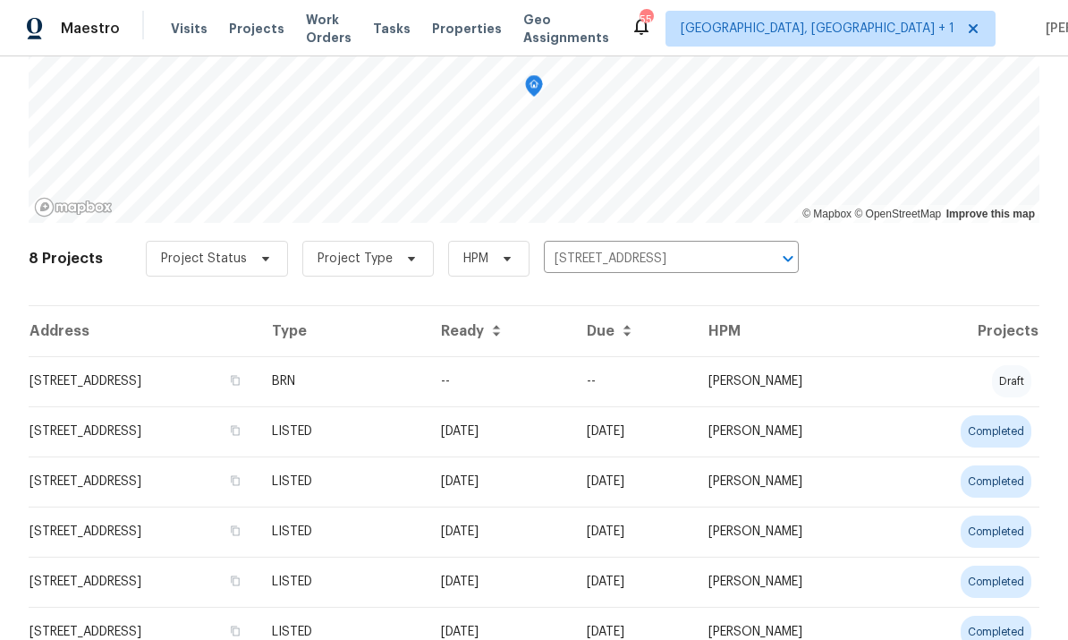
click at [169, 389] on td "[STREET_ADDRESS]" at bounding box center [143, 381] width 229 height 50
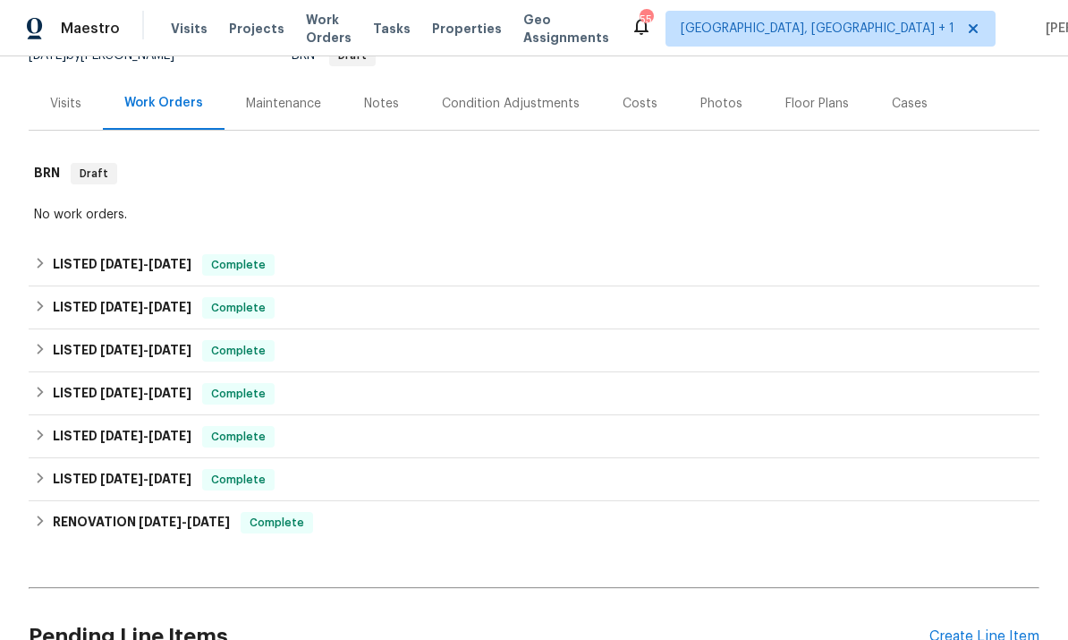
scroll to position [192, 0]
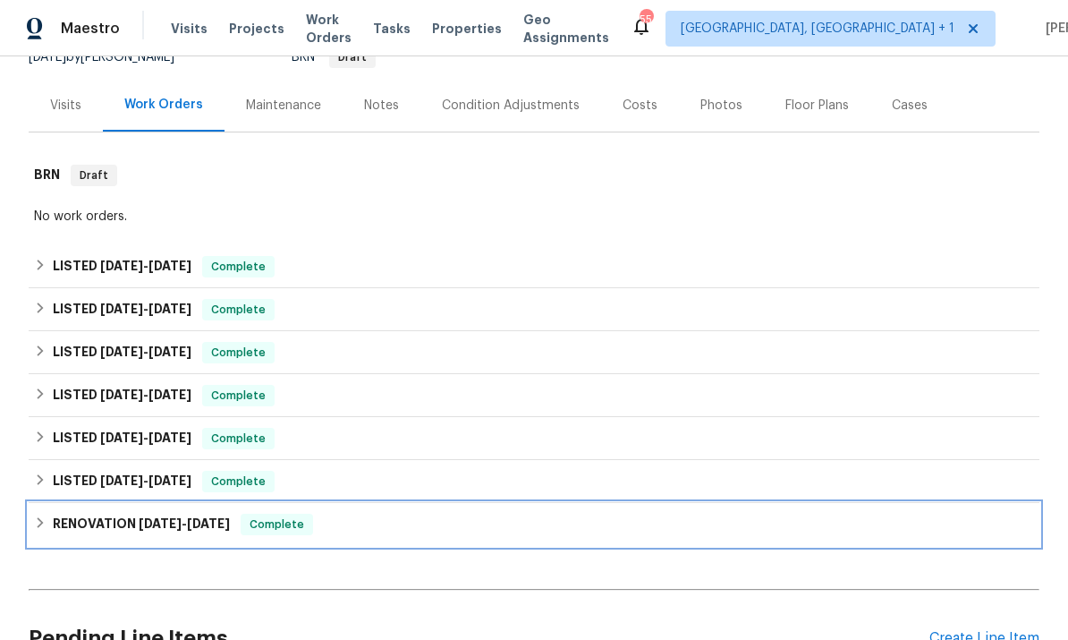
click at [155, 522] on span "[DATE]" at bounding box center [160, 523] width 43 height 13
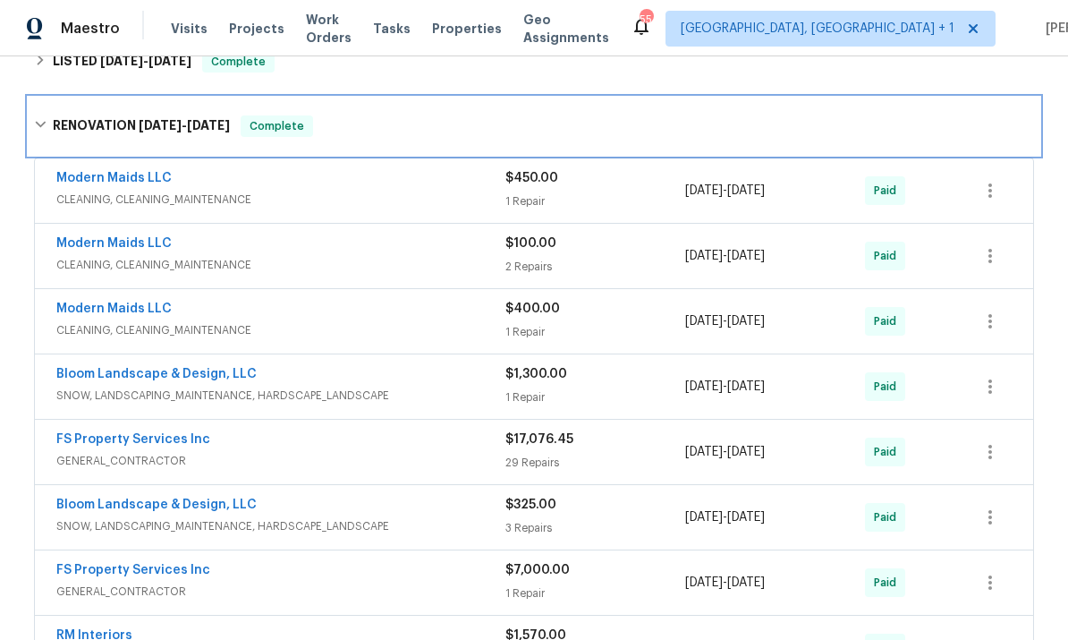
scroll to position [615, 0]
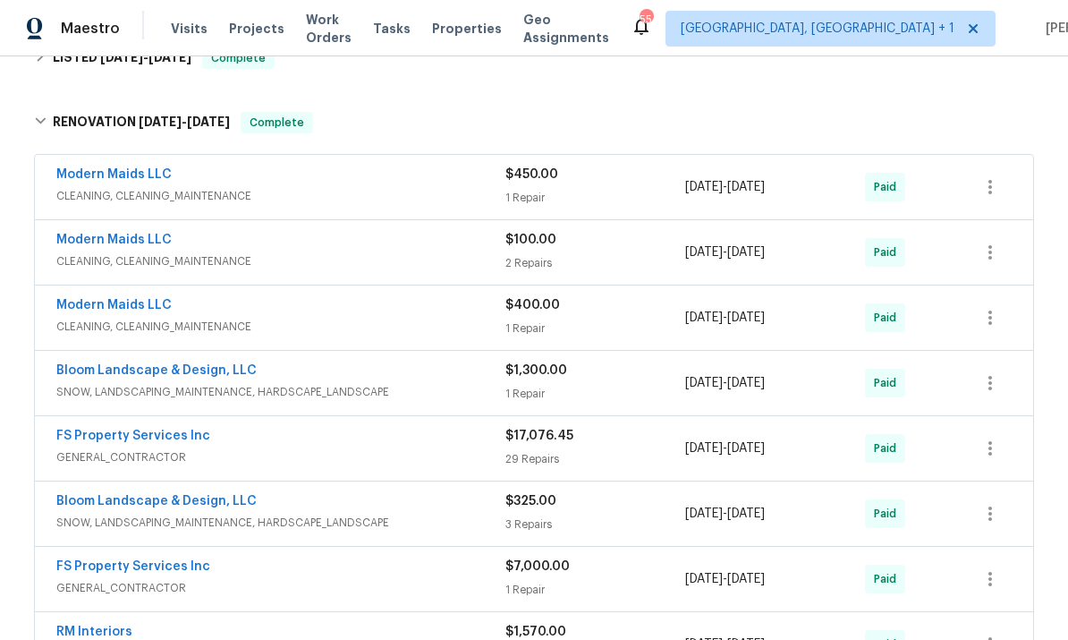
click at [165, 431] on link "FS Property Services Inc" at bounding box center [133, 435] width 154 height 13
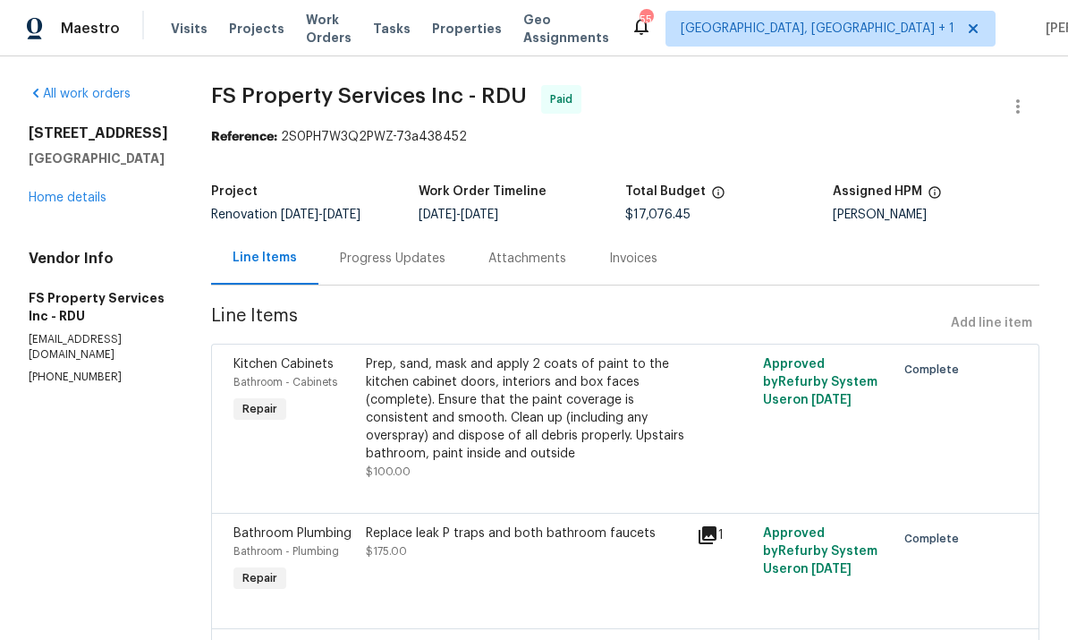
click at [423, 256] on div "Progress Updates" at bounding box center [393, 259] width 106 height 18
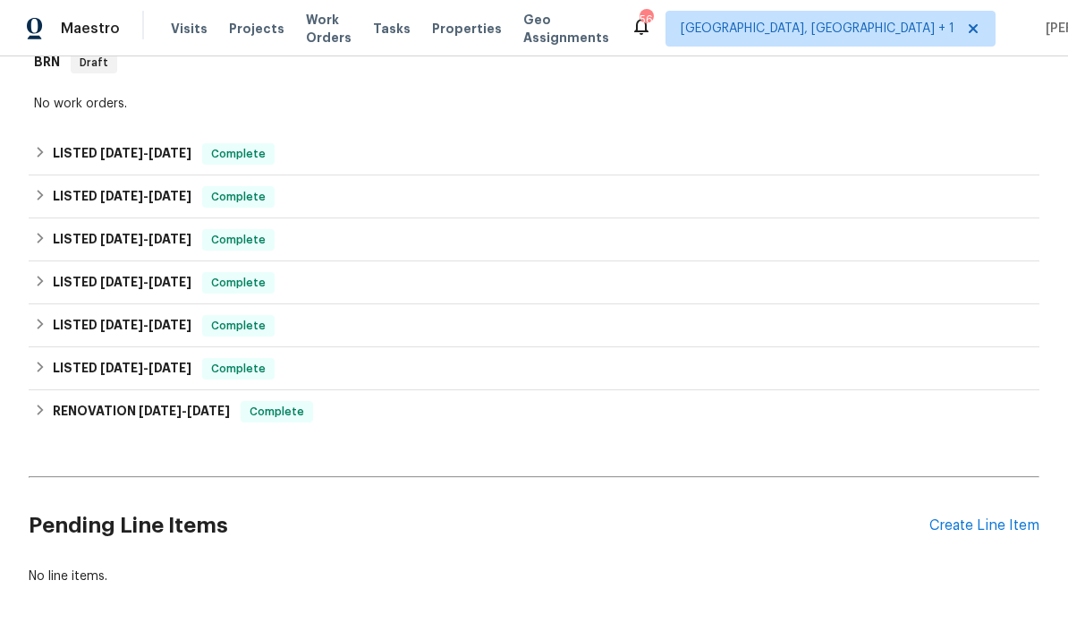
scroll to position [304, 0]
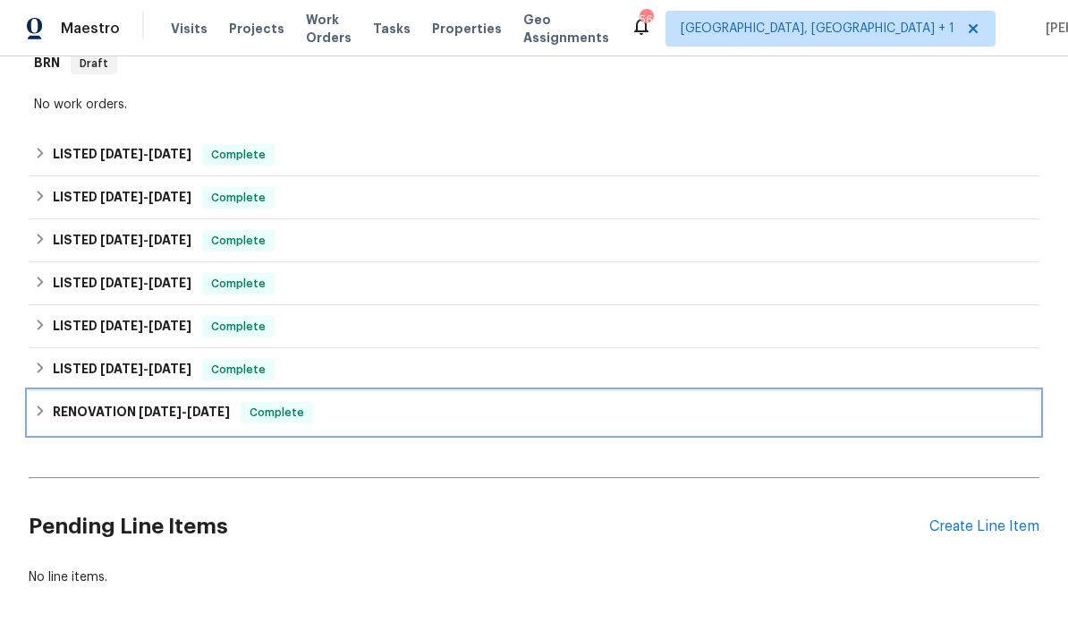
click at [120, 415] on h6 "RENOVATION 1/21/25 - 3/3/25" at bounding box center [141, 412] width 177 height 21
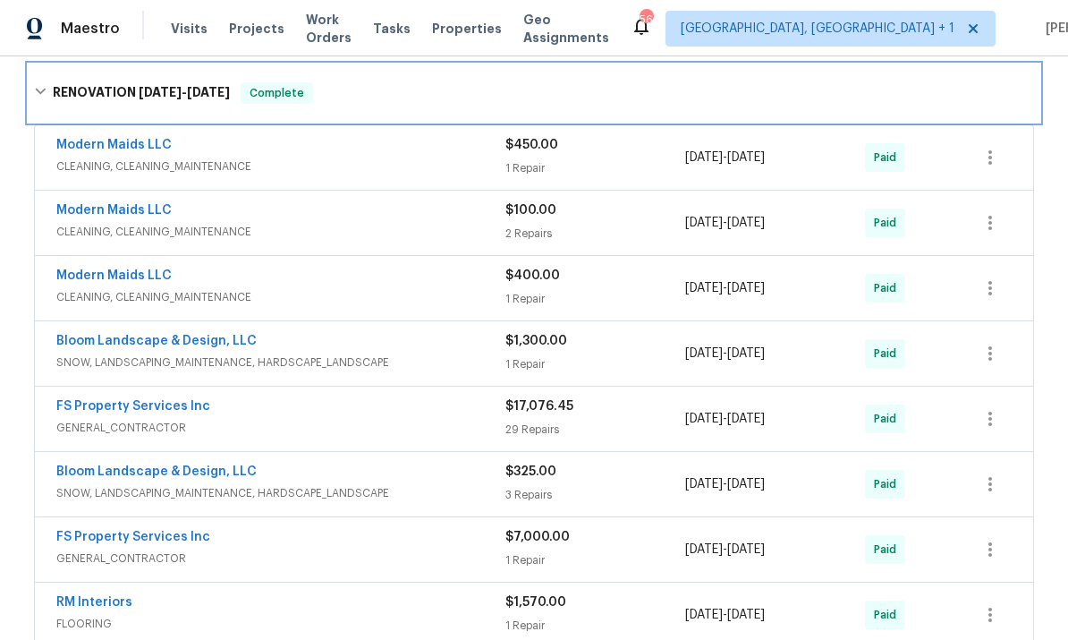
scroll to position [656, 0]
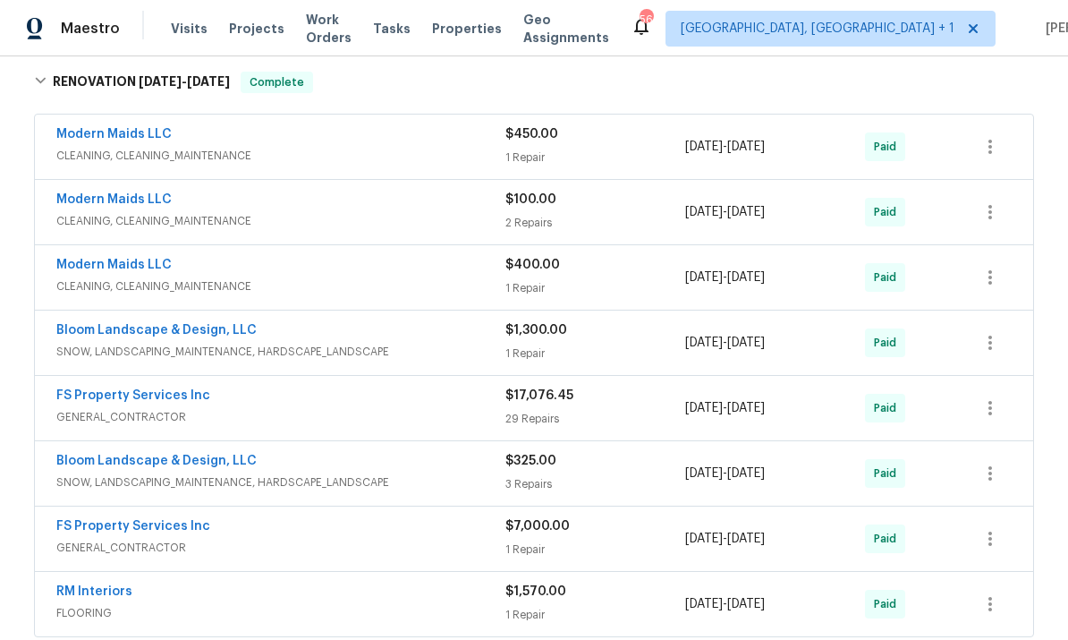
click at [142, 398] on link "FS Property Services Inc" at bounding box center [133, 395] width 154 height 13
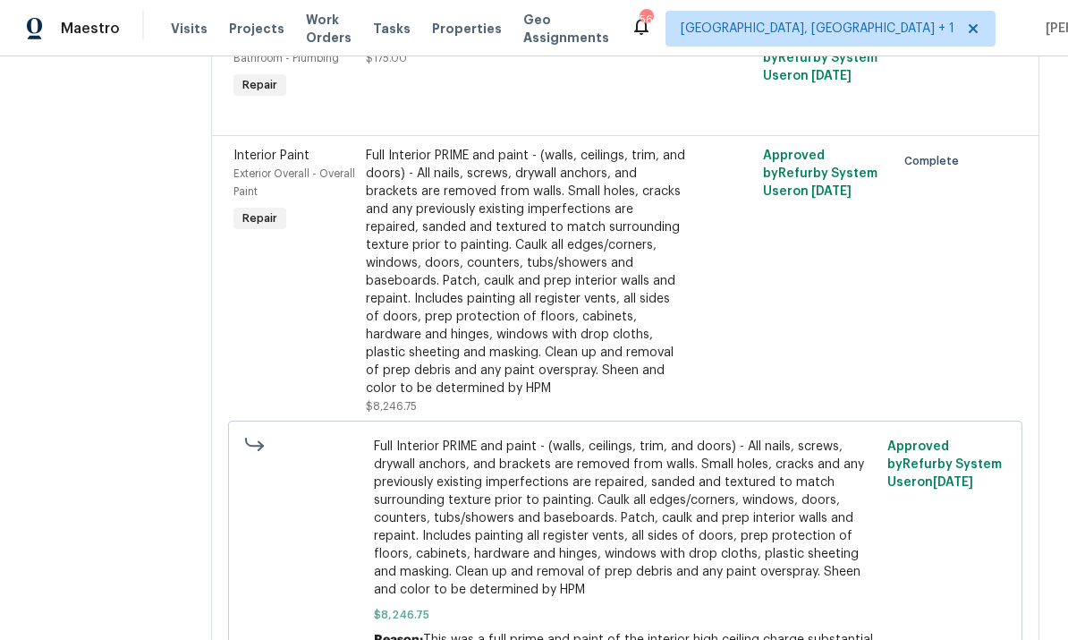
scroll to position [495, 0]
